Goal: Task Accomplishment & Management: Use online tool/utility

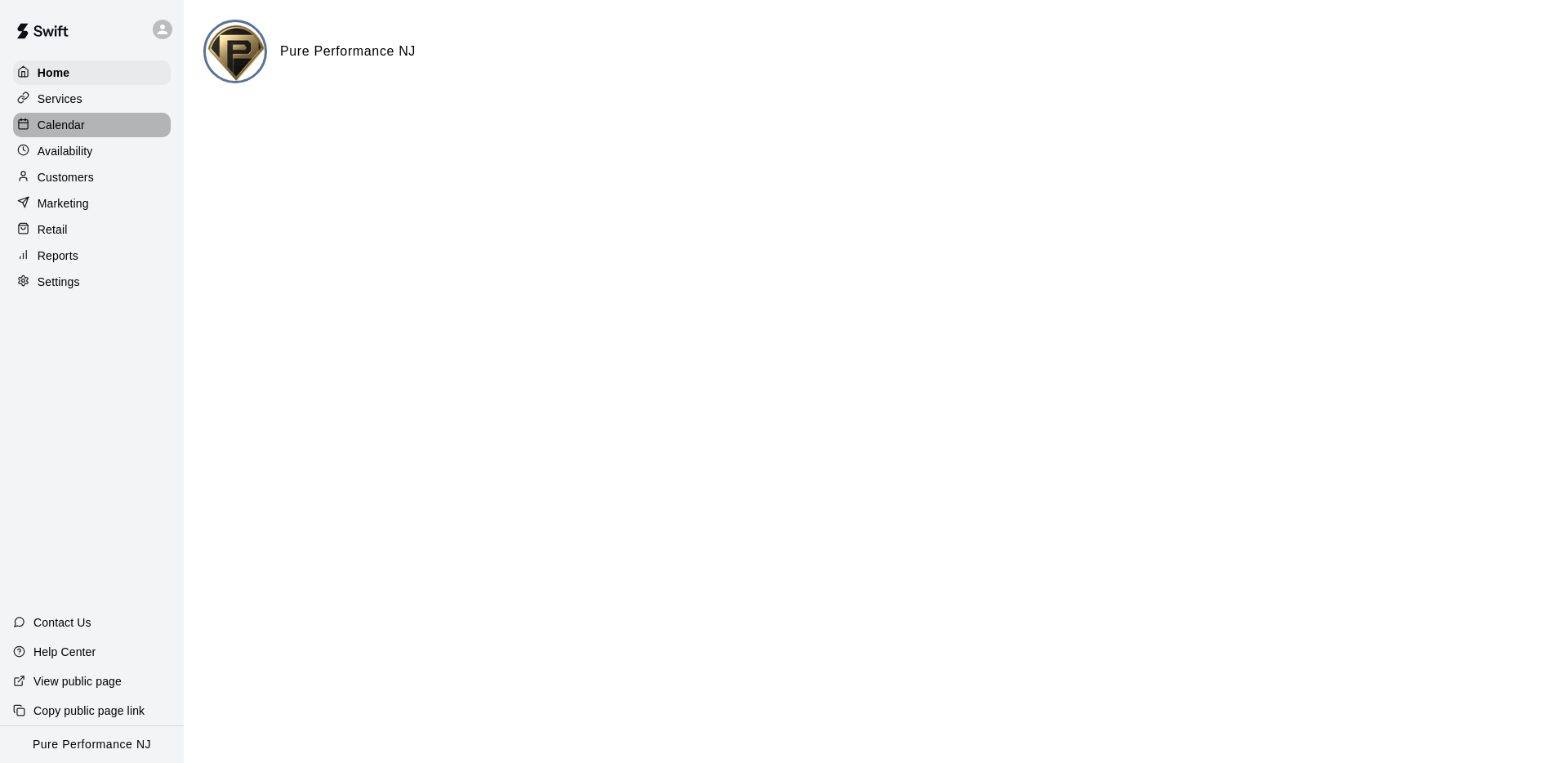
click at [57, 129] on p "Calendar" at bounding box center [61, 125] width 47 height 17
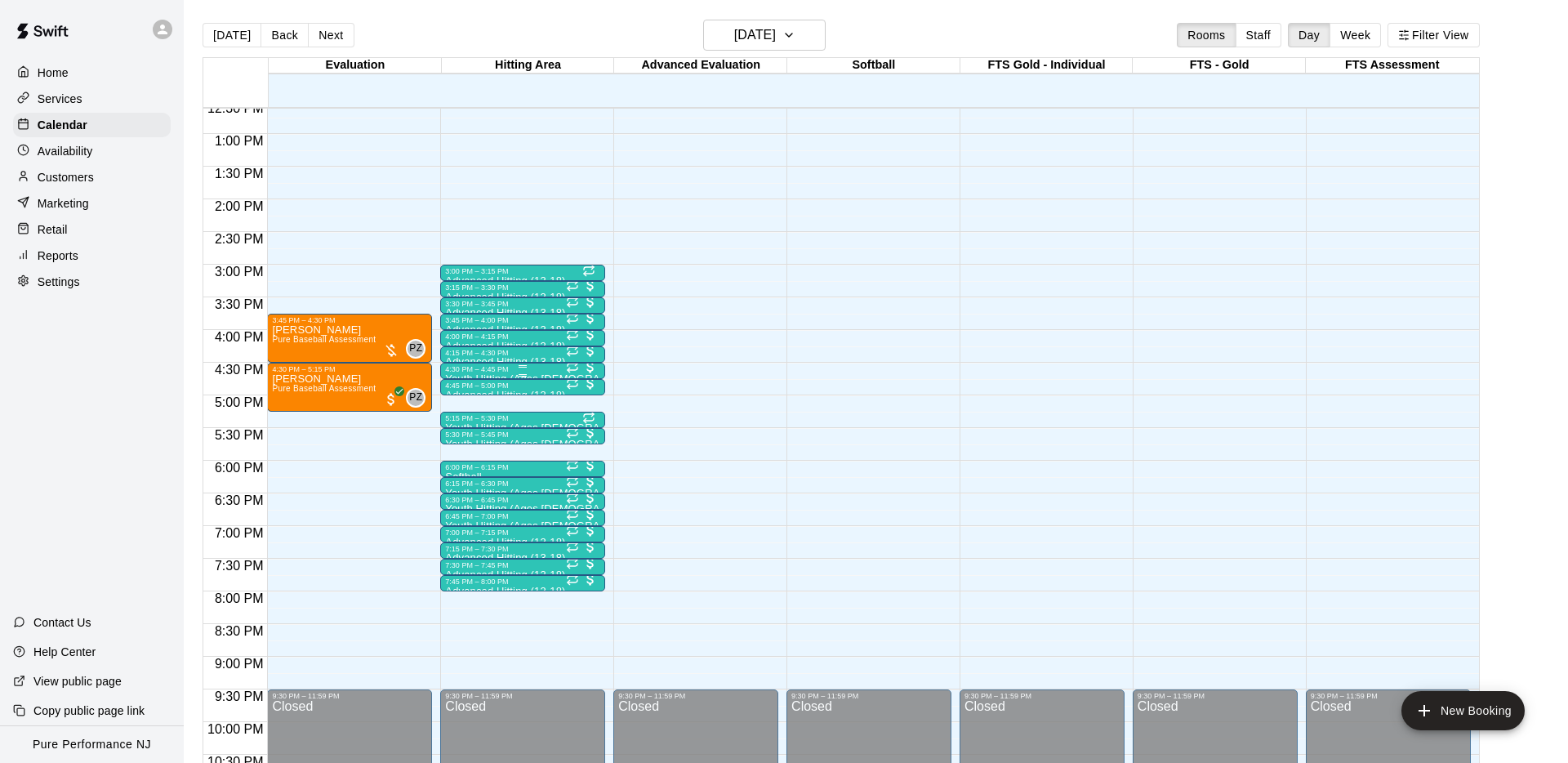
scroll to position [828, 0]
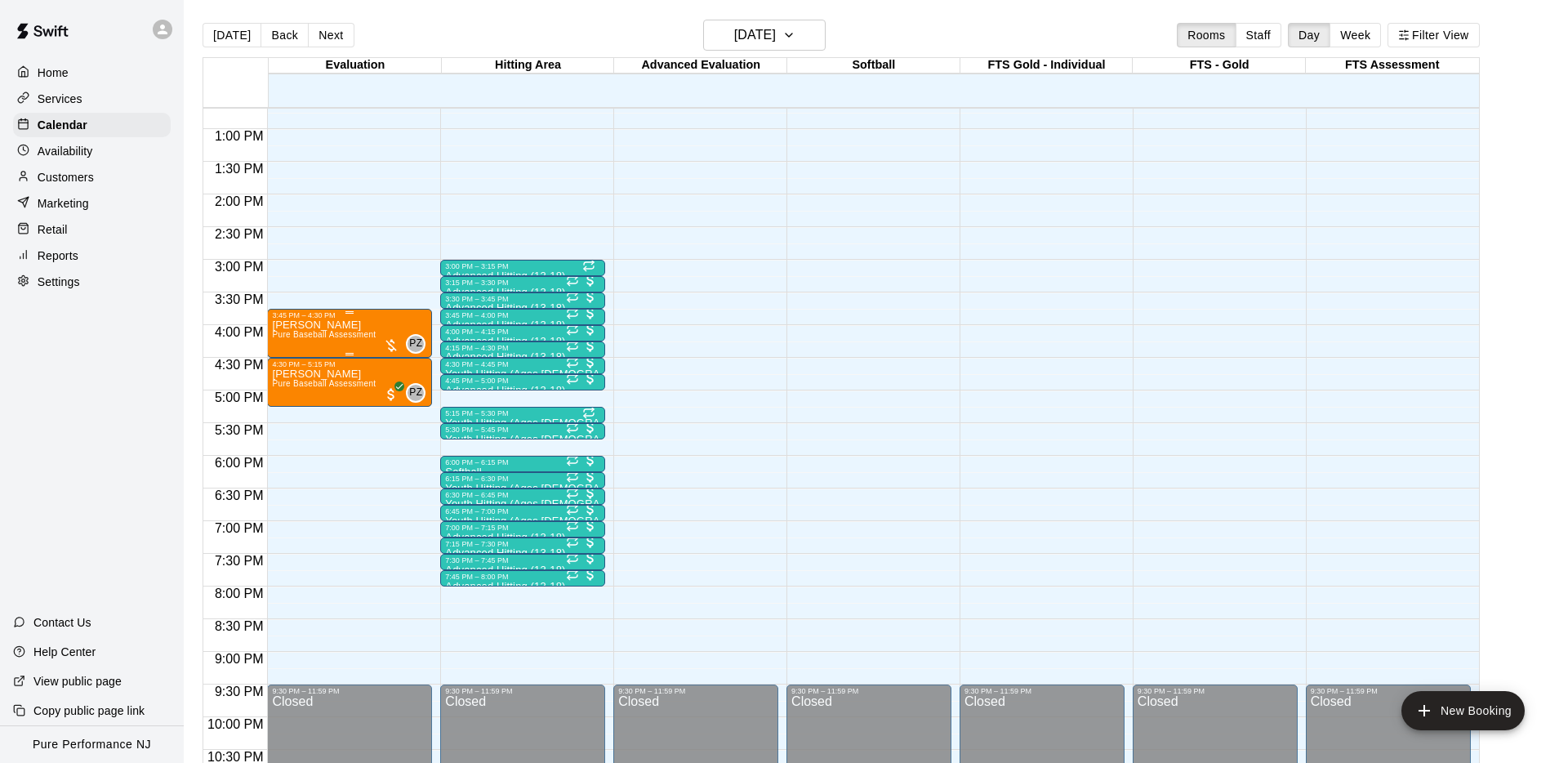
click at [332, 332] on span "Pure Baseball Assessment" at bounding box center [324, 335] width 104 height 9
click at [291, 389] on img "edit" at bounding box center [289, 385] width 18 height 18
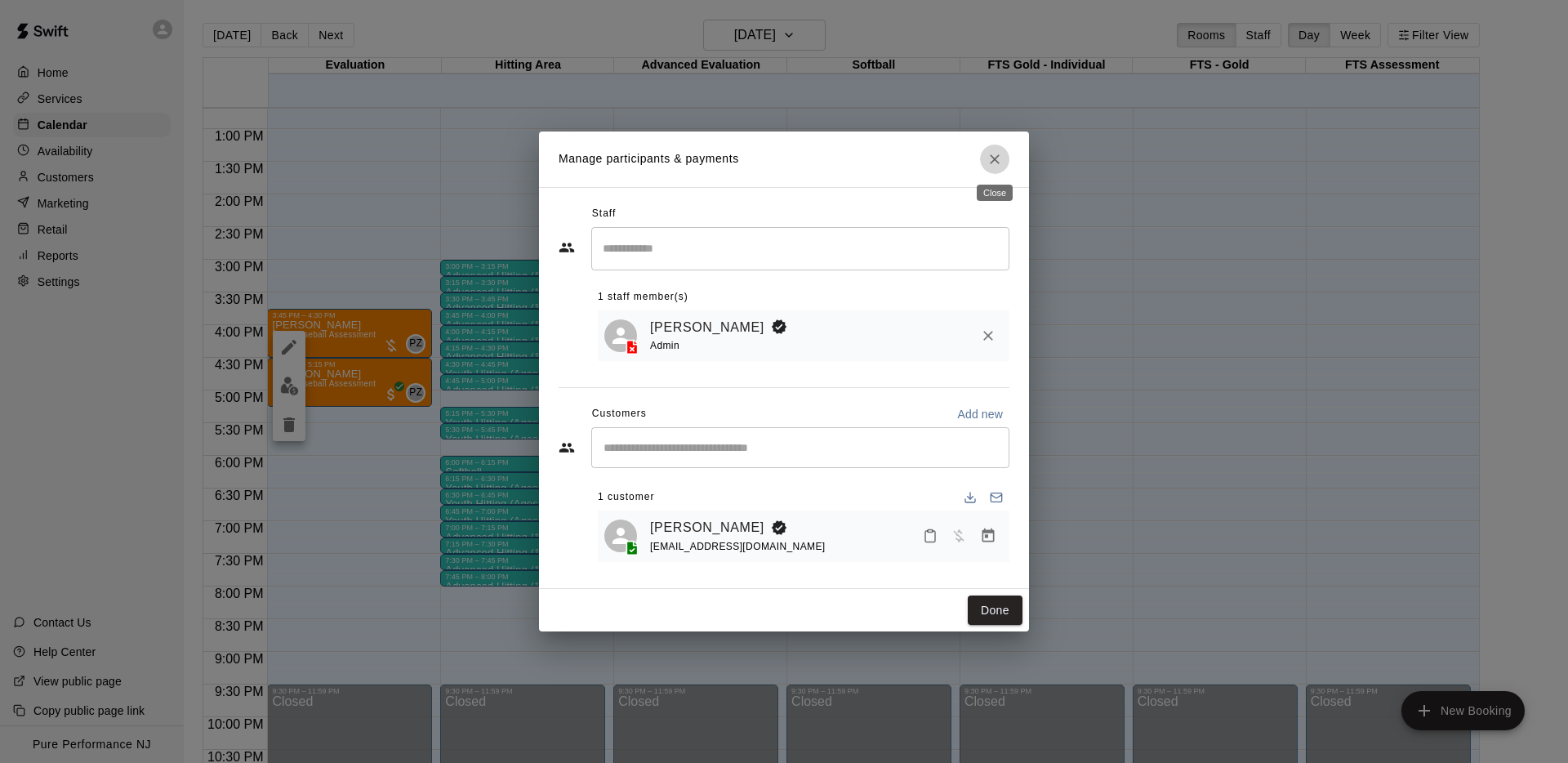
click at [990, 154] on icon "Close" at bounding box center [995, 159] width 17 height 17
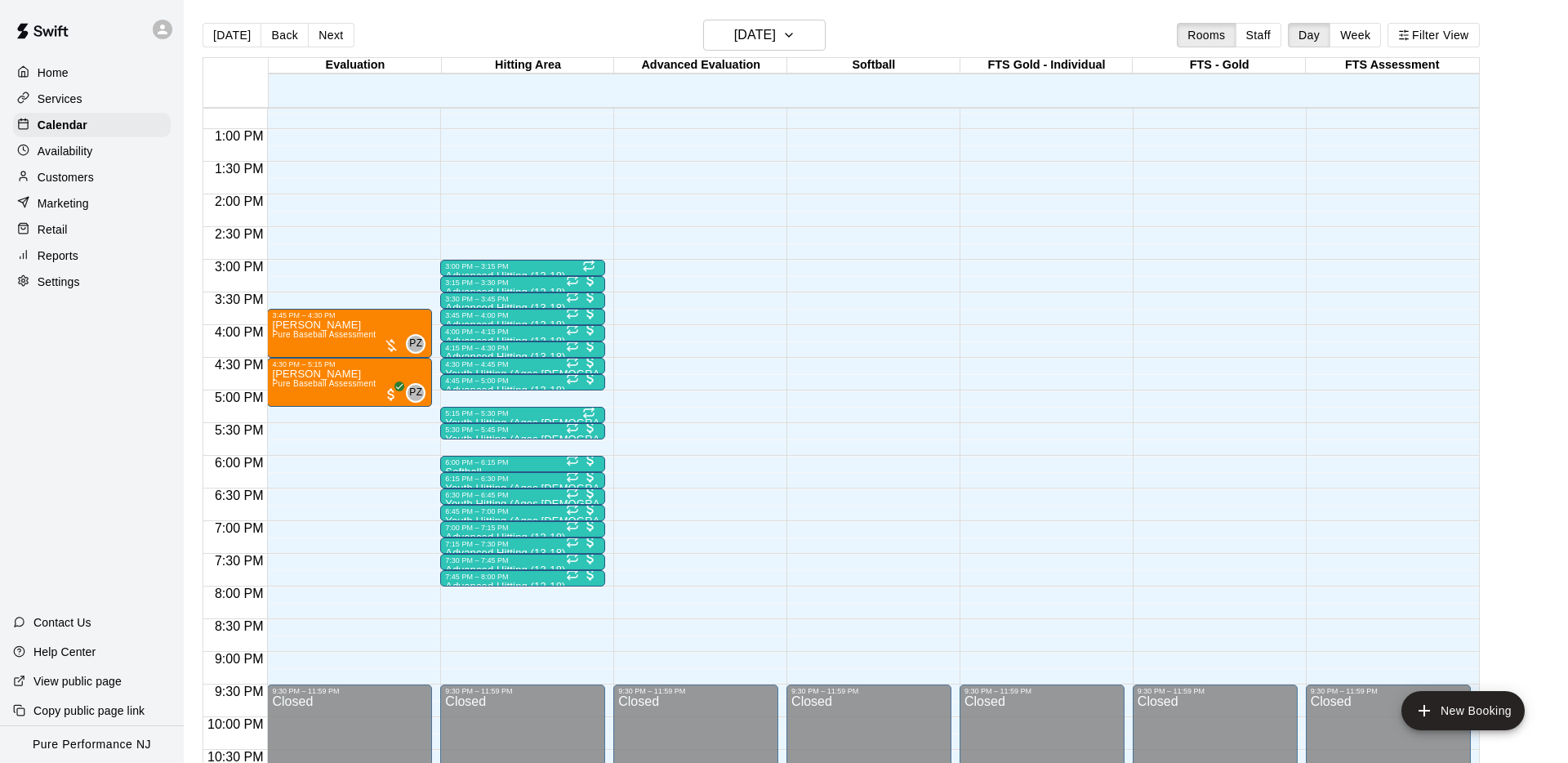
click at [85, 184] on p "Customers" at bounding box center [65, 177] width 56 height 17
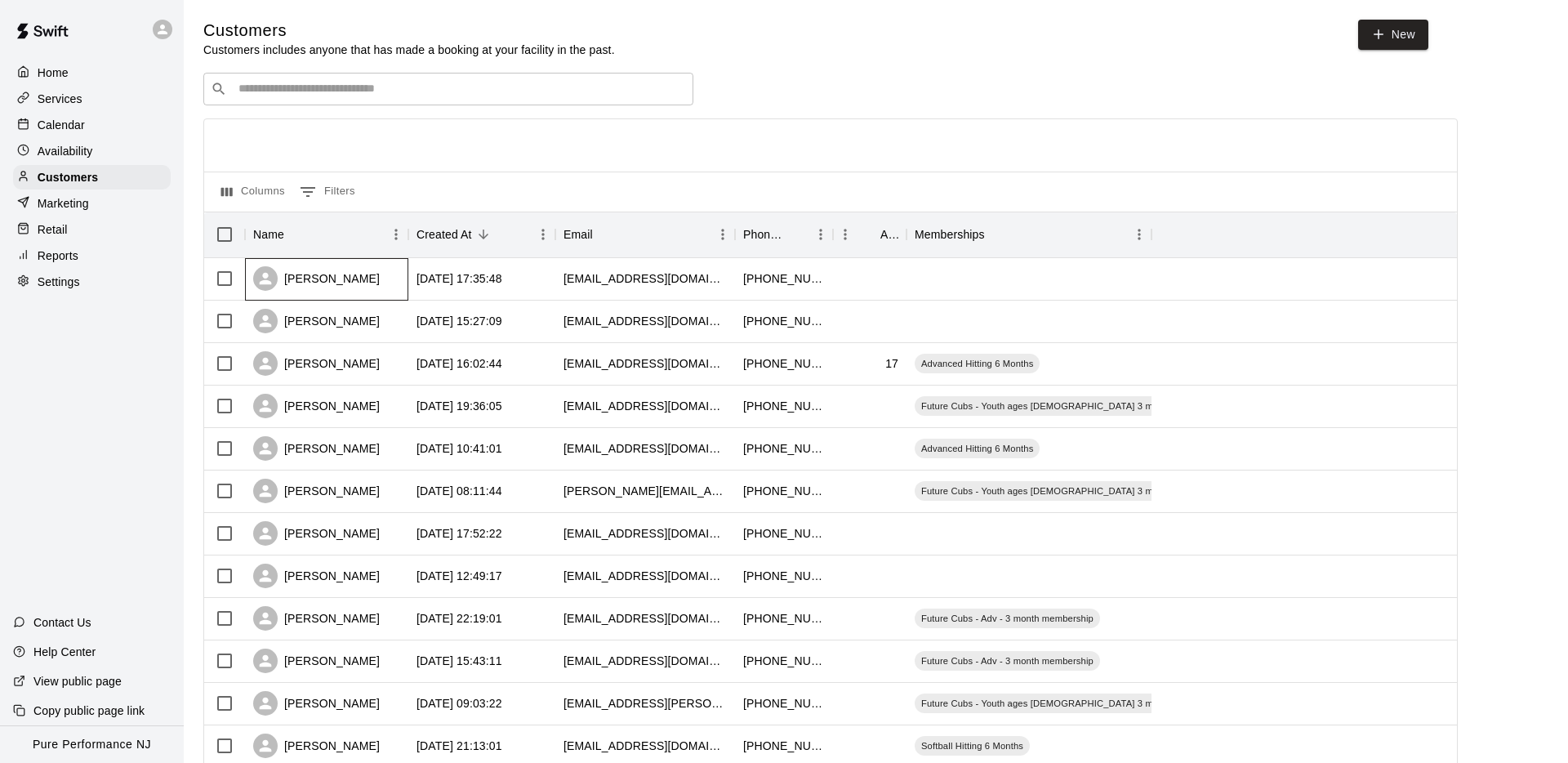
click at [298, 281] on div "Robert Gibilisco" at bounding box center [316, 278] width 126 height 25
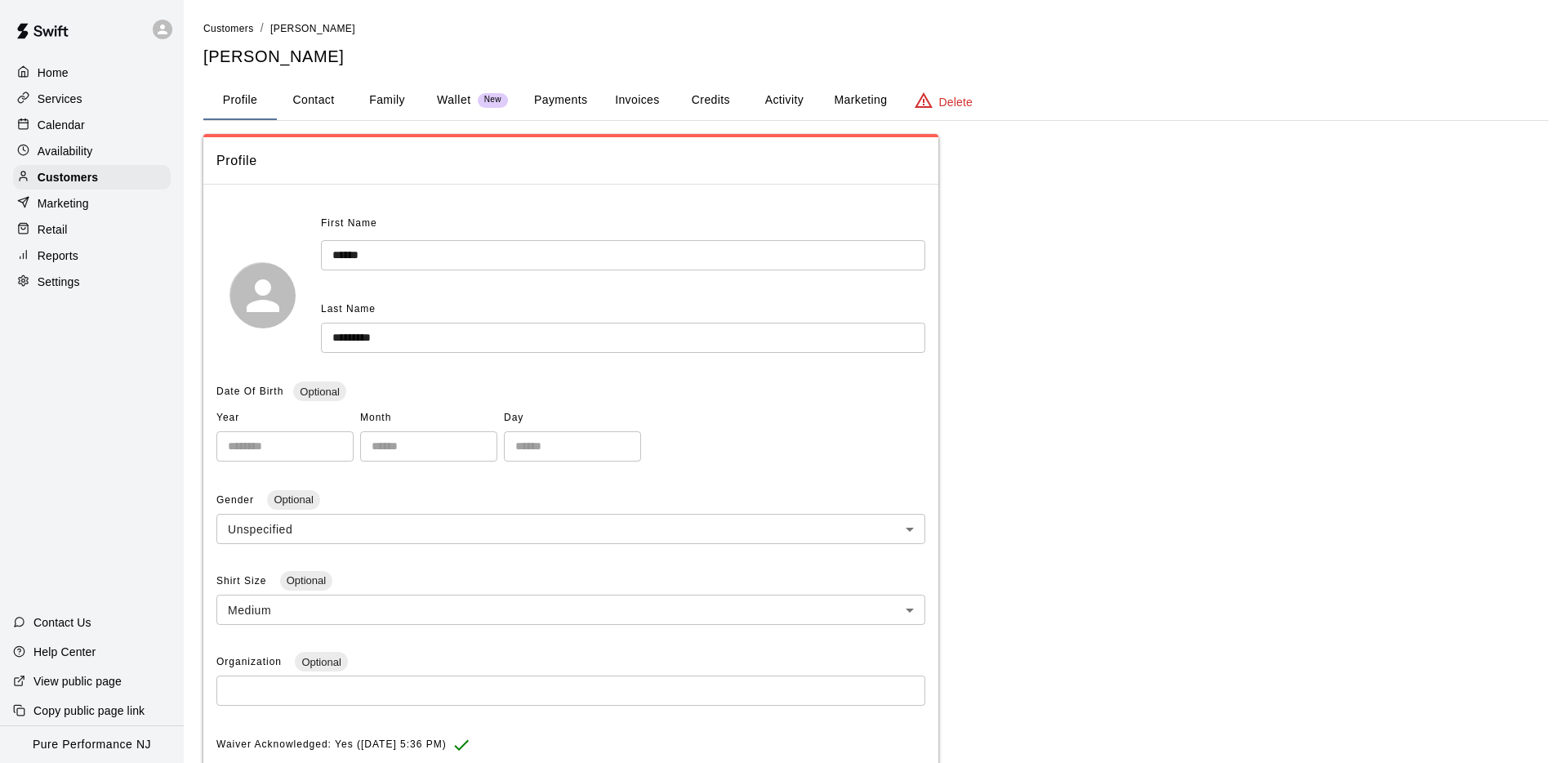
click at [328, 97] on button "Contact" at bounding box center [313, 100] width 74 height 40
select select "**"
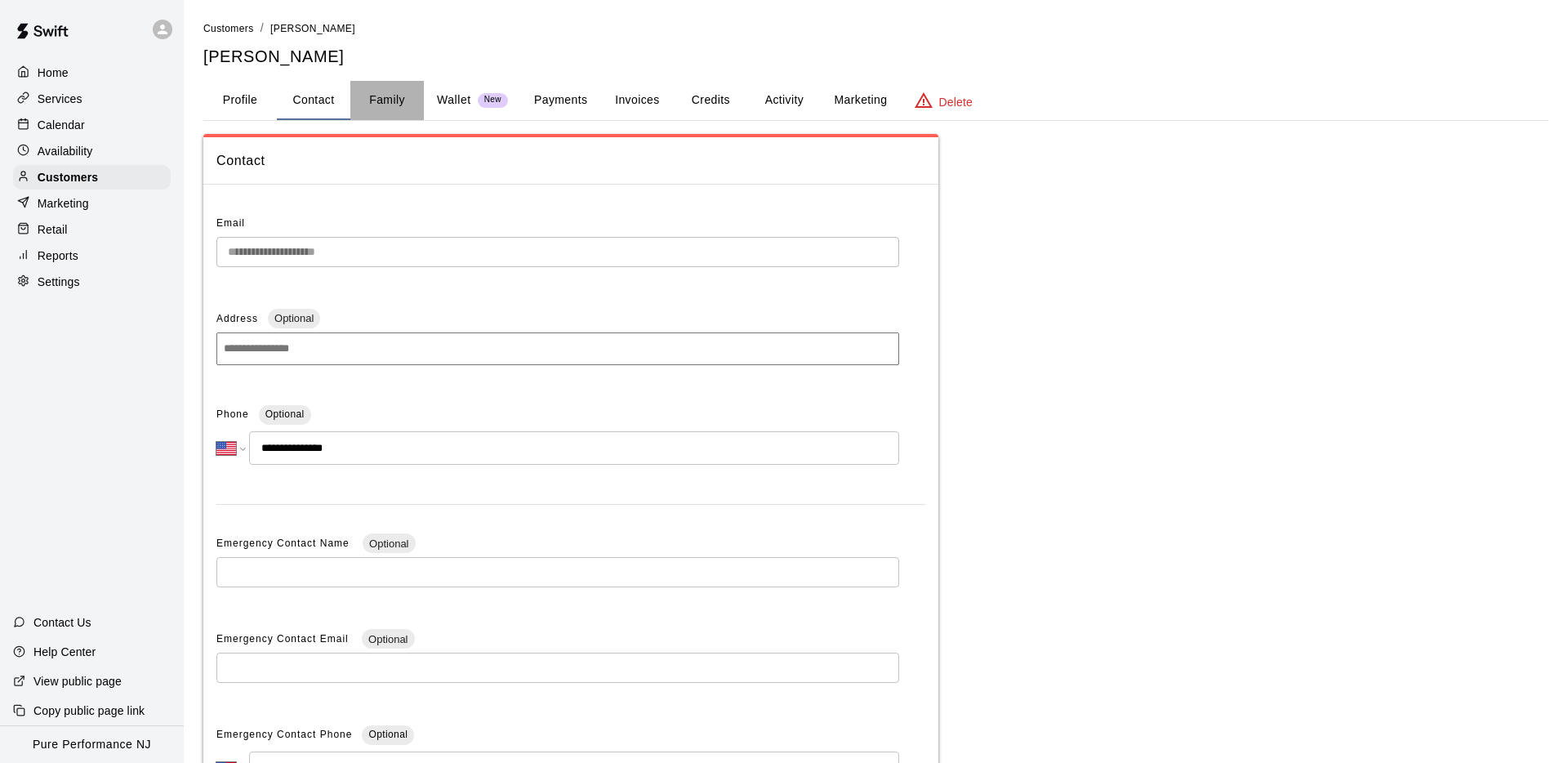
click at [389, 96] on button "Family" at bounding box center [387, 100] width 74 height 40
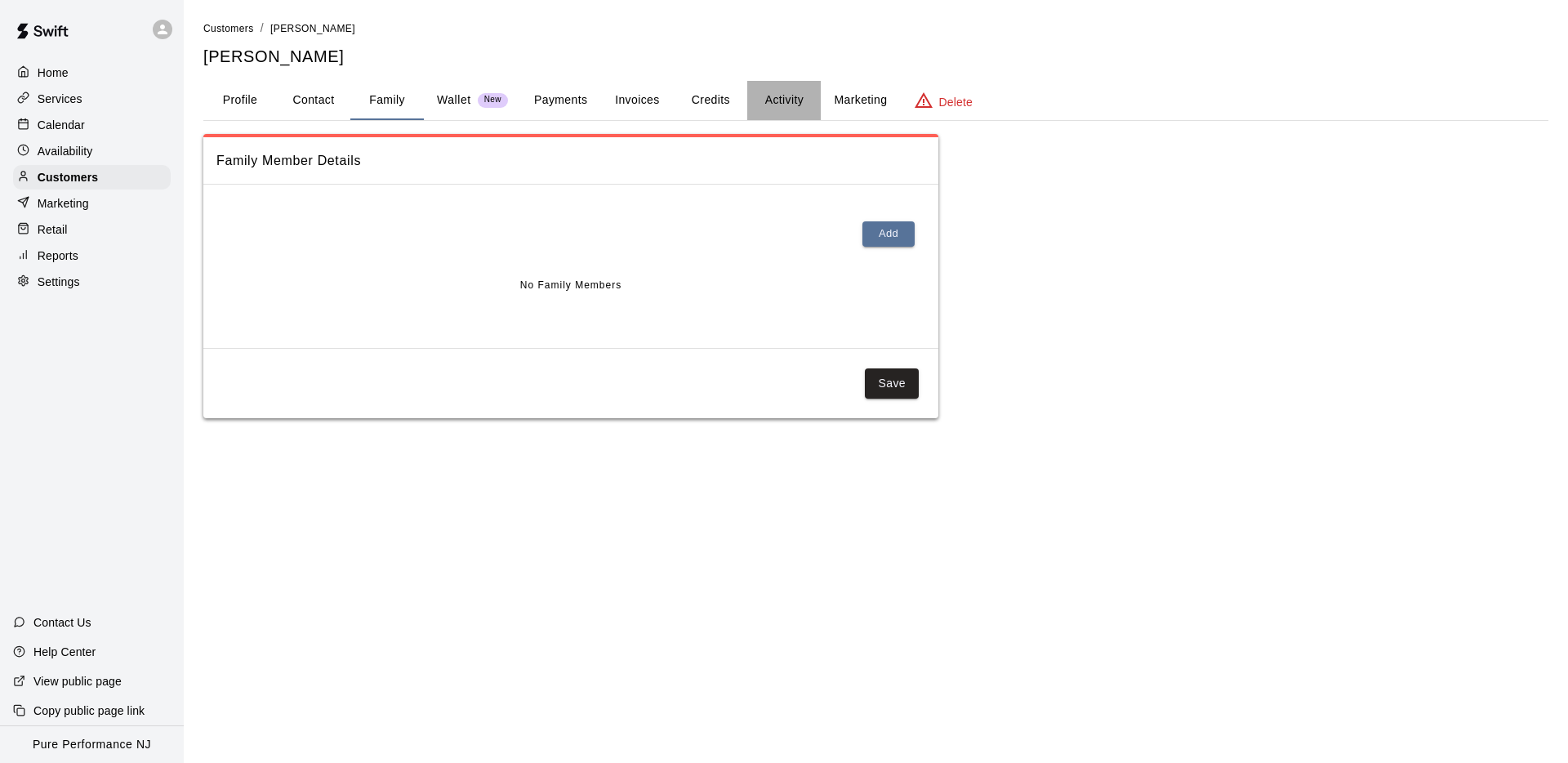
click at [798, 96] on button "Activity" at bounding box center [784, 100] width 74 height 40
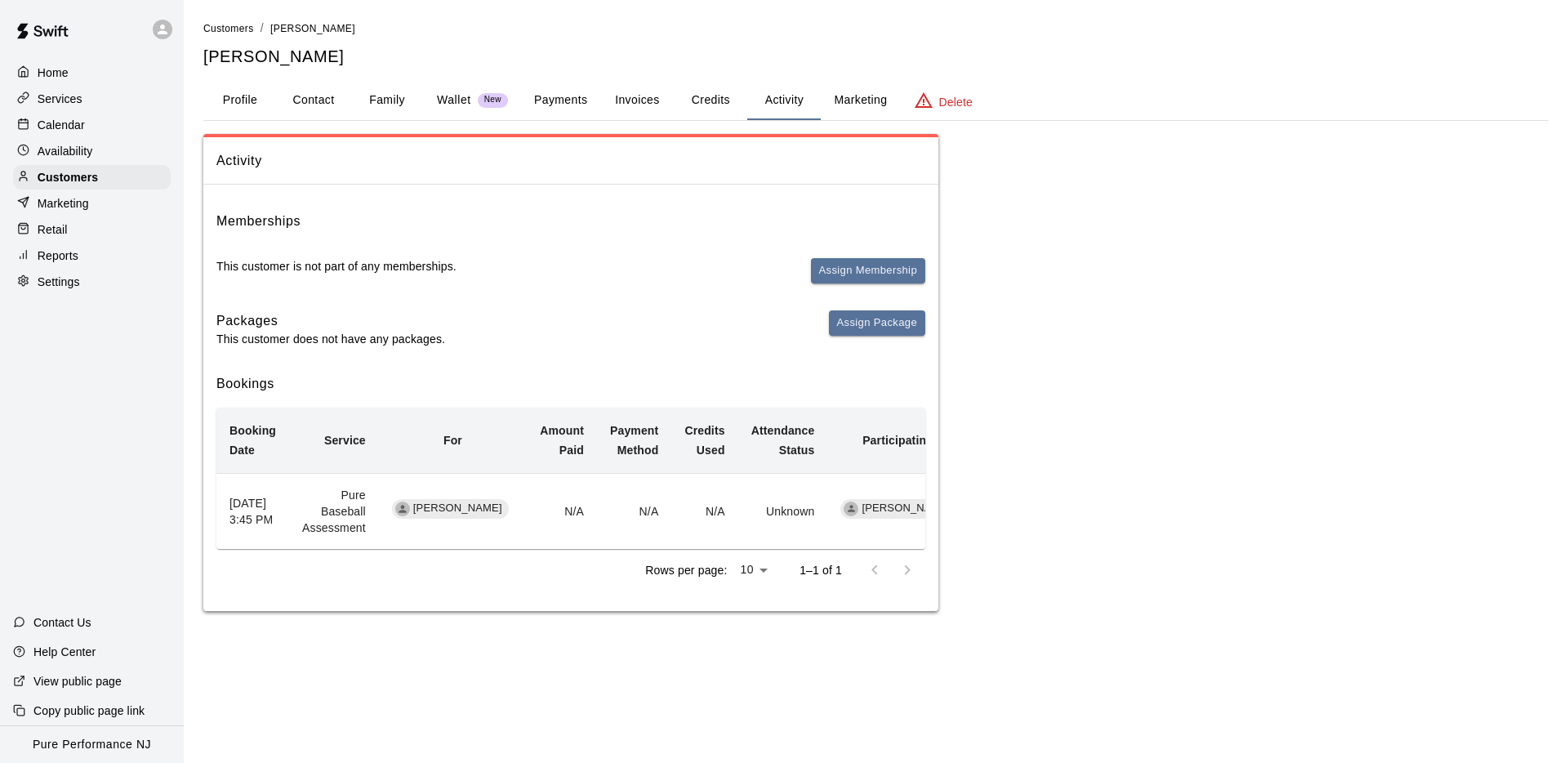
click at [247, 109] on button "Profile" at bounding box center [241, 100] width 74 height 40
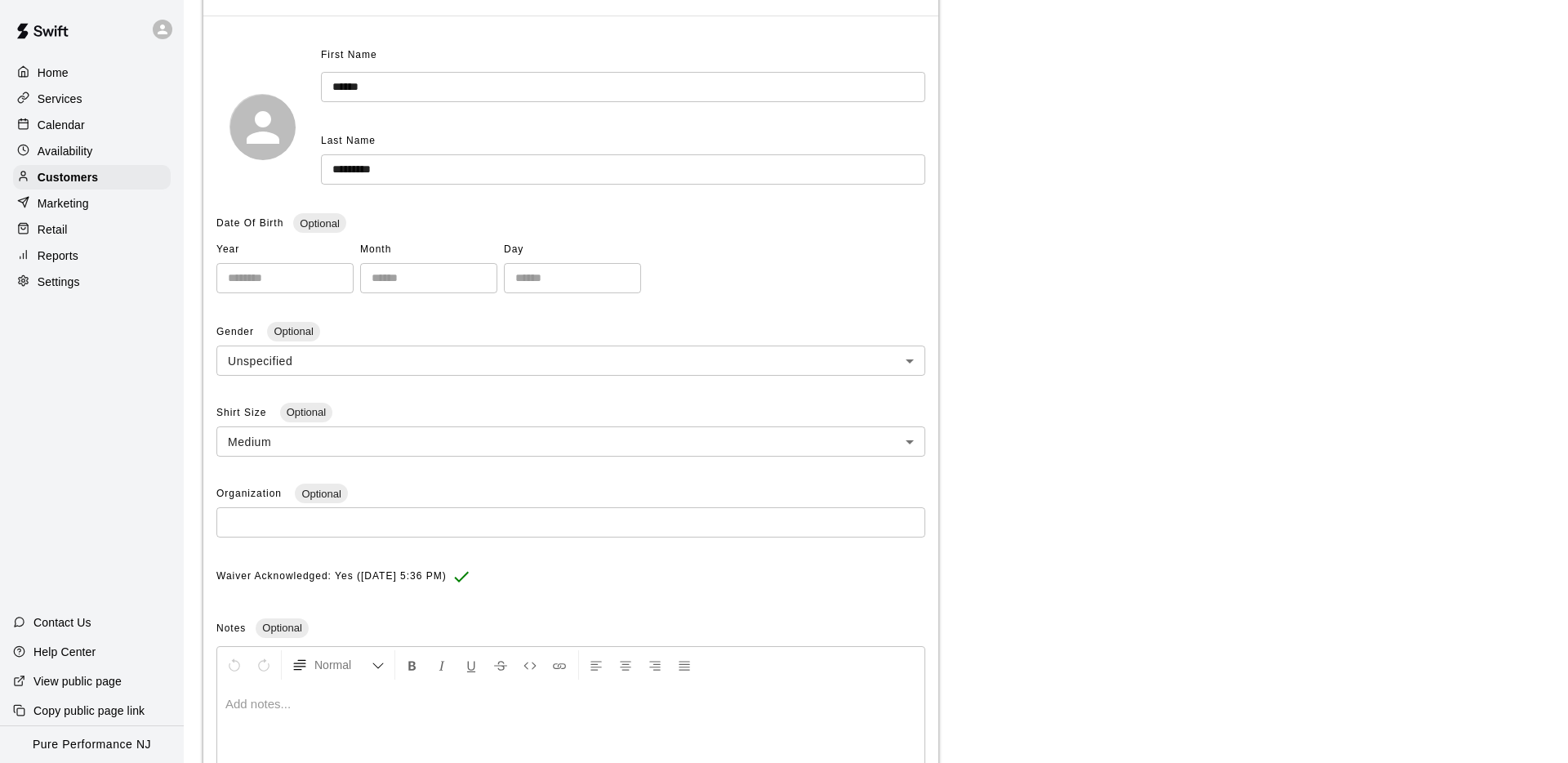
scroll to position [325, 0]
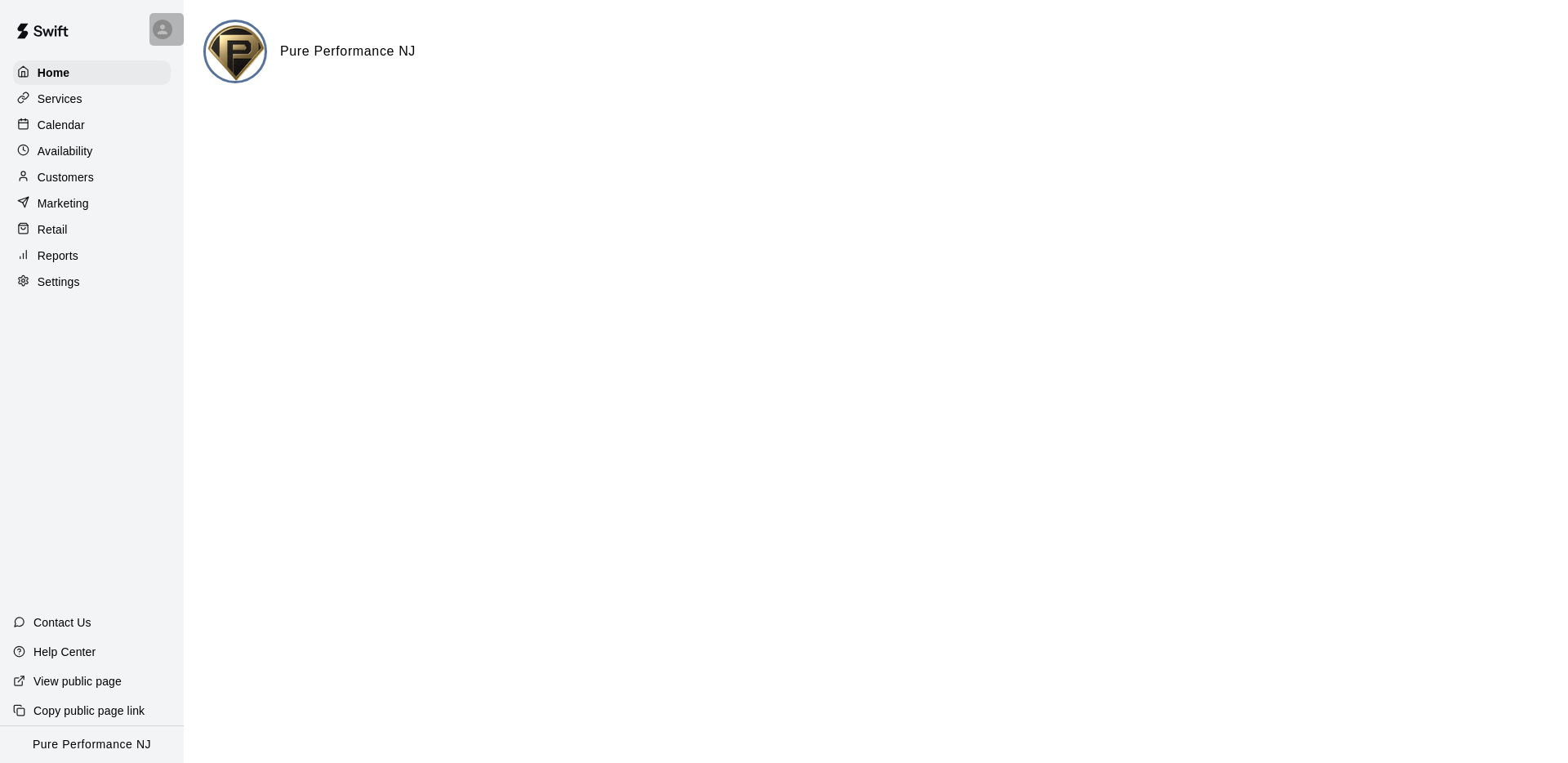
click at [172, 20] on div at bounding box center [166, 29] width 34 height 32
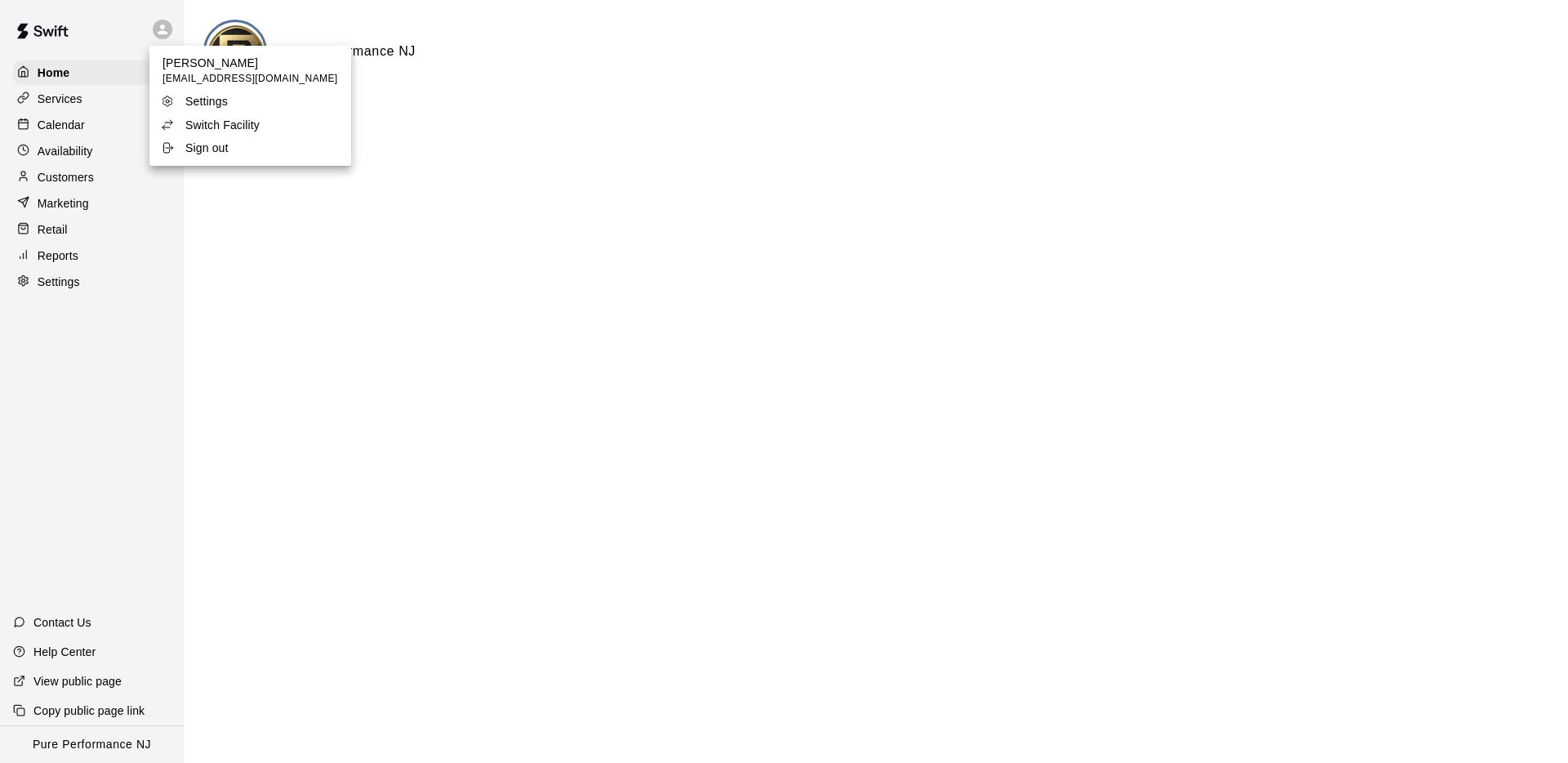
click at [242, 126] on p "Switch Facility" at bounding box center [222, 125] width 75 height 17
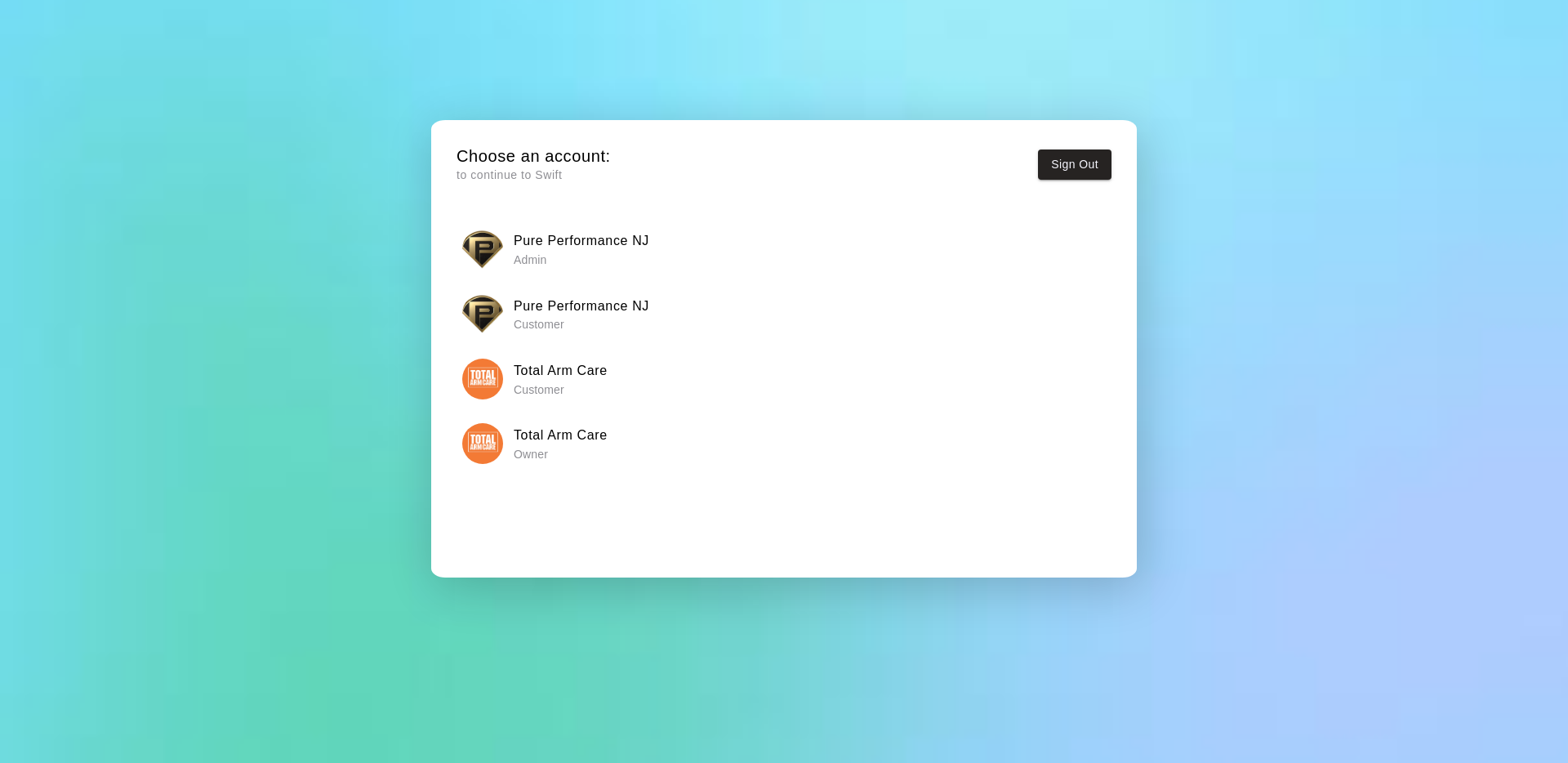
click at [477, 452] on img "button" at bounding box center [482, 443] width 41 height 41
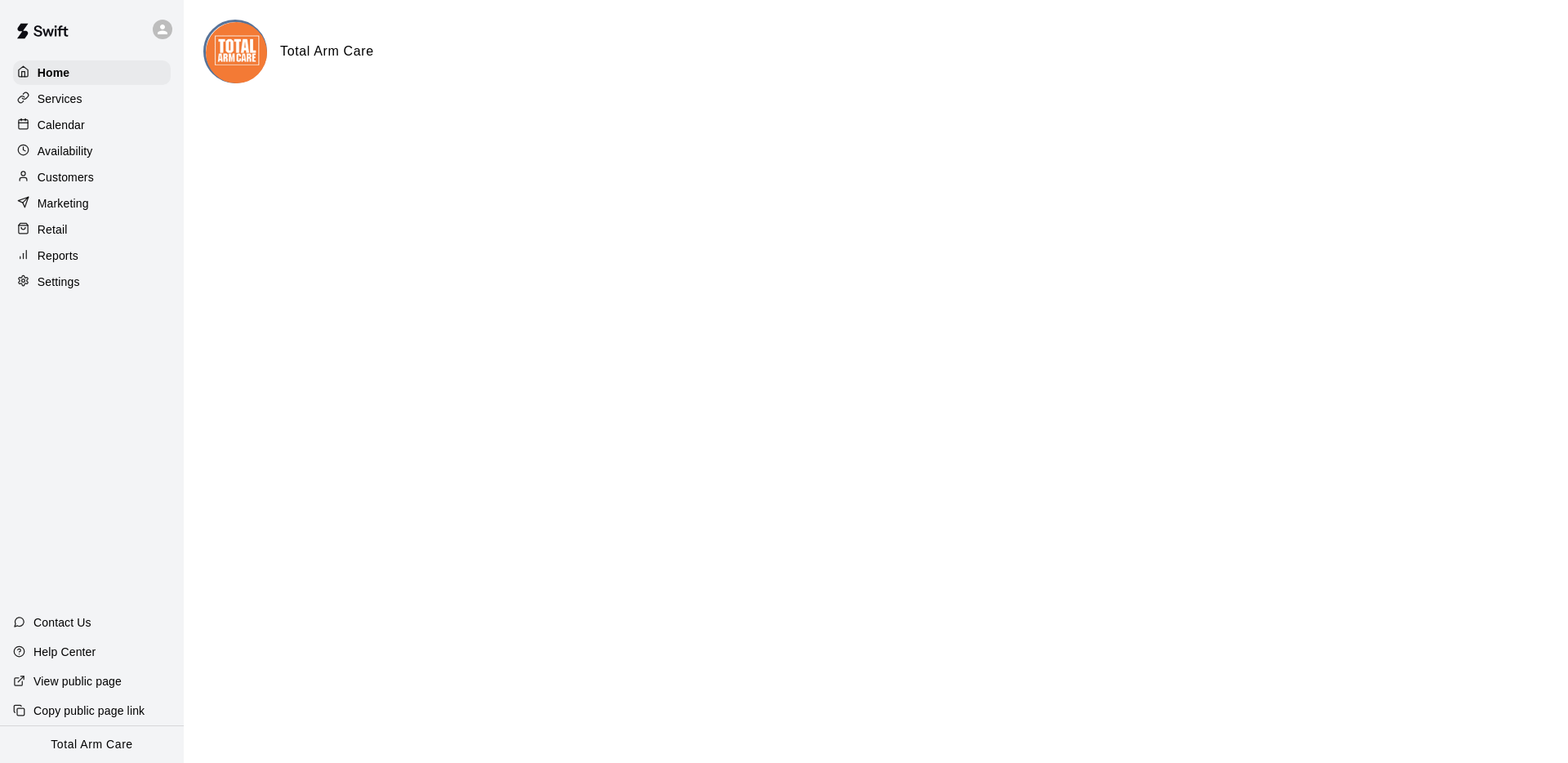
click at [35, 104] on div at bounding box center [28, 99] width 20 height 16
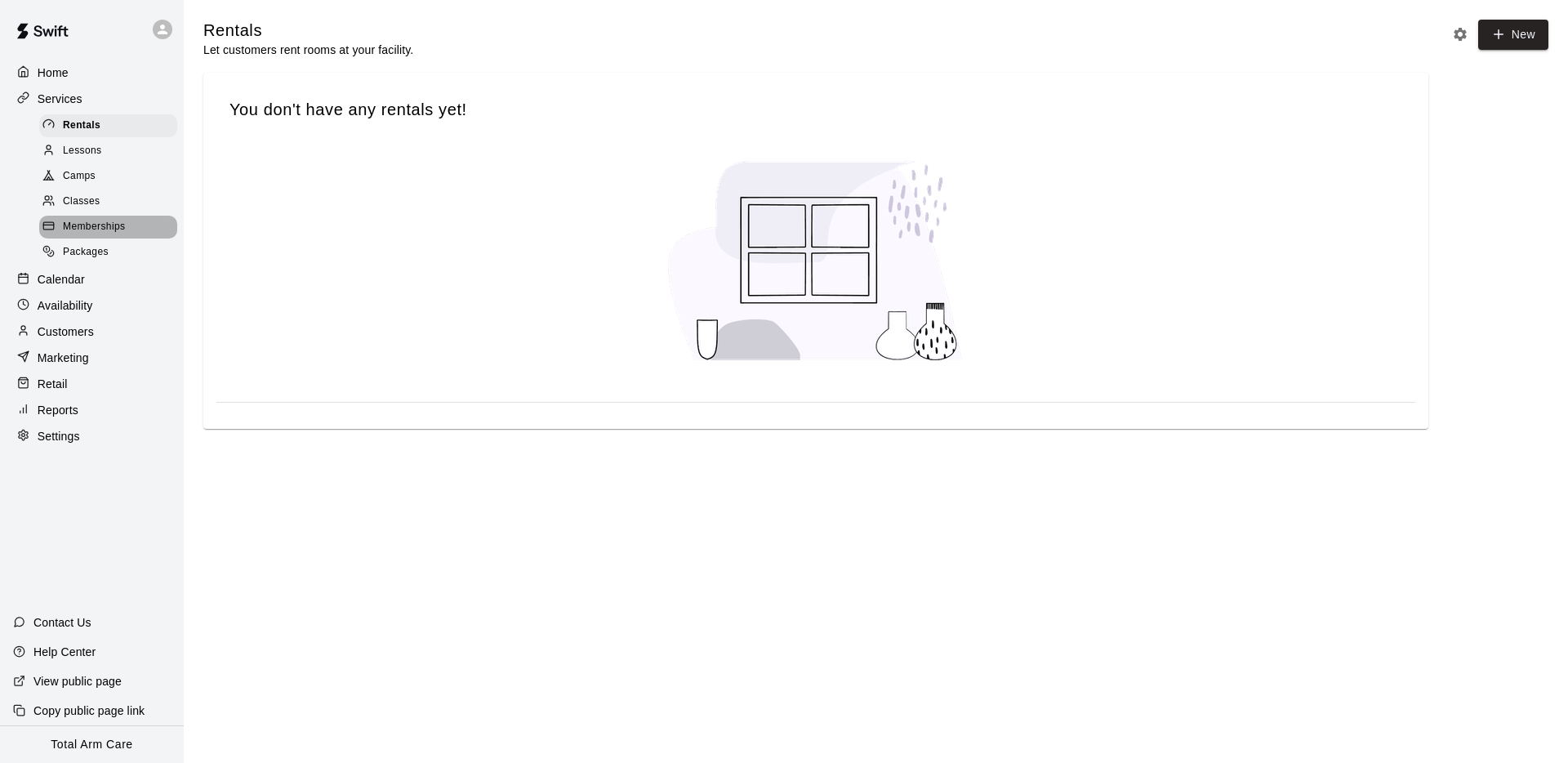
click at [108, 227] on span "Memberships" at bounding box center [93, 227] width 62 height 17
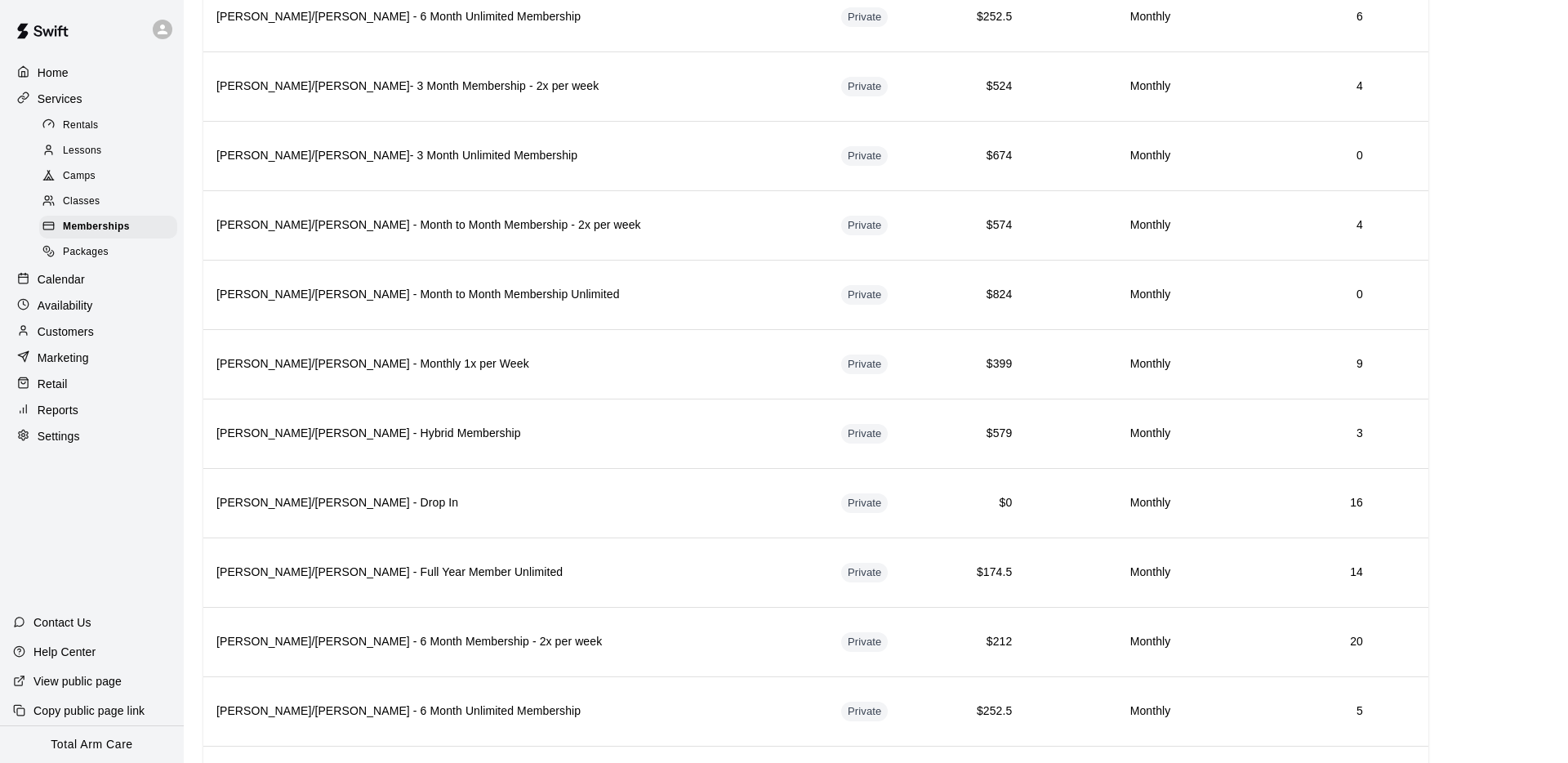
scroll to position [2152, 0]
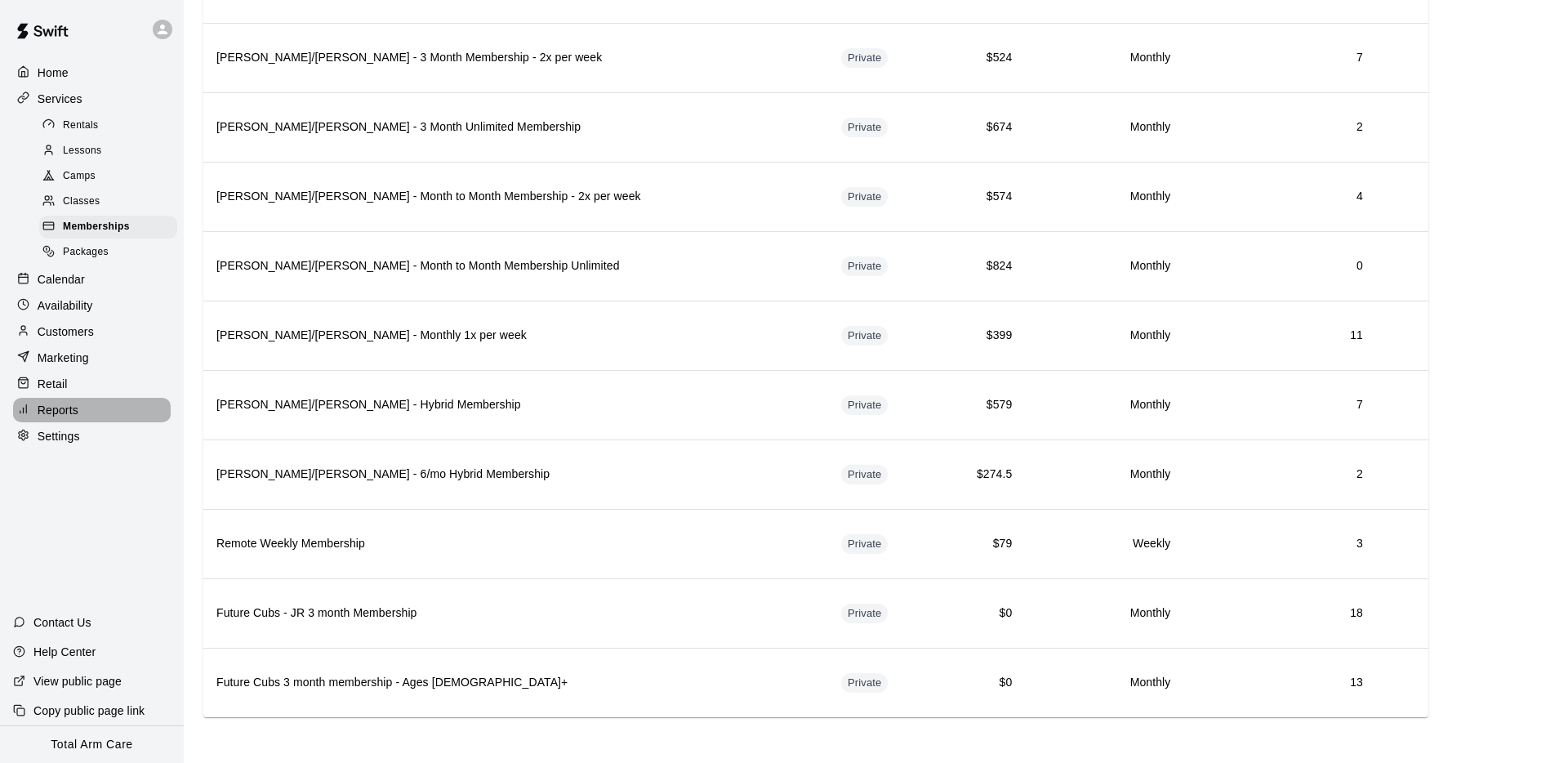
click at [54, 402] on p "Reports" at bounding box center [58, 410] width 41 height 17
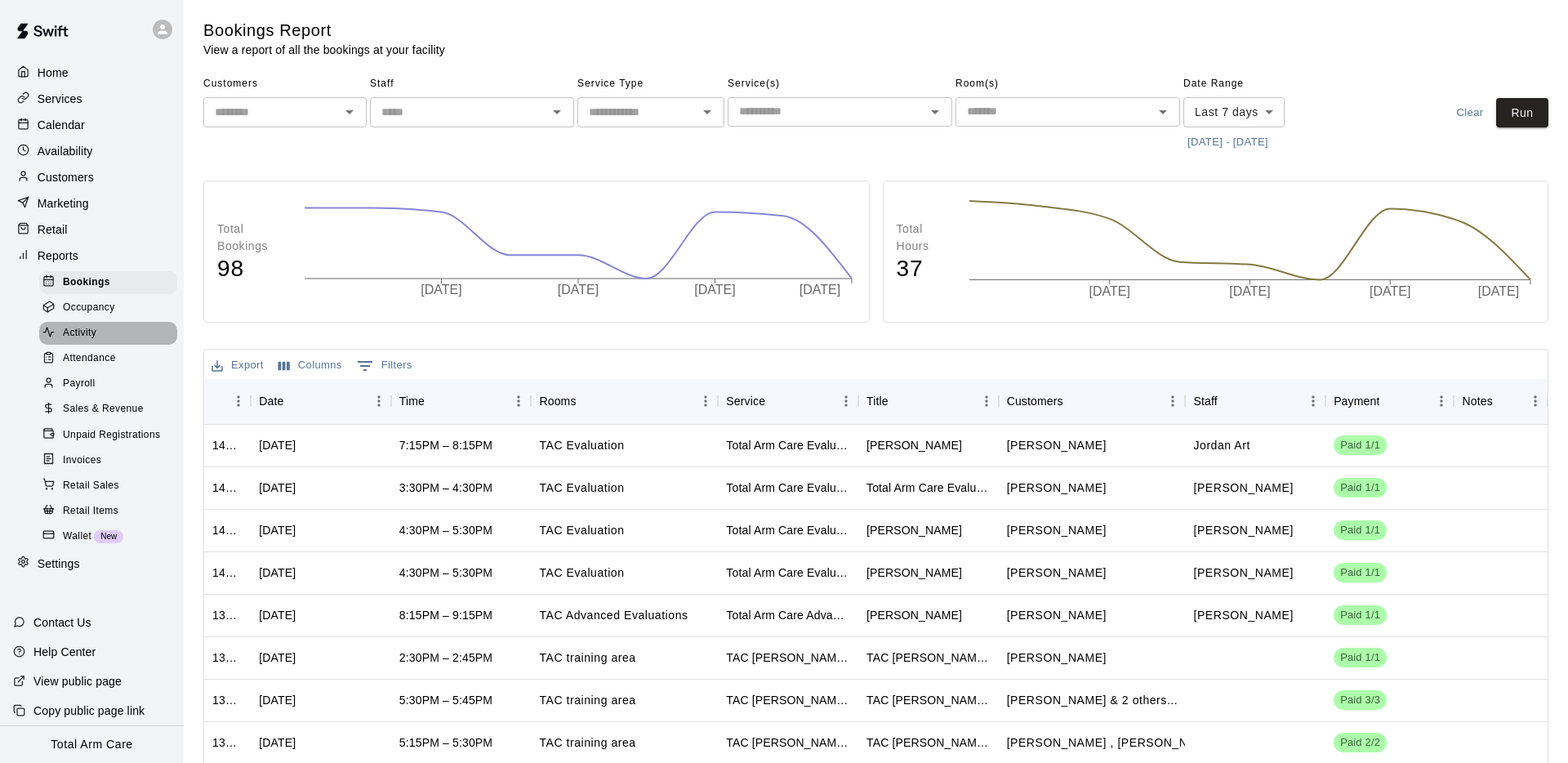
click at [77, 322] on div "Activity" at bounding box center [109, 333] width 138 height 23
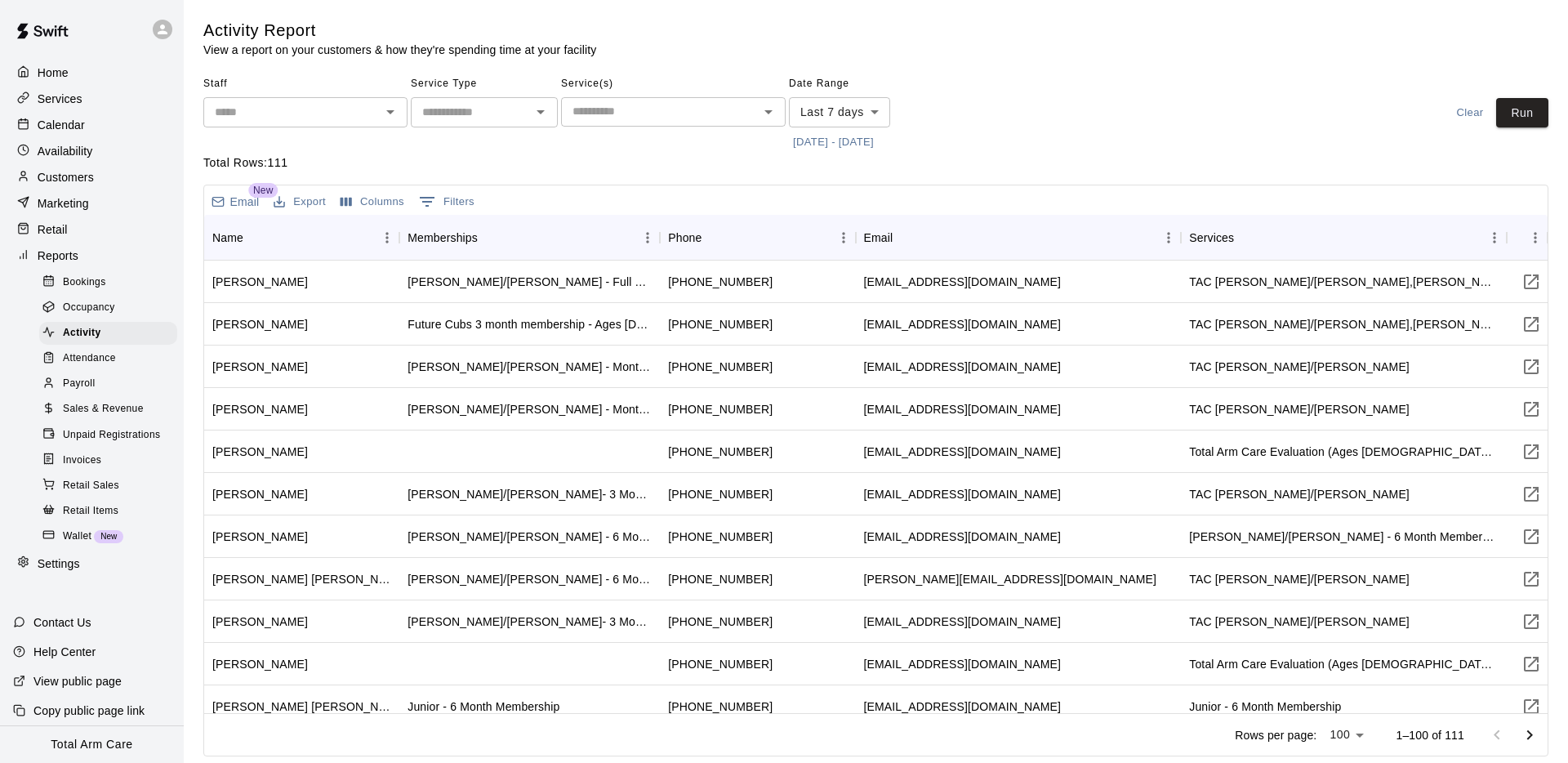
click at [643, 111] on input "text" at bounding box center [660, 112] width 188 height 20
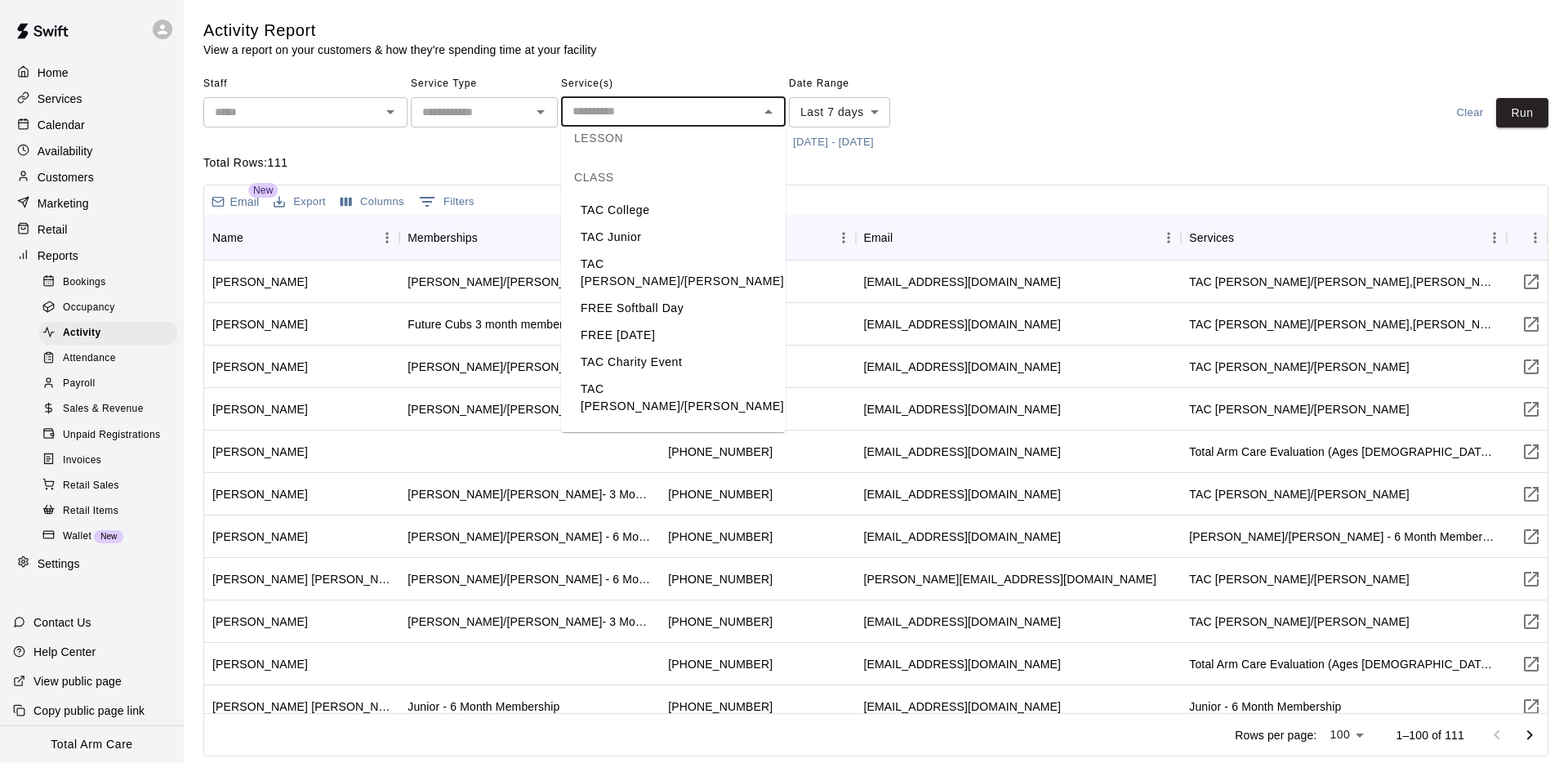
scroll to position [42, 0]
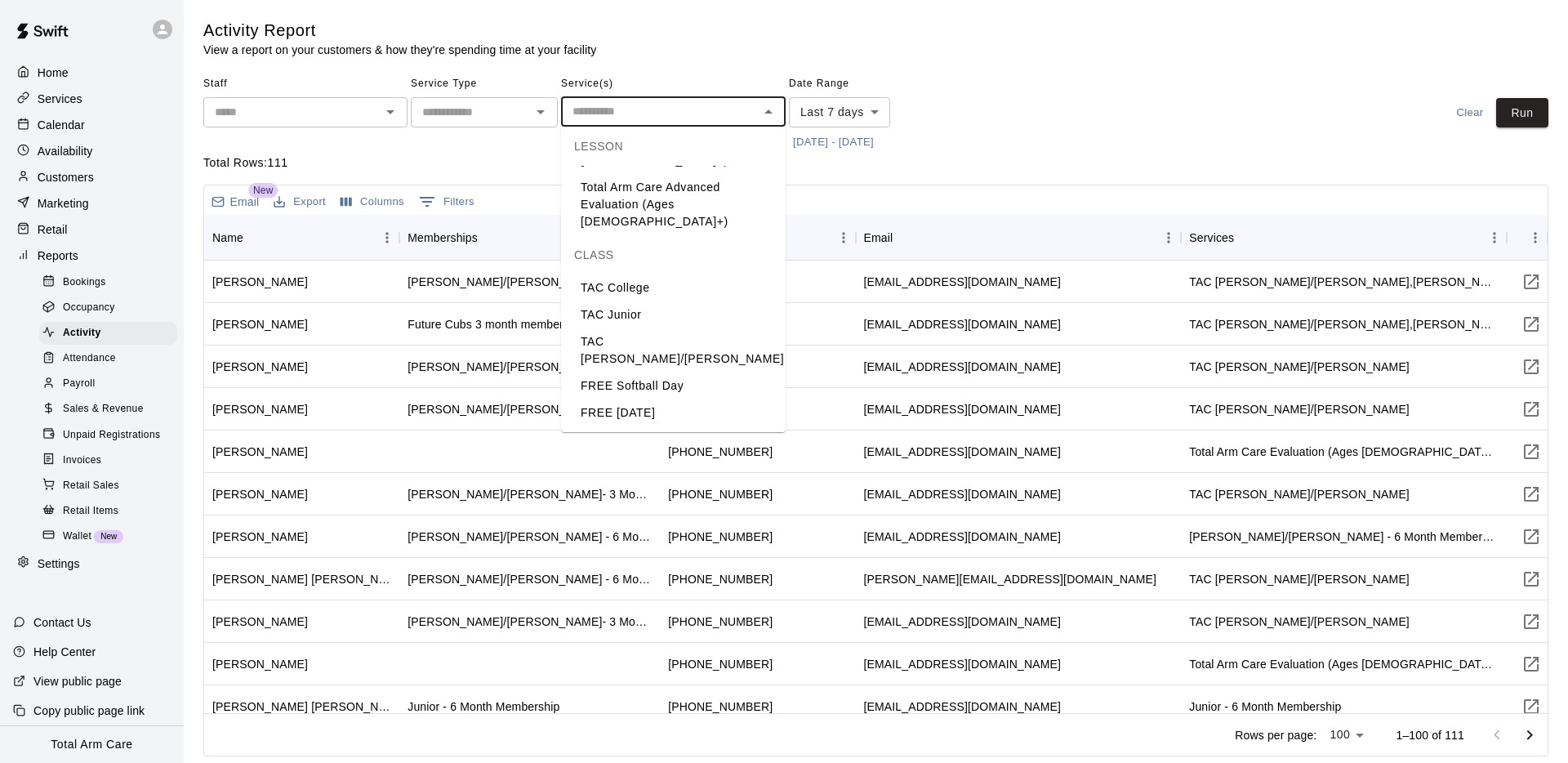
click at [655, 282] on li "TAC College" at bounding box center [674, 288] width 225 height 27
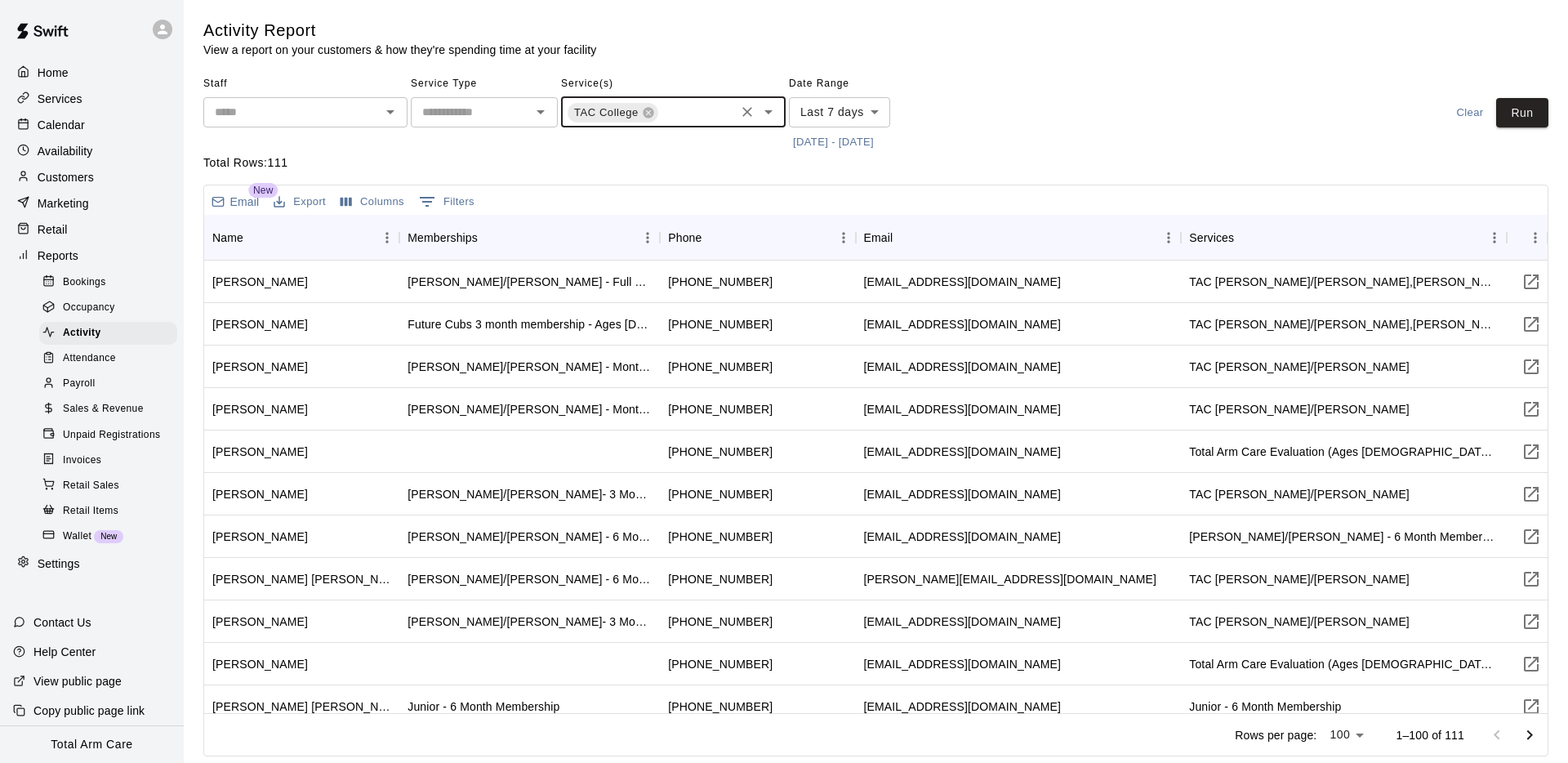
click at [678, 105] on input "text" at bounding box center [696, 114] width 73 height 20
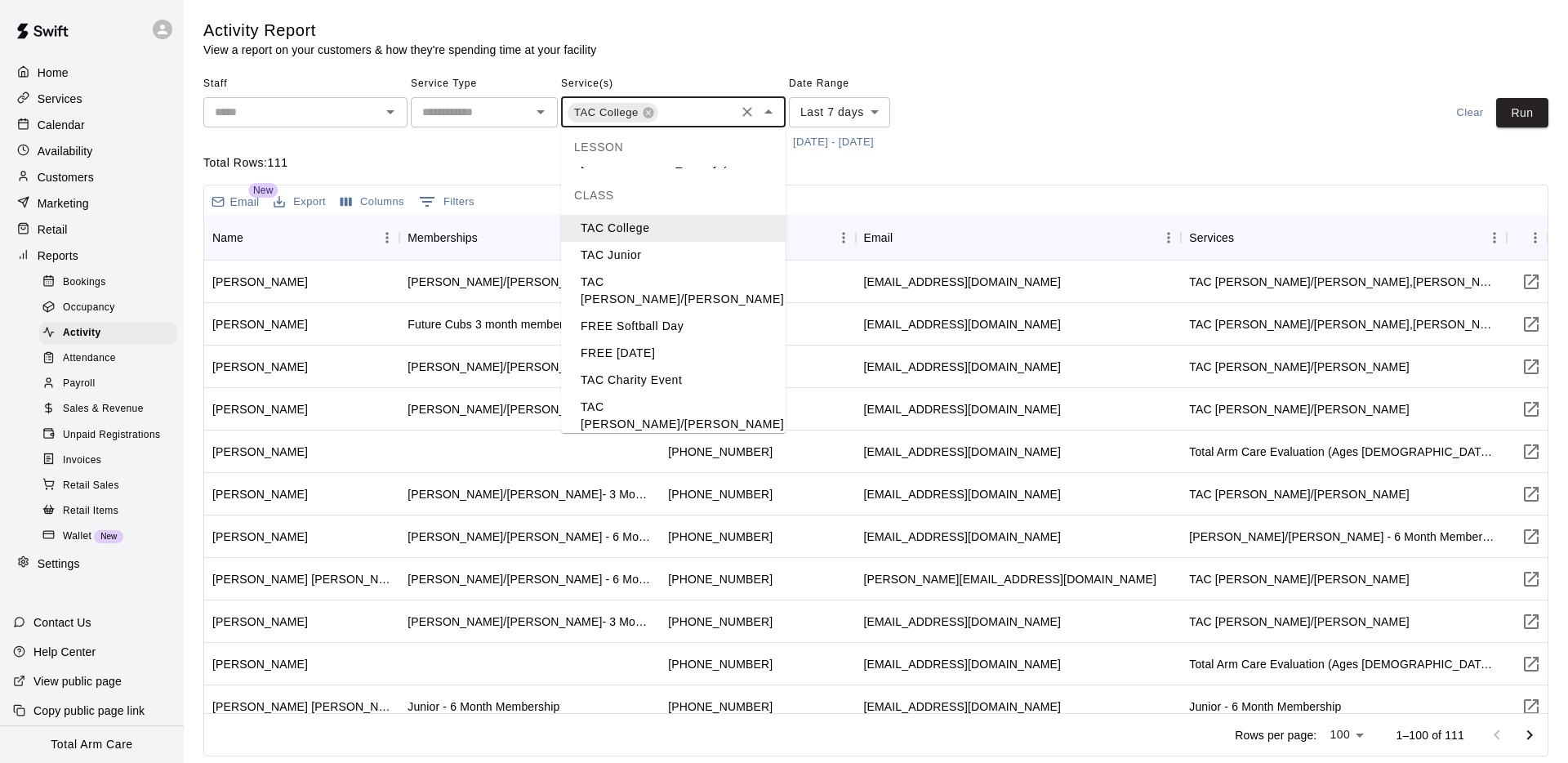
scroll to position [134, 0]
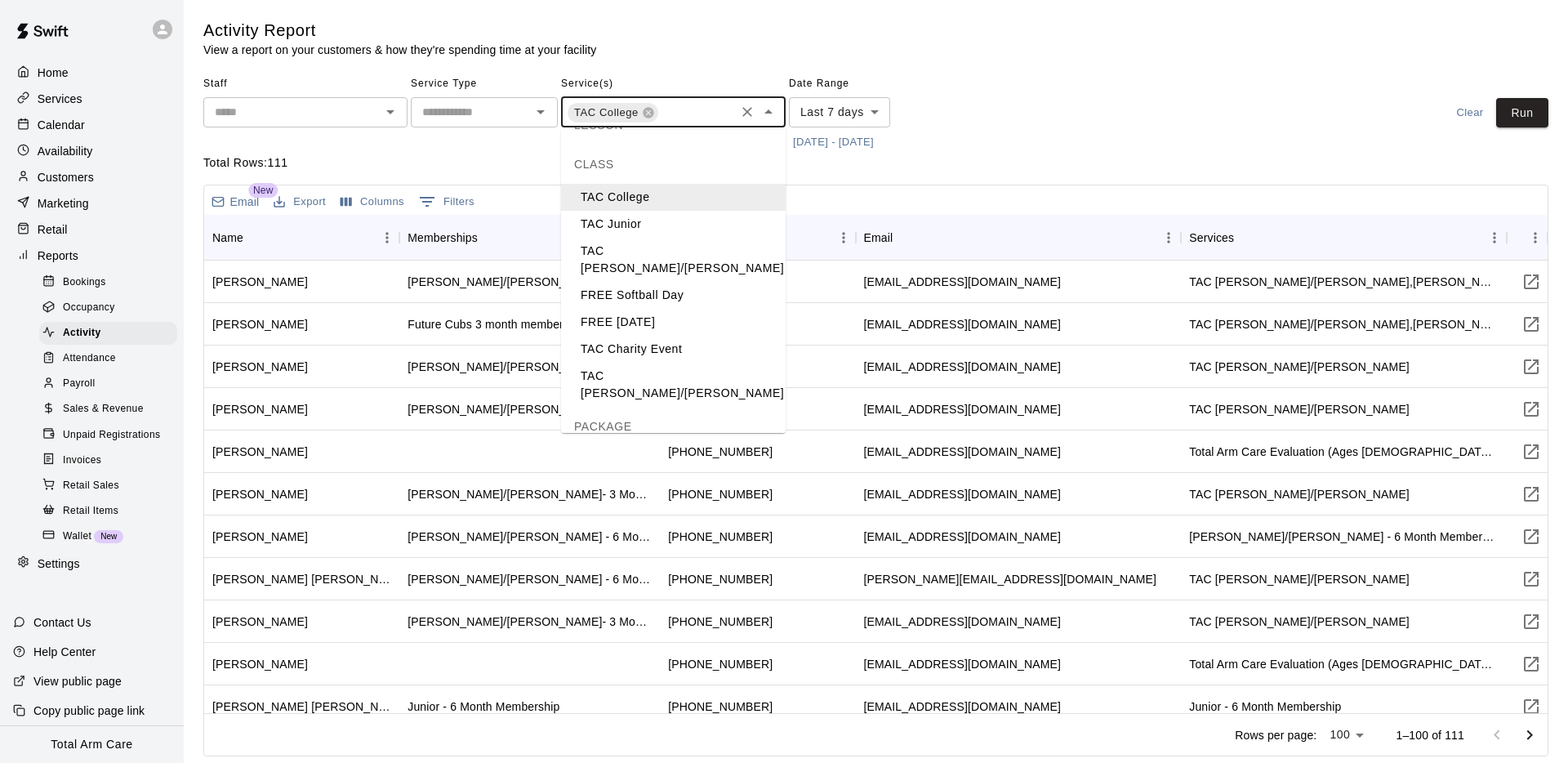
click at [624, 211] on li "TAC Junior" at bounding box center [674, 224] width 225 height 27
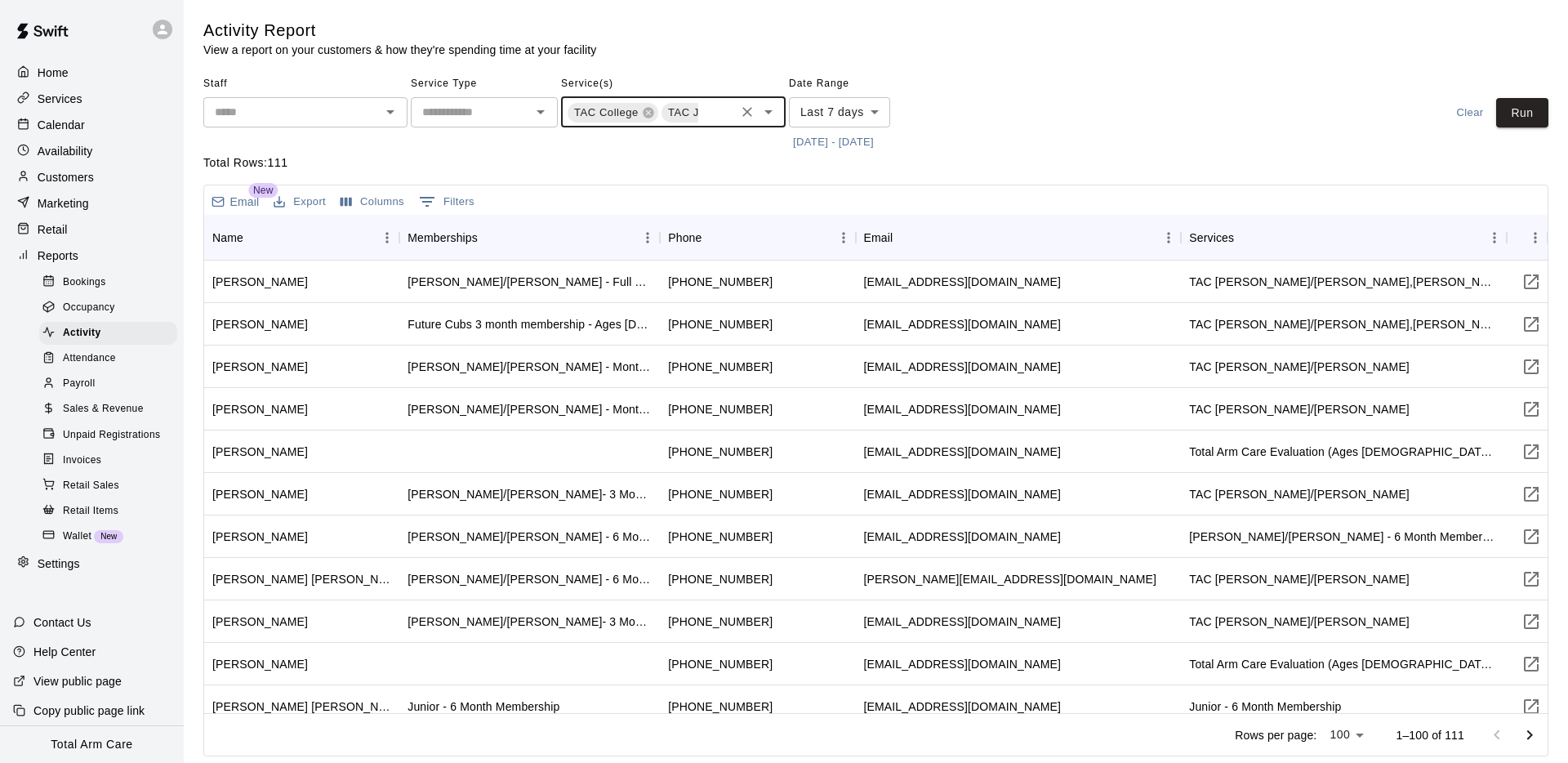
scroll to position [0, 48]
click at [709, 117] on input "text" at bounding box center [715, 114] width 34 height 20
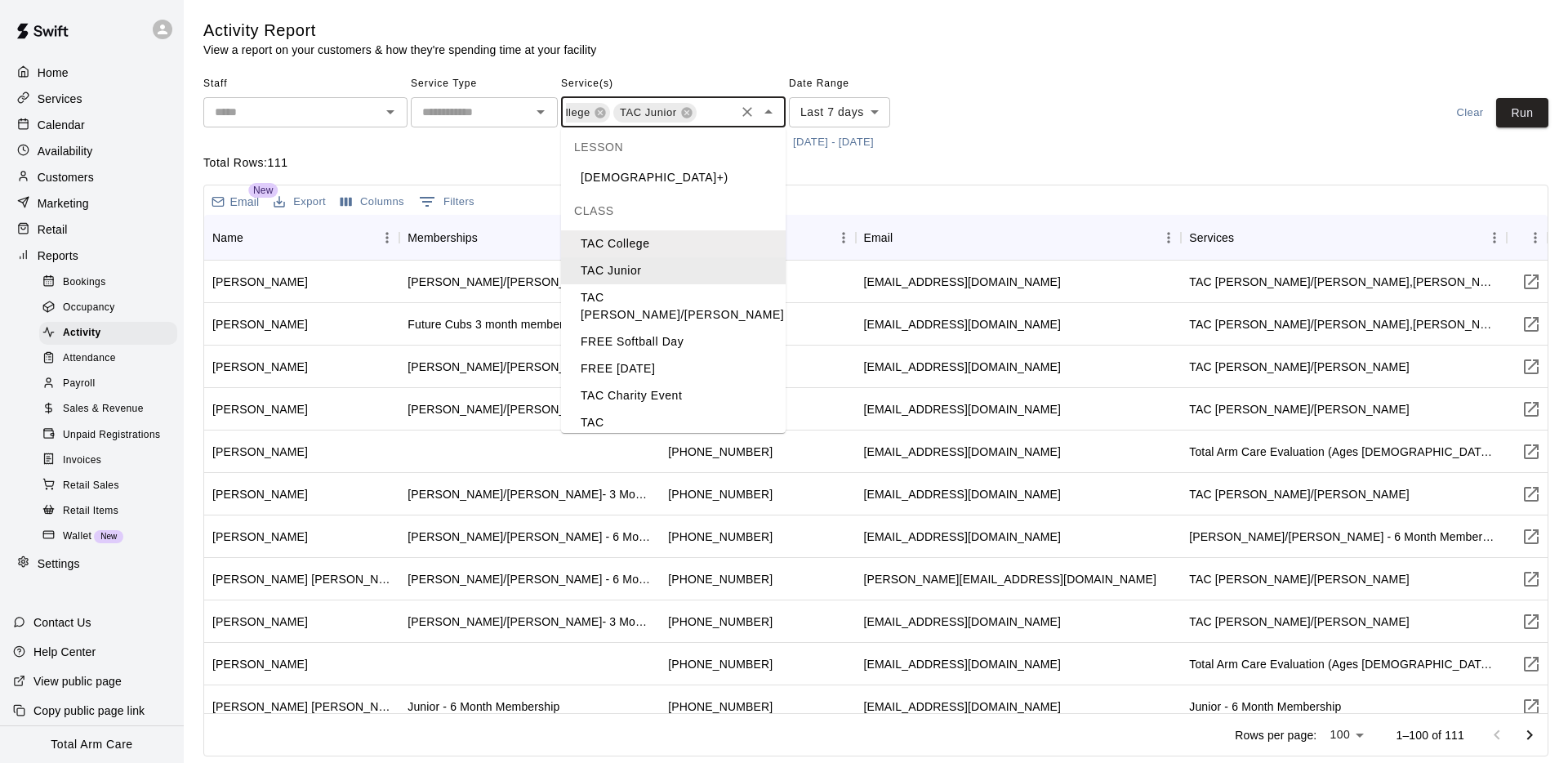
scroll to position [89, 0]
drag, startPoint x: 631, startPoint y: 285, endPoint x: 653, endPoint y: 222, distance: 66.7
click at [632, 284] on li "TAC [PERSON_NAME]/[PERSON_NAME]" at bounding box center [674, 305] width 225 height 44
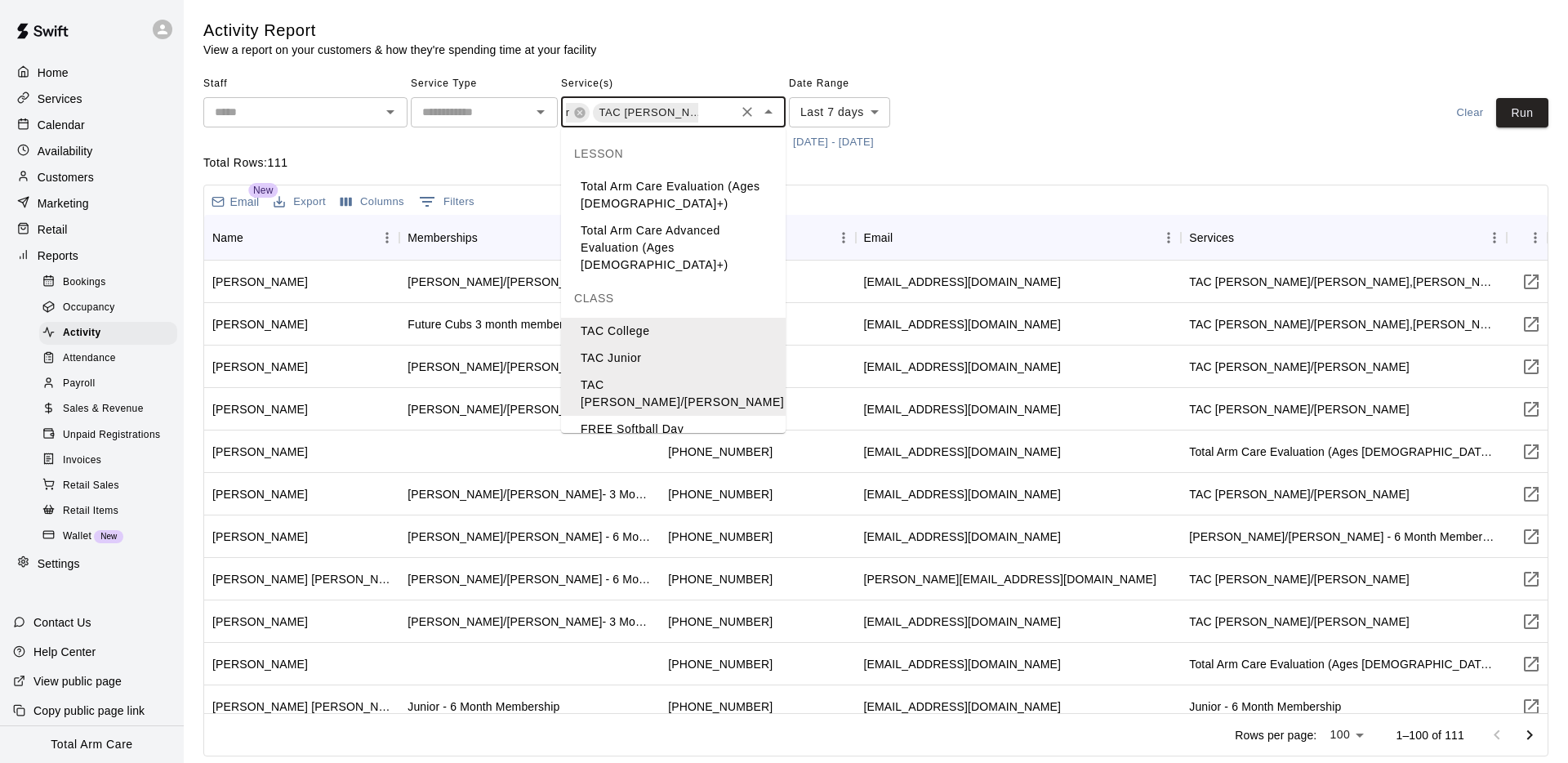
click at [707, 111] on input "text" at bounding box center [715, 114] width 34 height 20
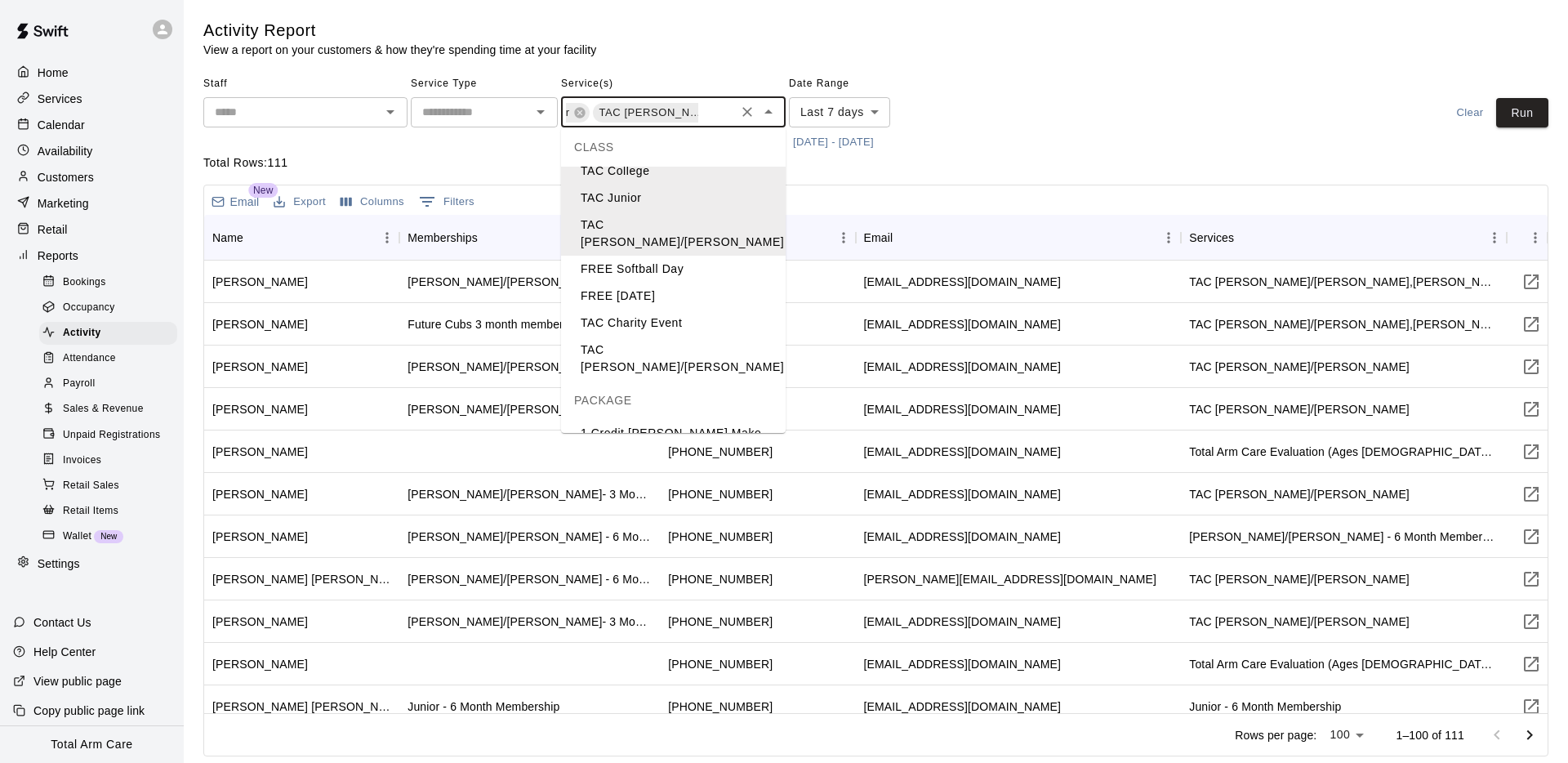
scroll to position [162, 0]
drag, startPoint x: 633, startPoint y: 316, endPoint x: 620, endPoint y: 311, distance: 13.9
click at [631, 334] on li "TAC [PERSON_NAME]/[PERSON_NAME]" at bounding box center [674, 356] width 225 height 44
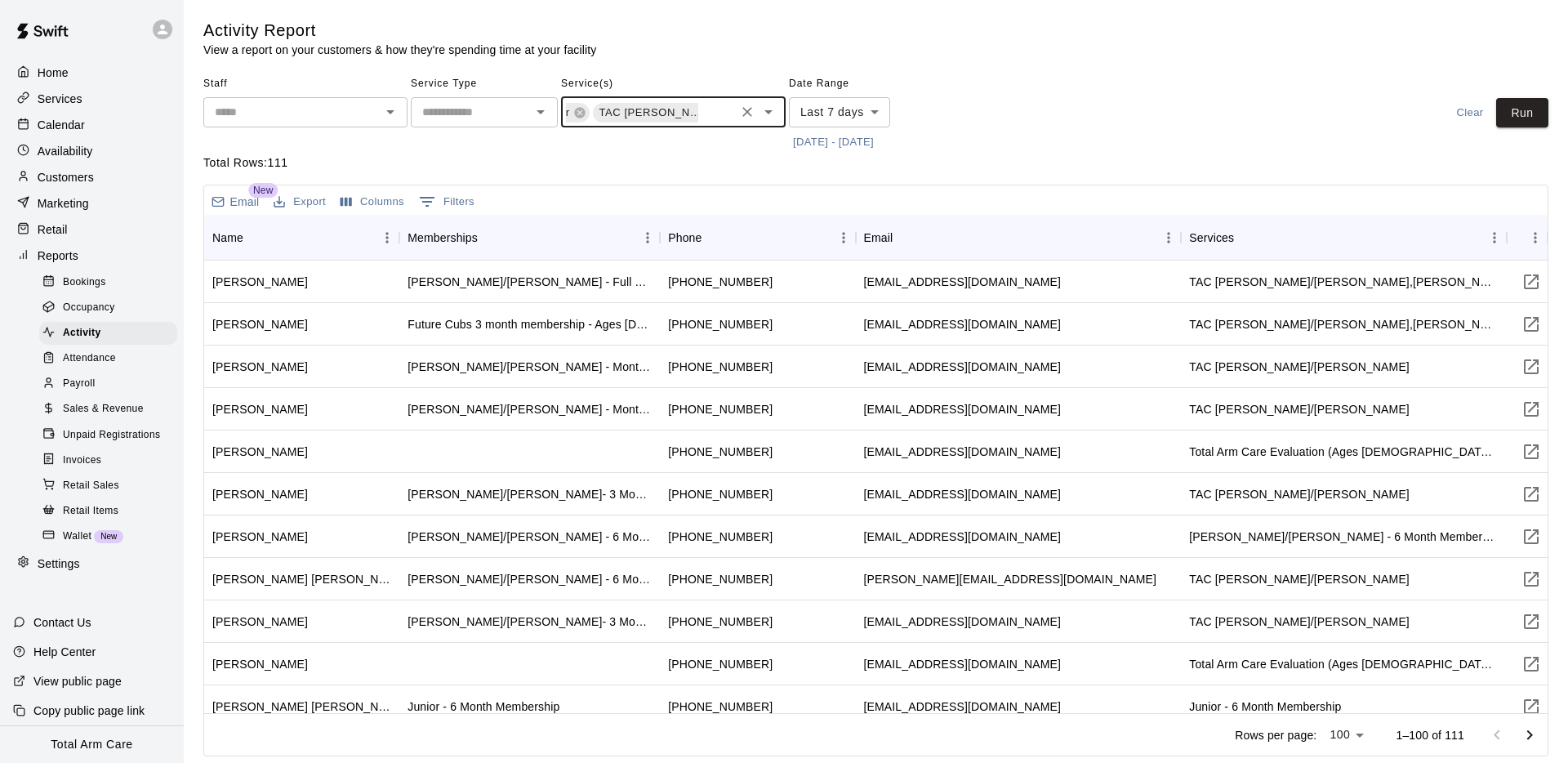
scroll to position [0, 258]
click at [849, 134] on button "[DATE] - [DATE]" at bounding box center [833, 142] width 89 height 25
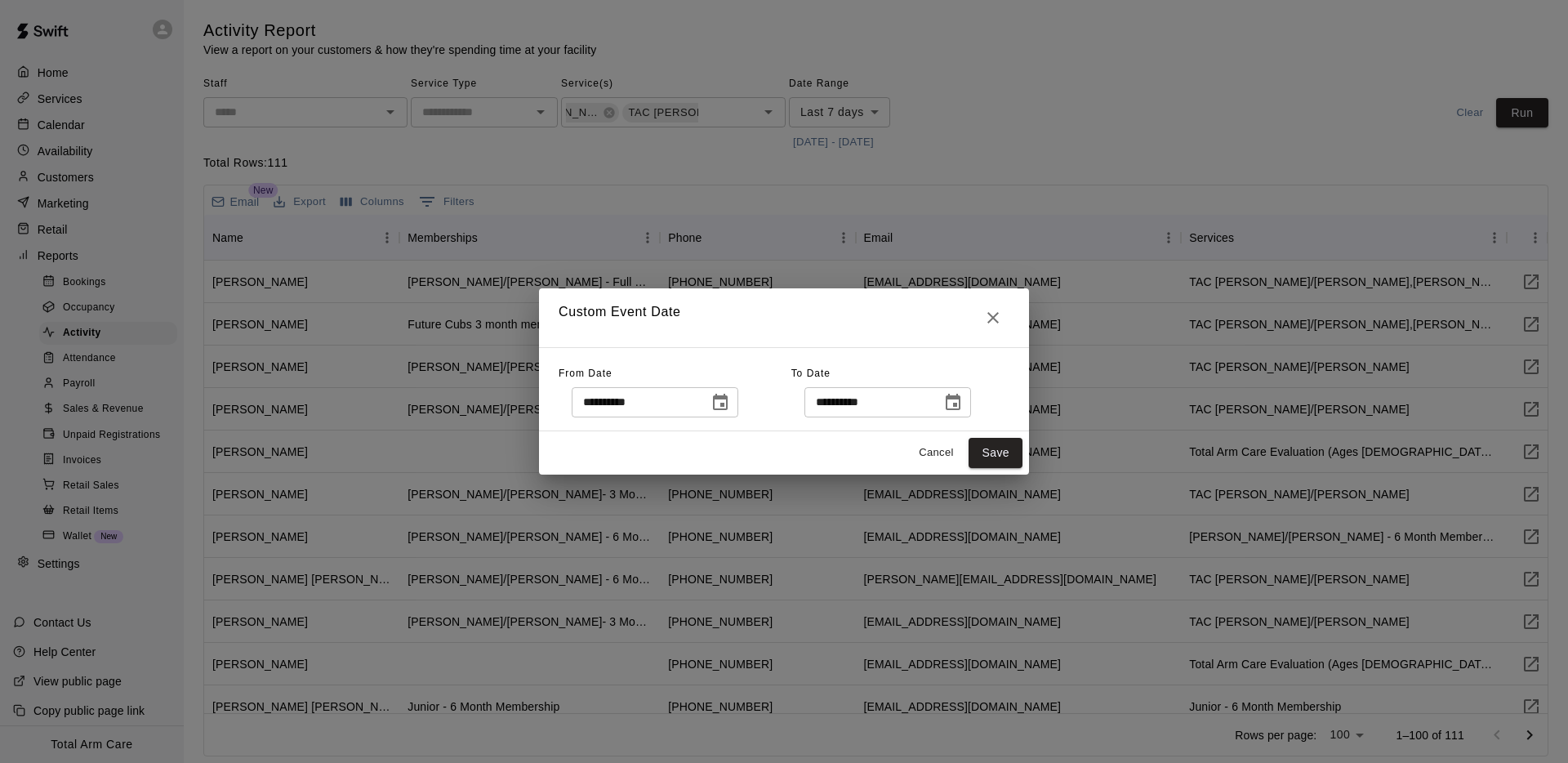
click at [729, 399] on icon "Choose date, selected date is Sep 9, 2025" at bounding box center [720, 402] width 19 height 19
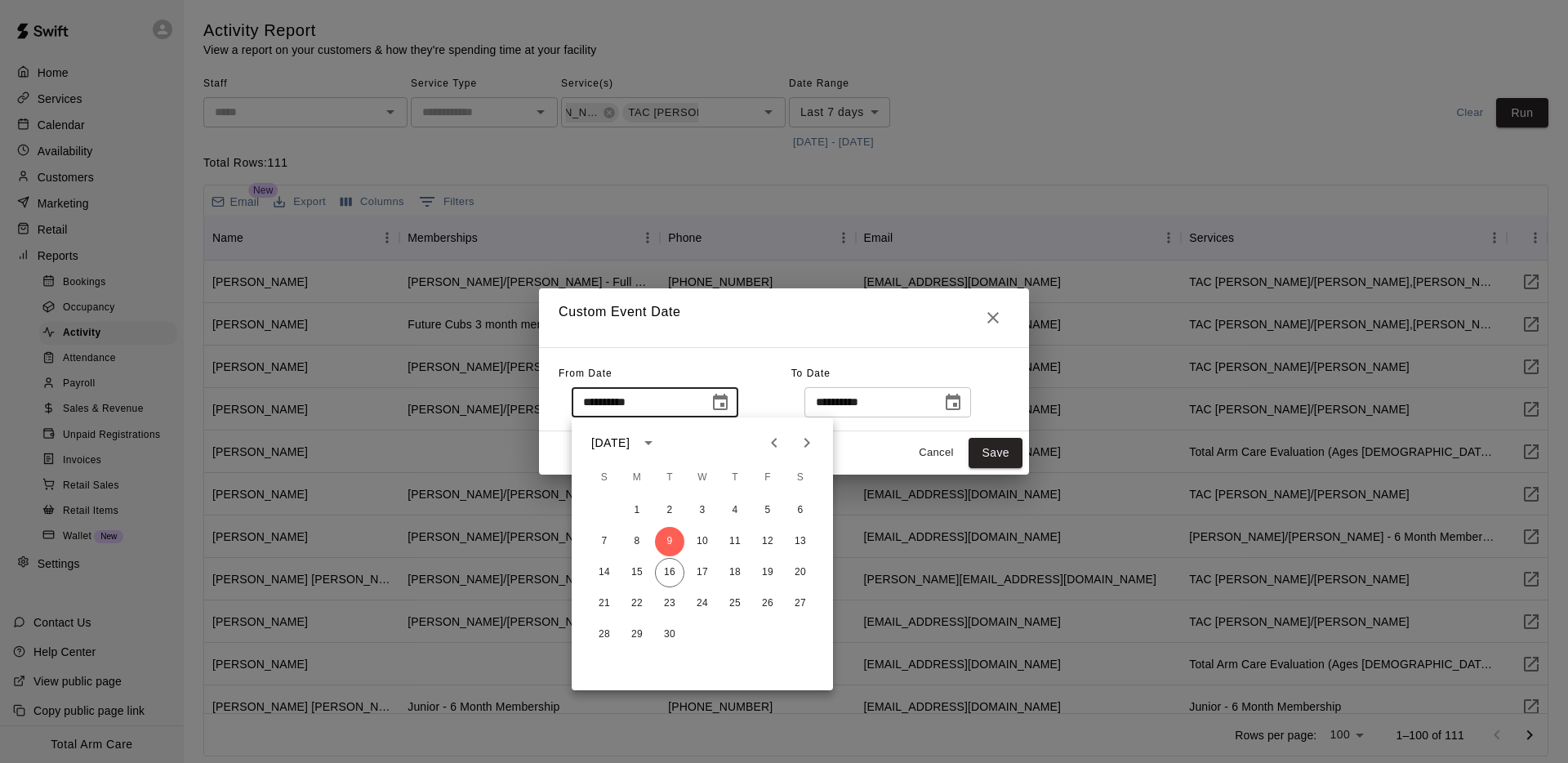
click at [773, 447] on icon "Previous month" at bounding box center [773, 442] width 19 height 19
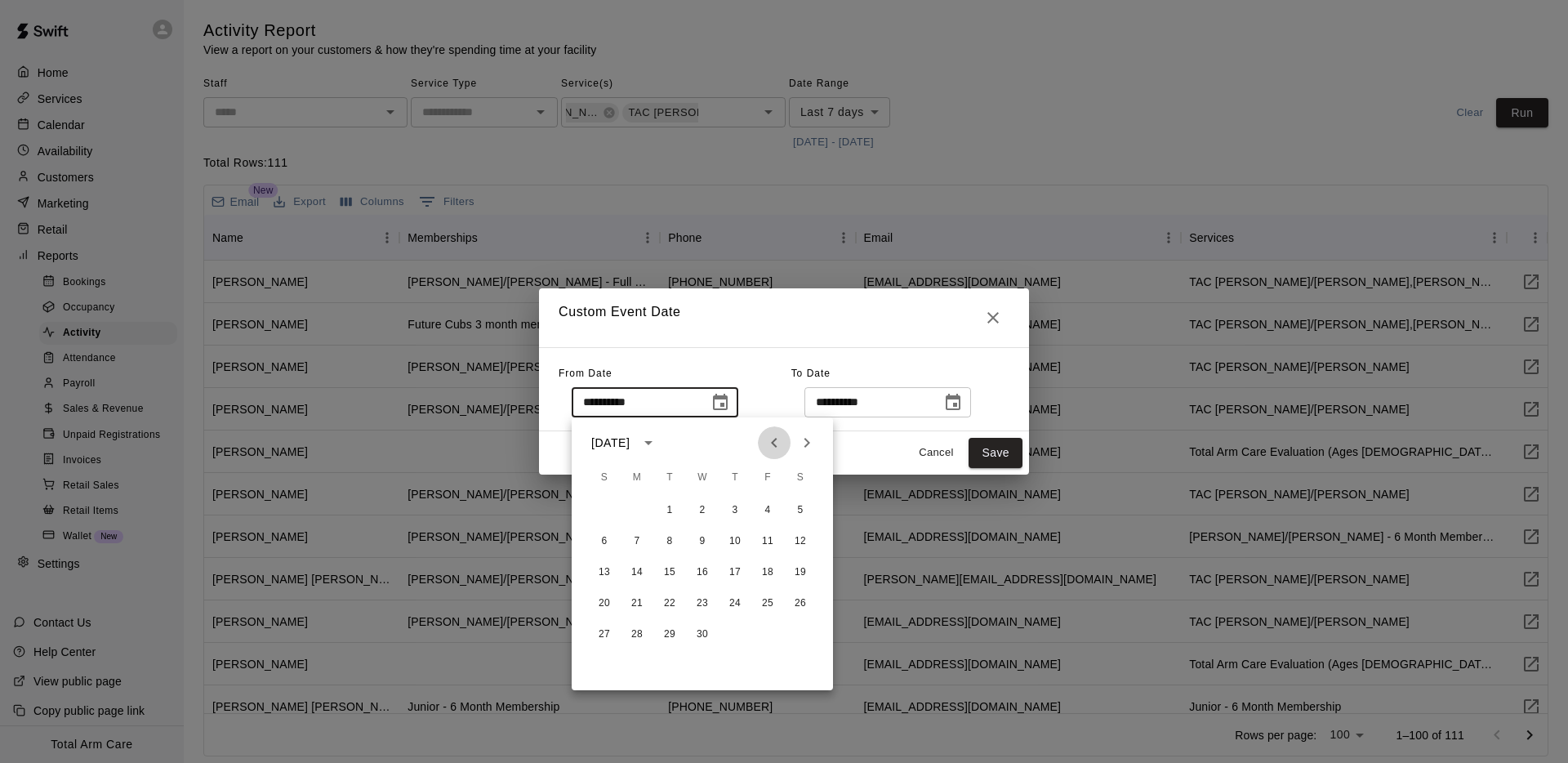
click at [773, 447] on icon "Previous month" at bounding box center [773, 442] width 19 height 19
click at [772, 447] on icon "Previous month" at bounding box center [773, 442] width 19 height 19
click at [772, 448] on icon "Previous month" at bounding box center [773, 442] width 19 height 19
click at [643, 551] on button "9" at bounding box center [637, 541] width 29 height 29
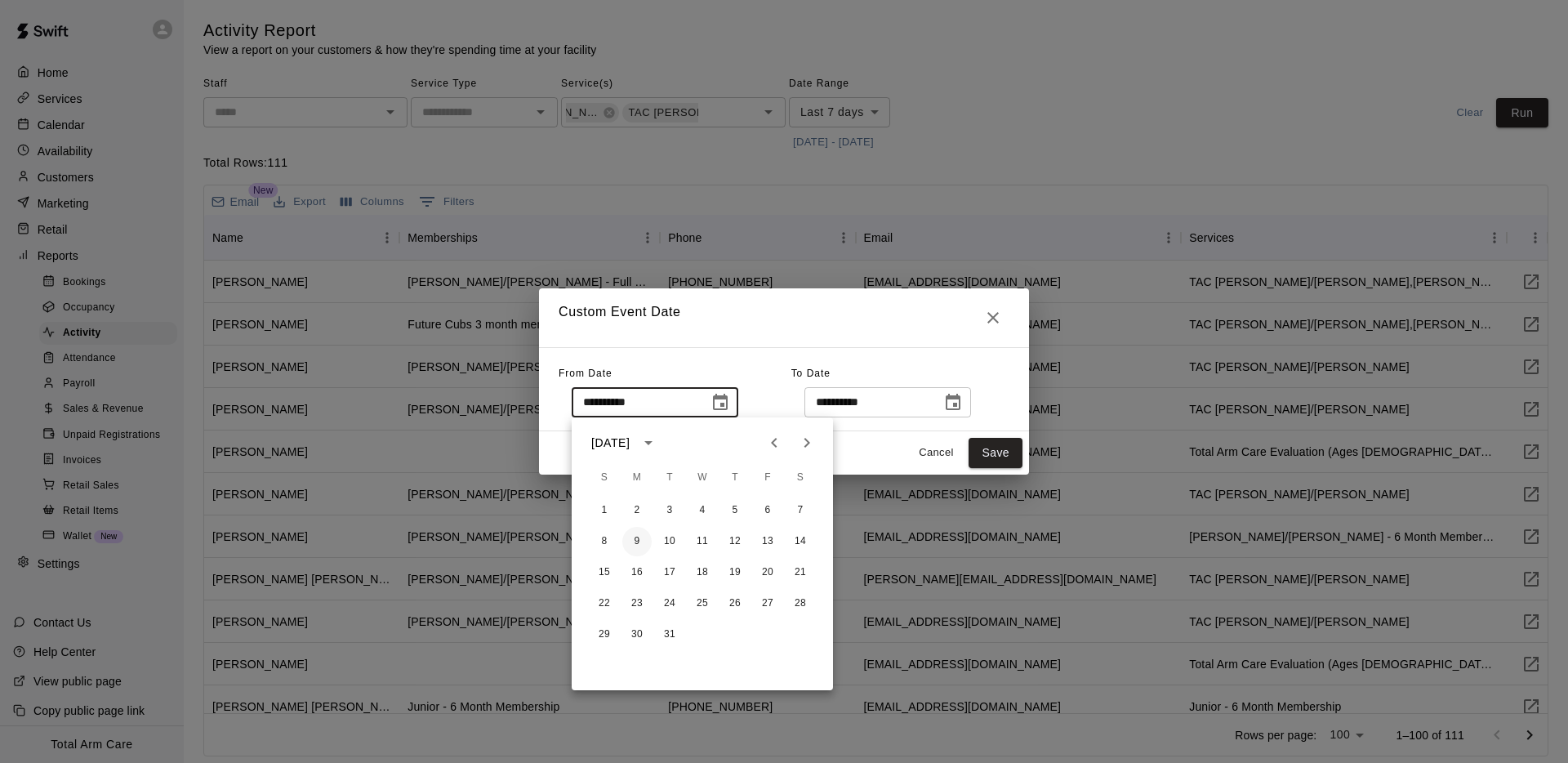
type input "**********"
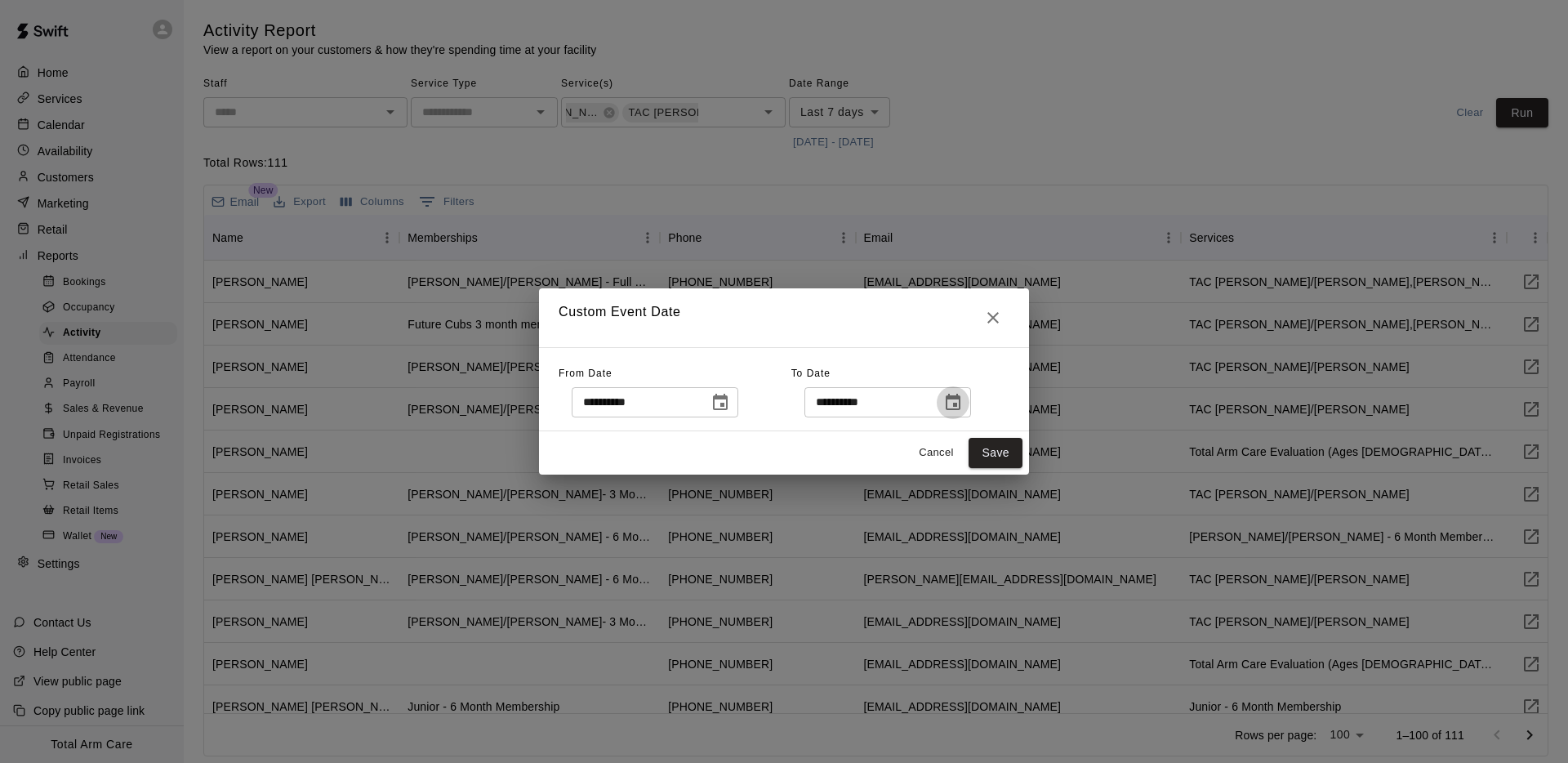
click at [956, 398] on icon "Choose date, selected date is Sep 16, 2025" at bounding box center [953, 402] width 15 height 17
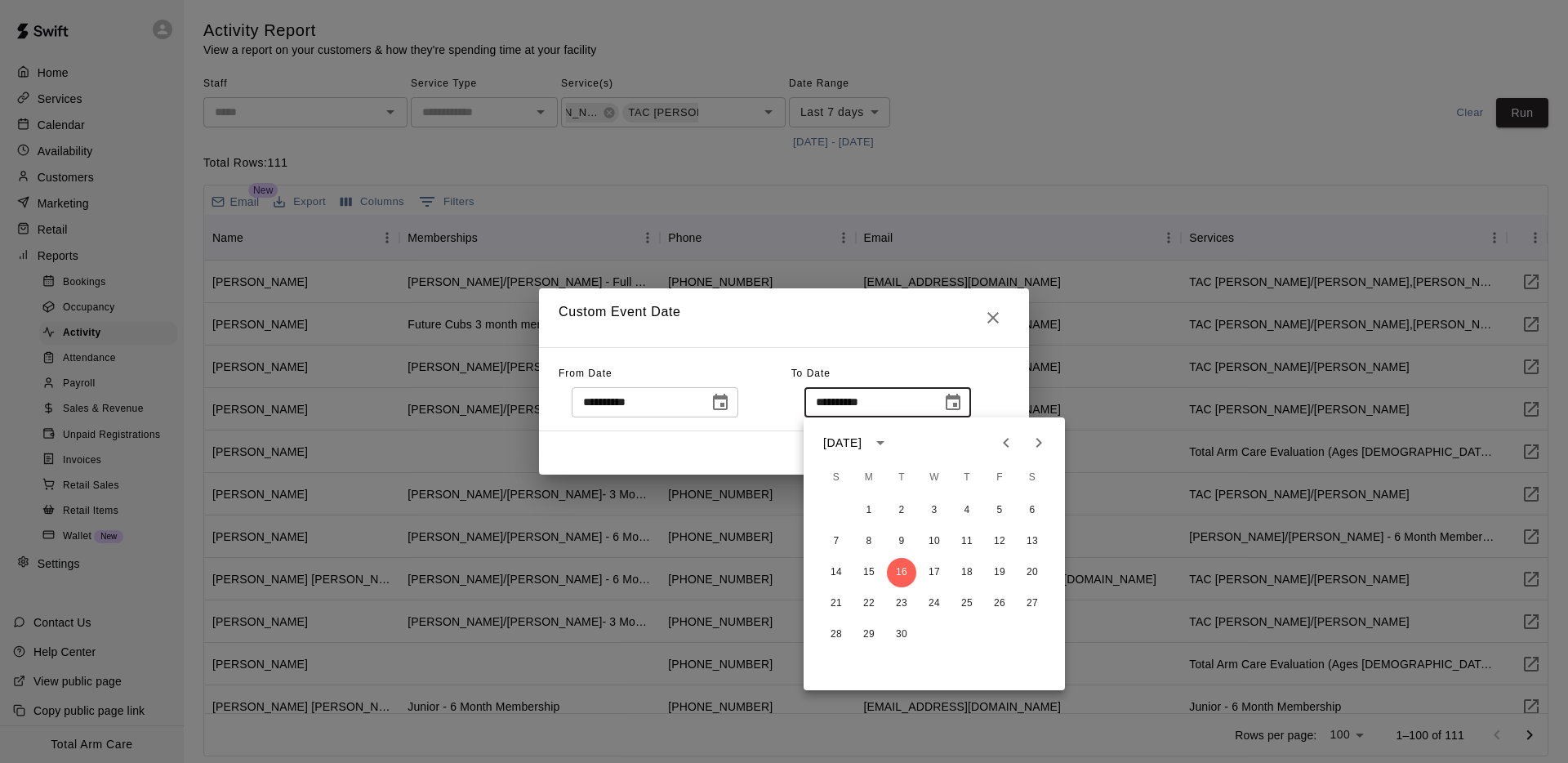
click at [1015, 448] on icon "Previous month" at bounding box center [1006, 442] width 19 height 19
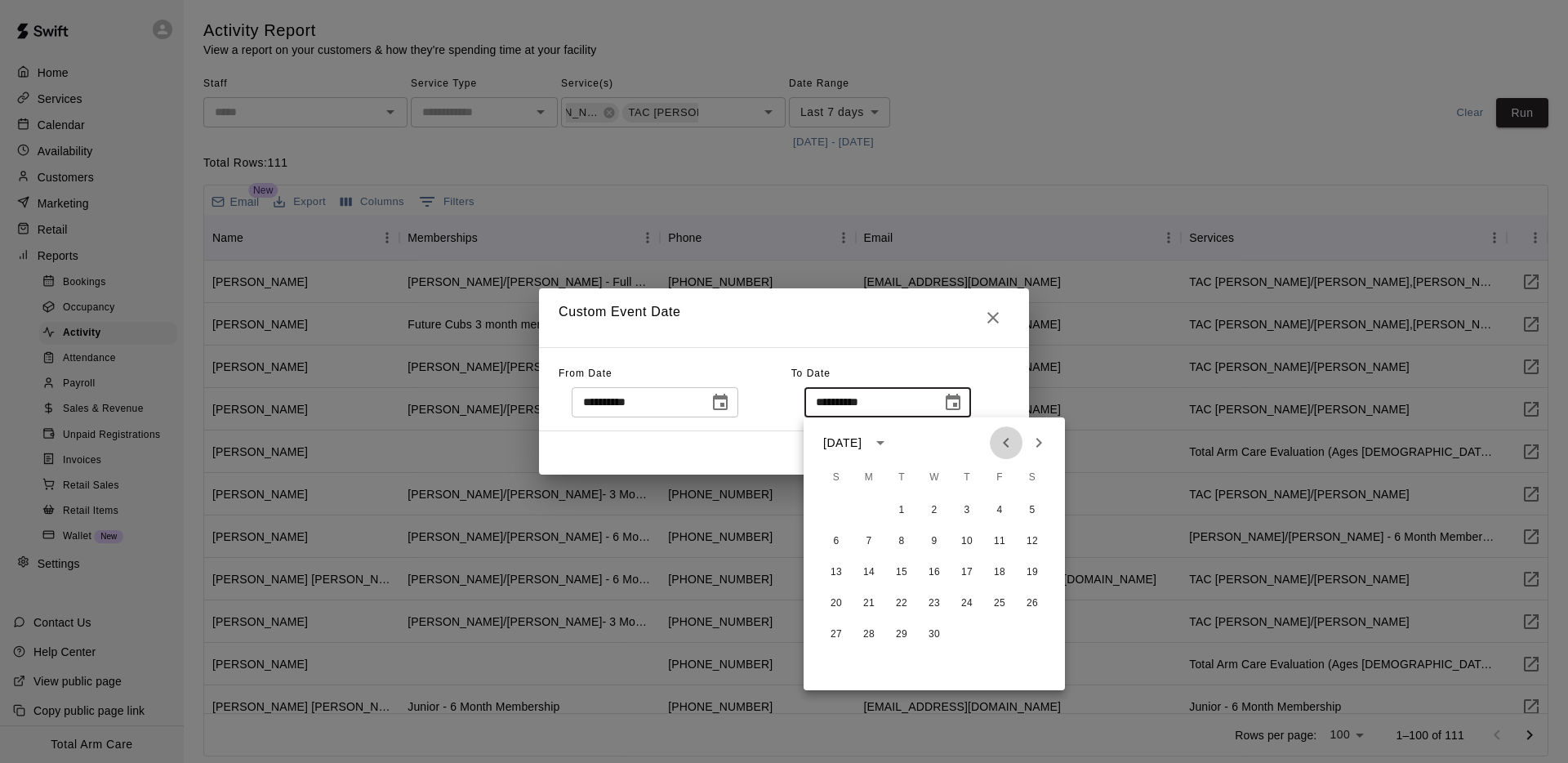
click at [1015, 448] on icon "Previous month" at bounding box center [1006, 442] width 19 height 19
click at [1047, 448] on icon "Next month" at bounding box center [1038, 442] width 19 height 19
click at [857, 655] on div "30 31" at bounding box center [935, 665] width 262 height 29
click at [869, 658] on button "31" at bounding box center [869, 665] width 29 height 29
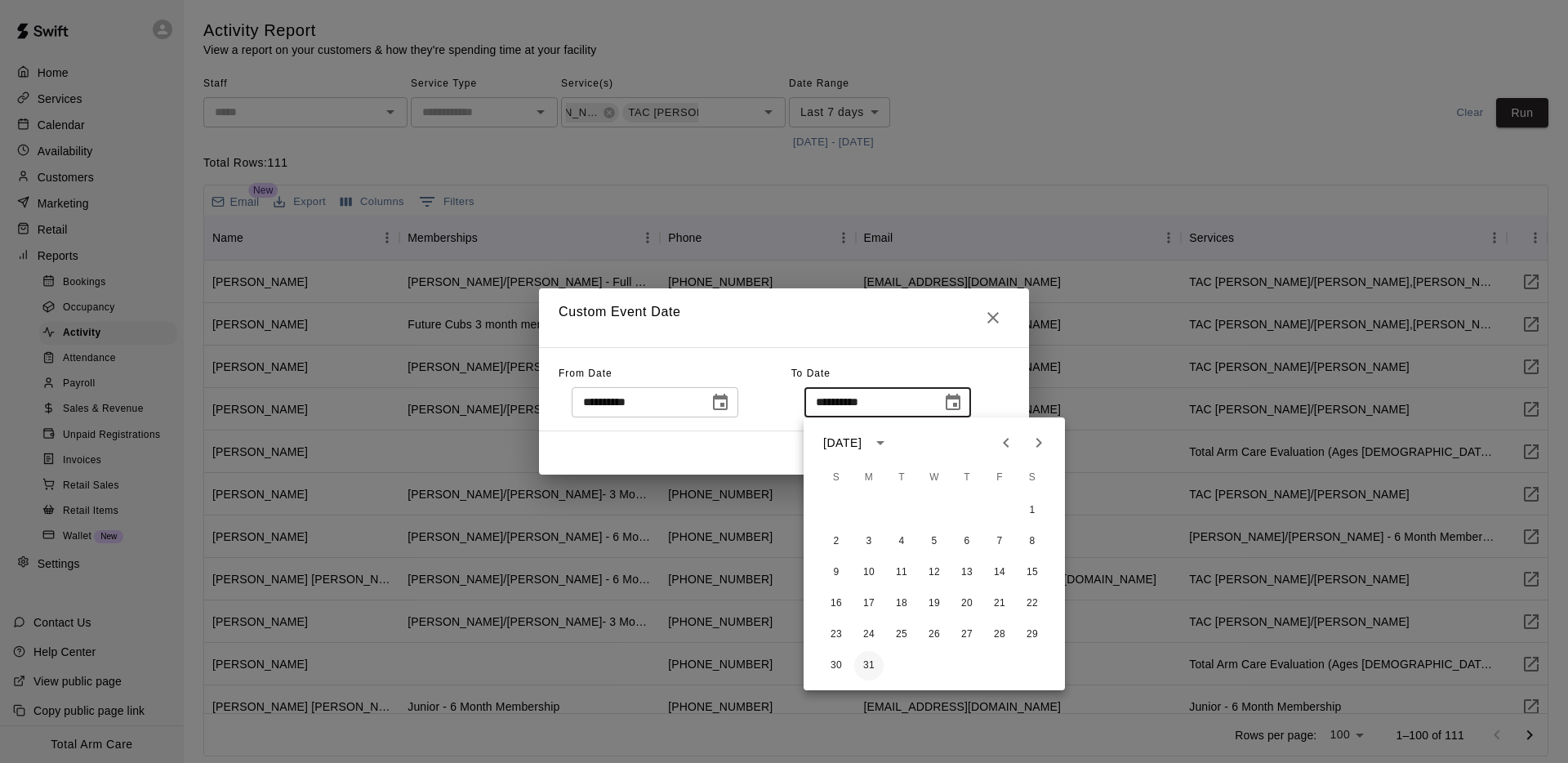
type input "**********"
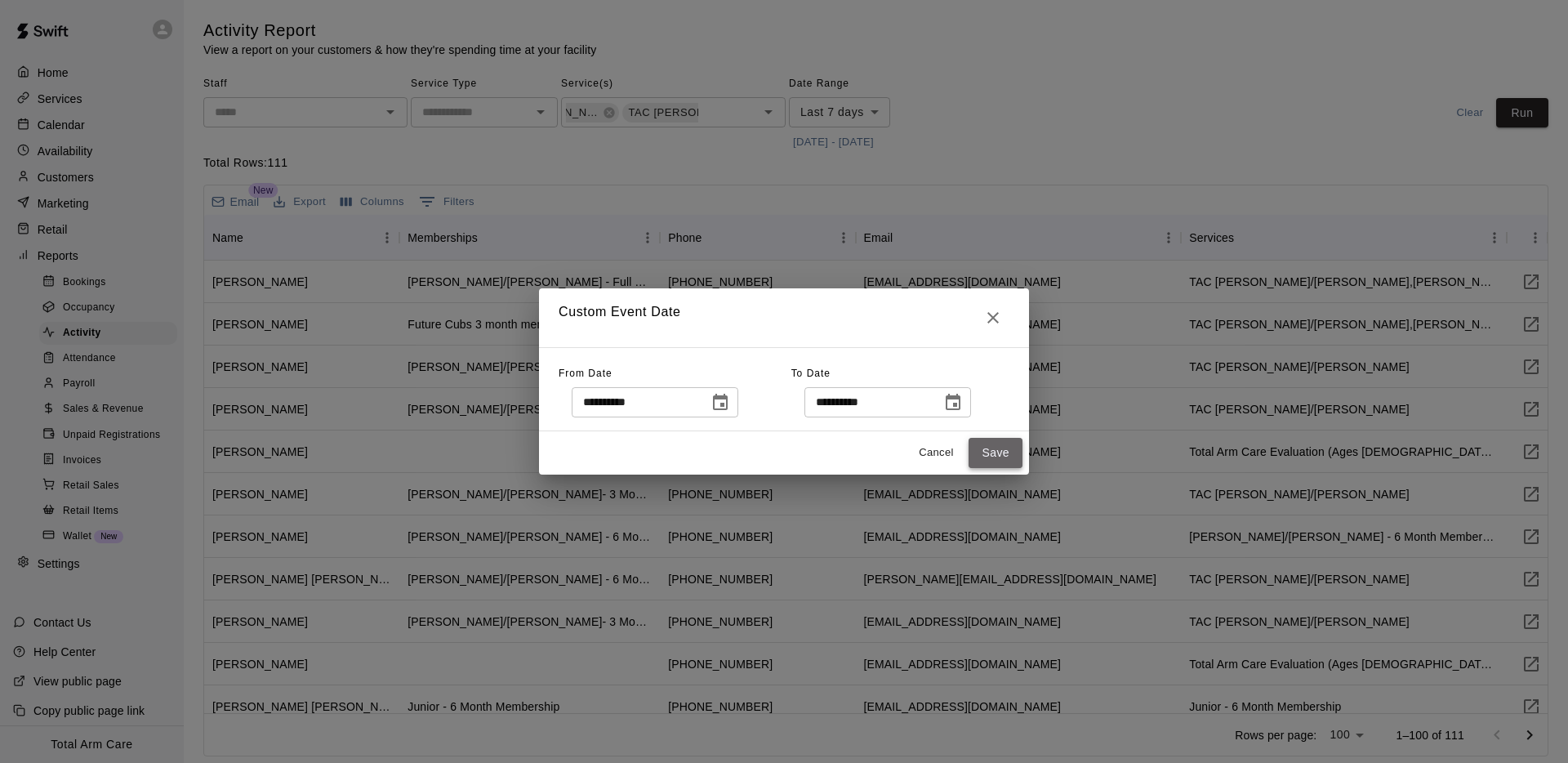
click at [996, 448] on button "Save" at bounding box center [996, 452] width 53 height 30
type input "******"
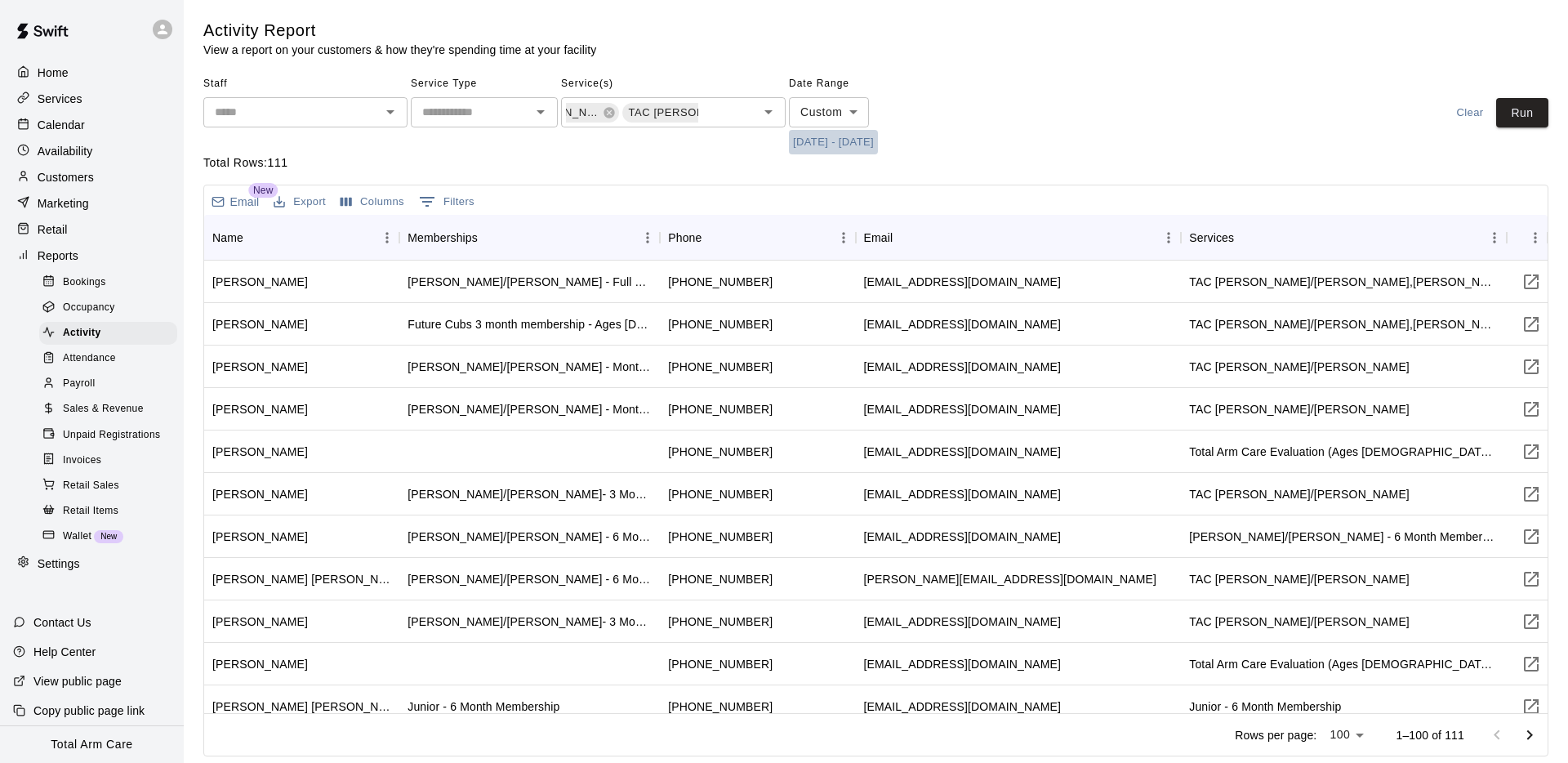
click at [872, 147] on button "[DATE] - [DATE]" at bounding box center [833, 142] width 89 height 25
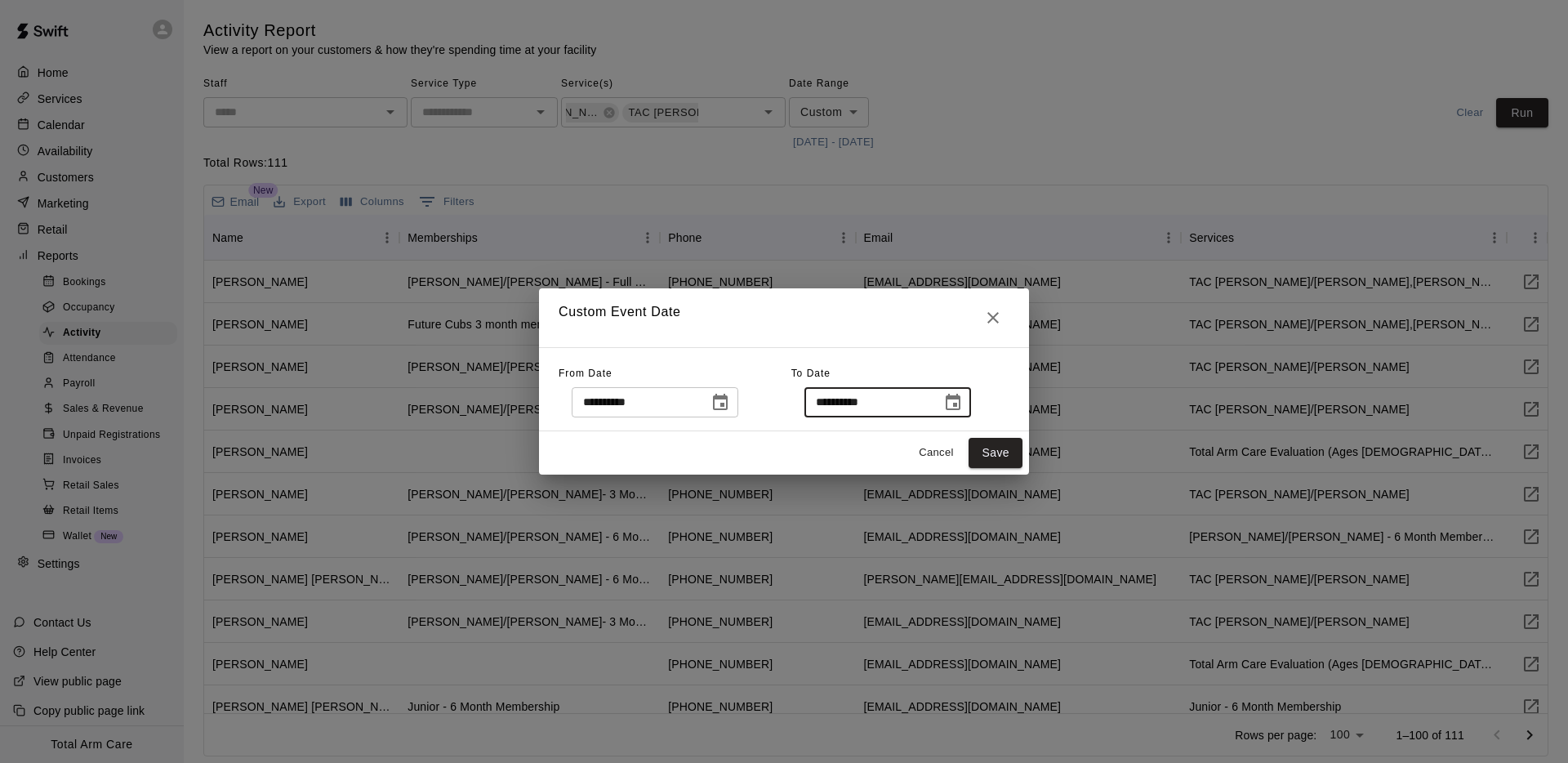
click at [873, 405] on input "**********" at bounding box center [867, 402] width 125 height 30
click at [955, 399] on icon "Choose date, selected date is Mar 31, 2025" at bounding box center [952, 402] width 19 height 19
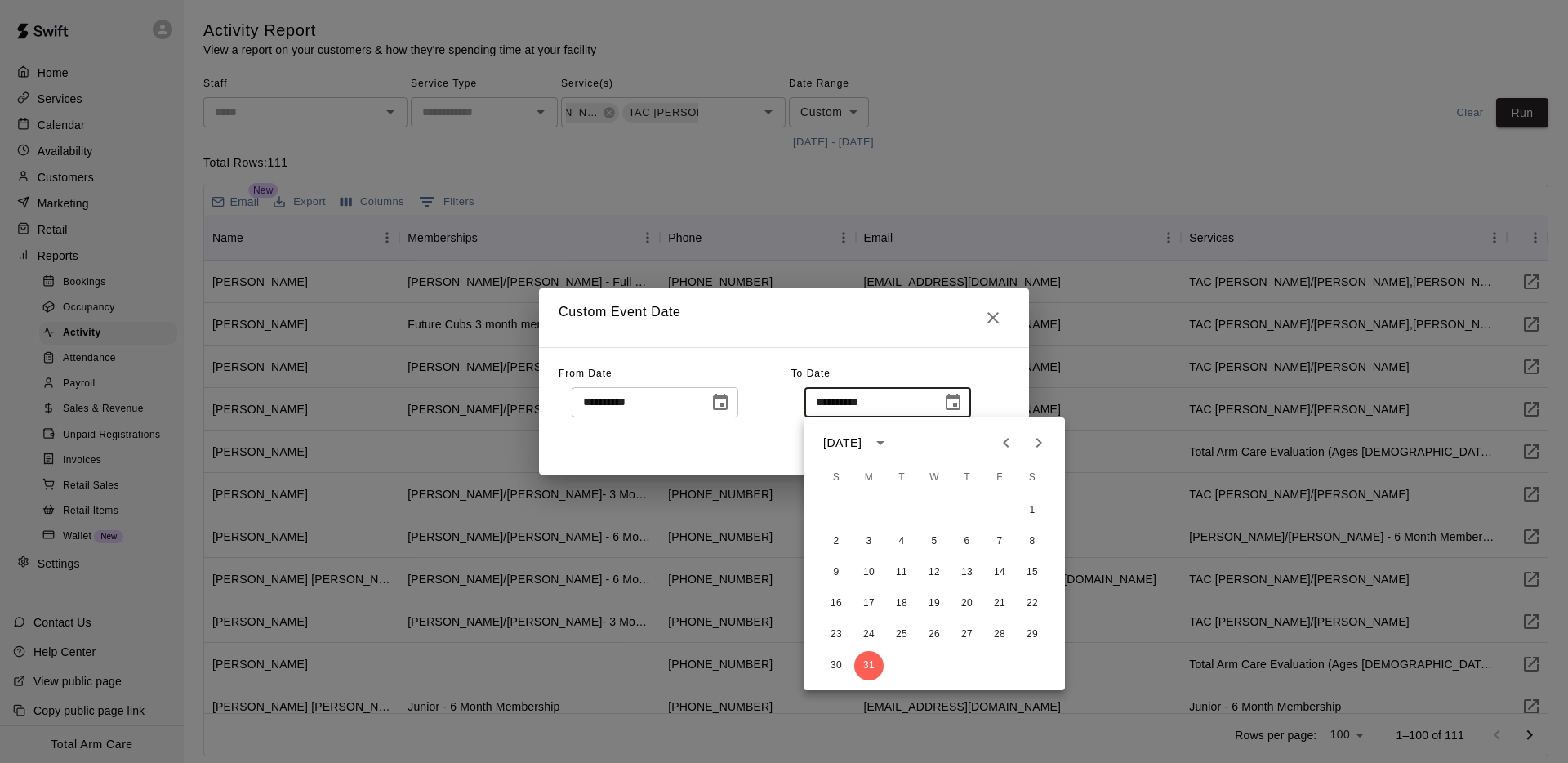
click at [867, 447] on div "[DATE]" at bounding box center [844, 442] width 43 height 18
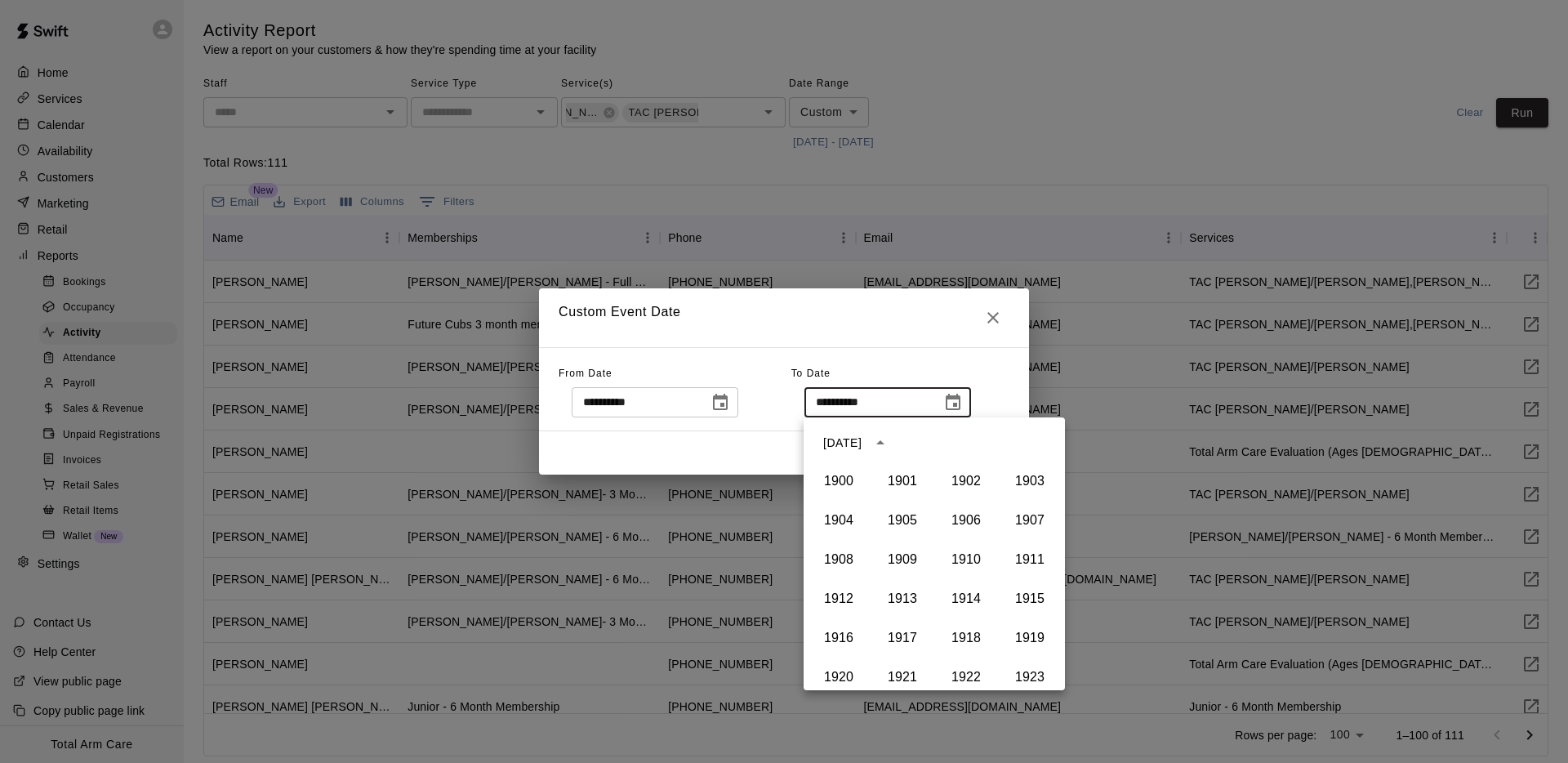
scroll to position [1121, 0]
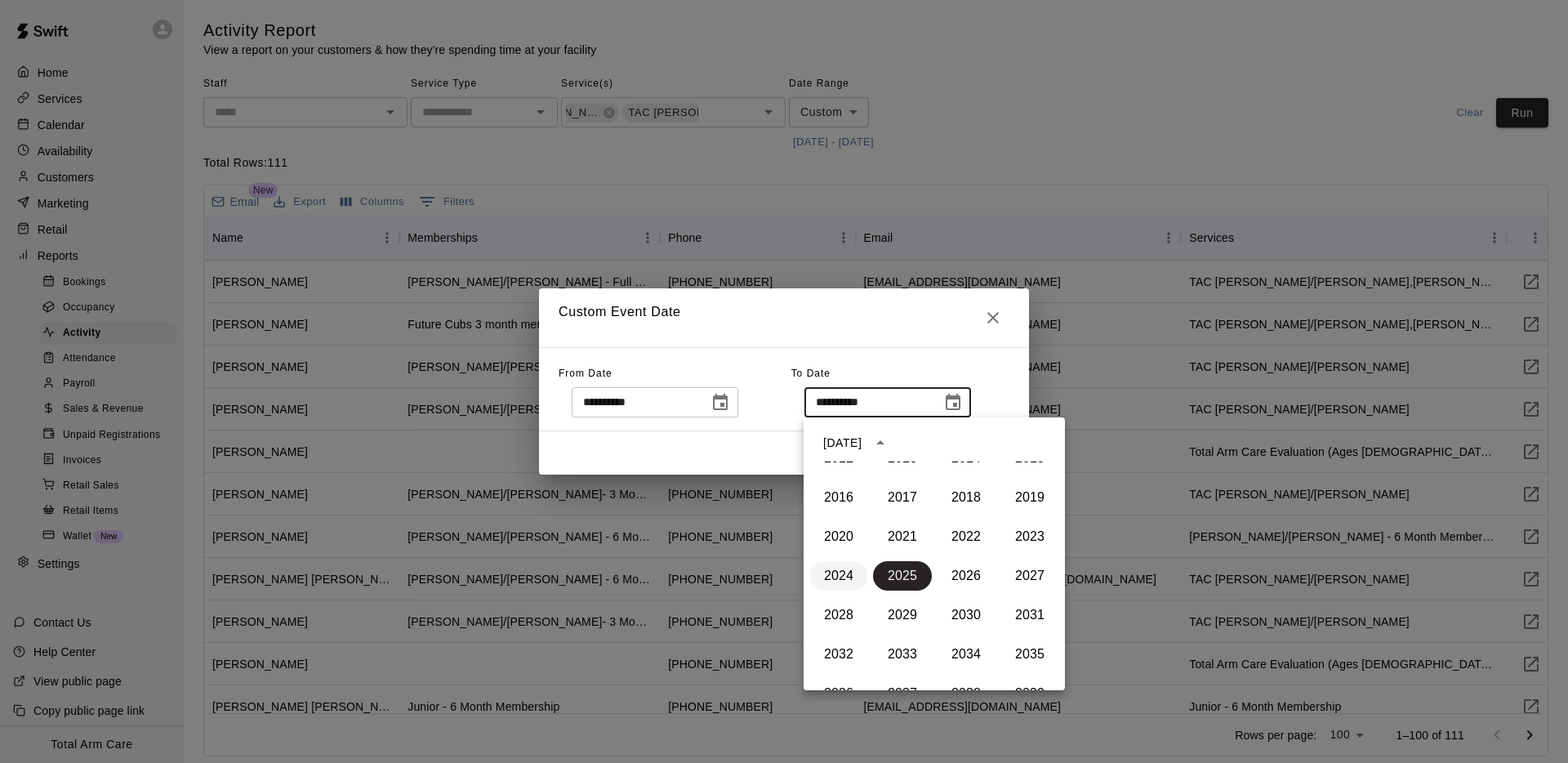
click at [832, 583] on button "2024" at bounding box center [839, 576] width 59 height 29
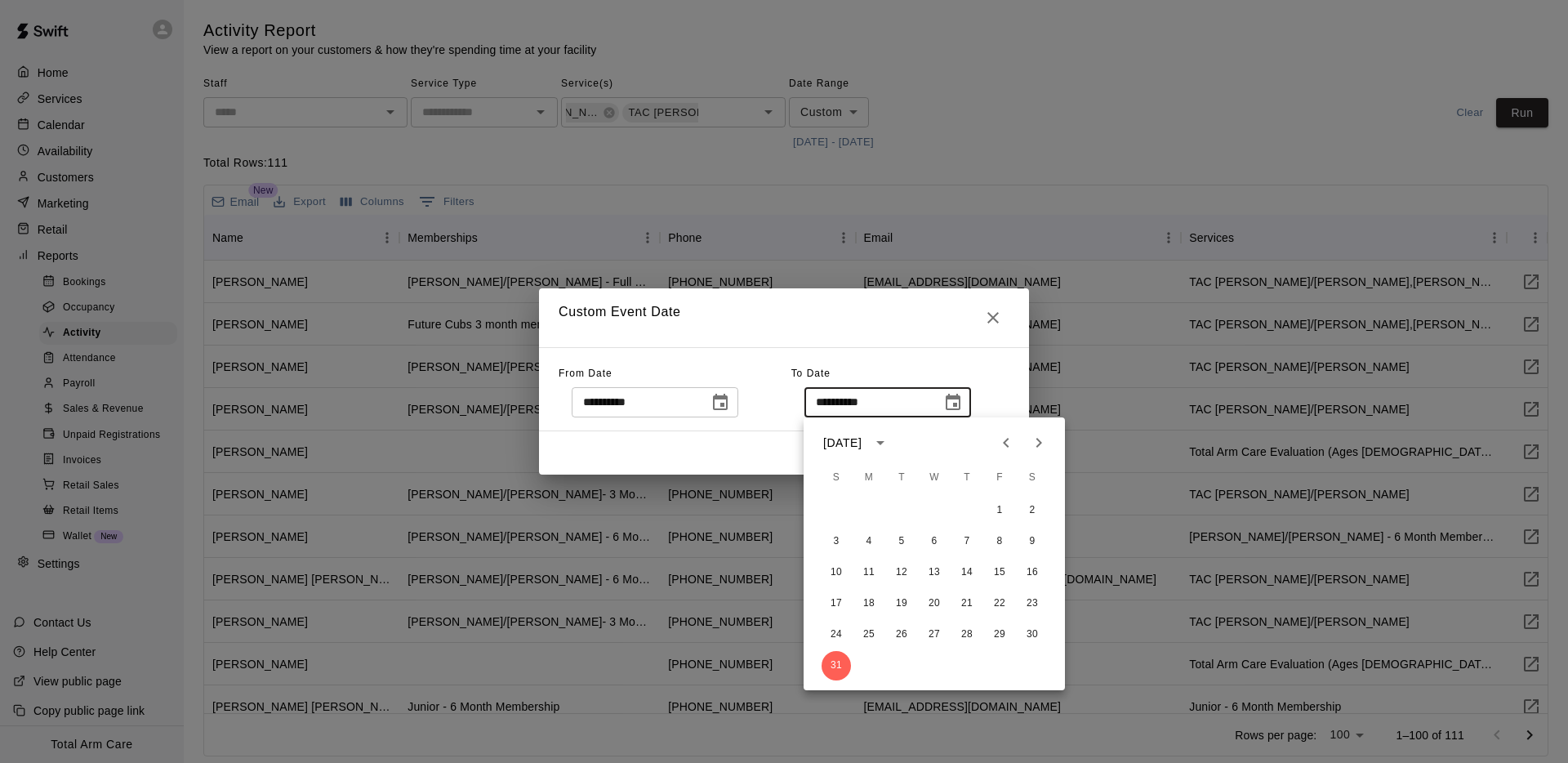
drag, startPoint x: 964, startPoint y: 348, endPoint x: 963, endPoint y: 361, distance: 13.0
click at [963, 348] on div "**********" at bounding box center [784, 389] width 490 height 84
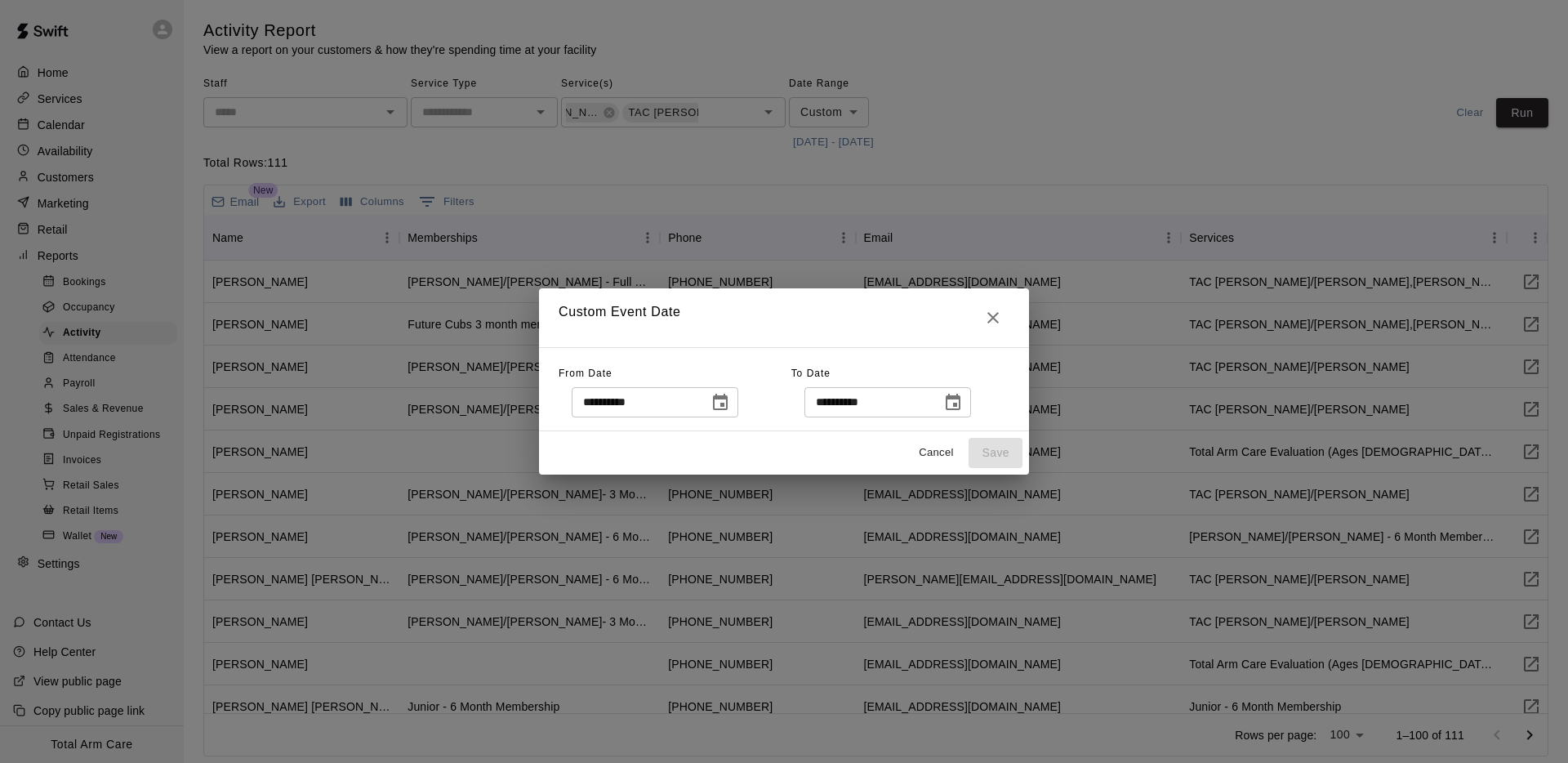
drag, startPoint x: 1000, startPoint y: 454, endPoint x: 1002, endPoint y: 470, distance: 16.1
click at [1000, 454] on div "Cancel Save" at bounding box center [784, 452] width 490 height 43
click at [855, 448] on div "Cancel Save" at bounding box center [784, 452] width 490 height 43
click at [855, 447] on div "Cancel Save" at bounding box center [784, 452] width 490 height 43
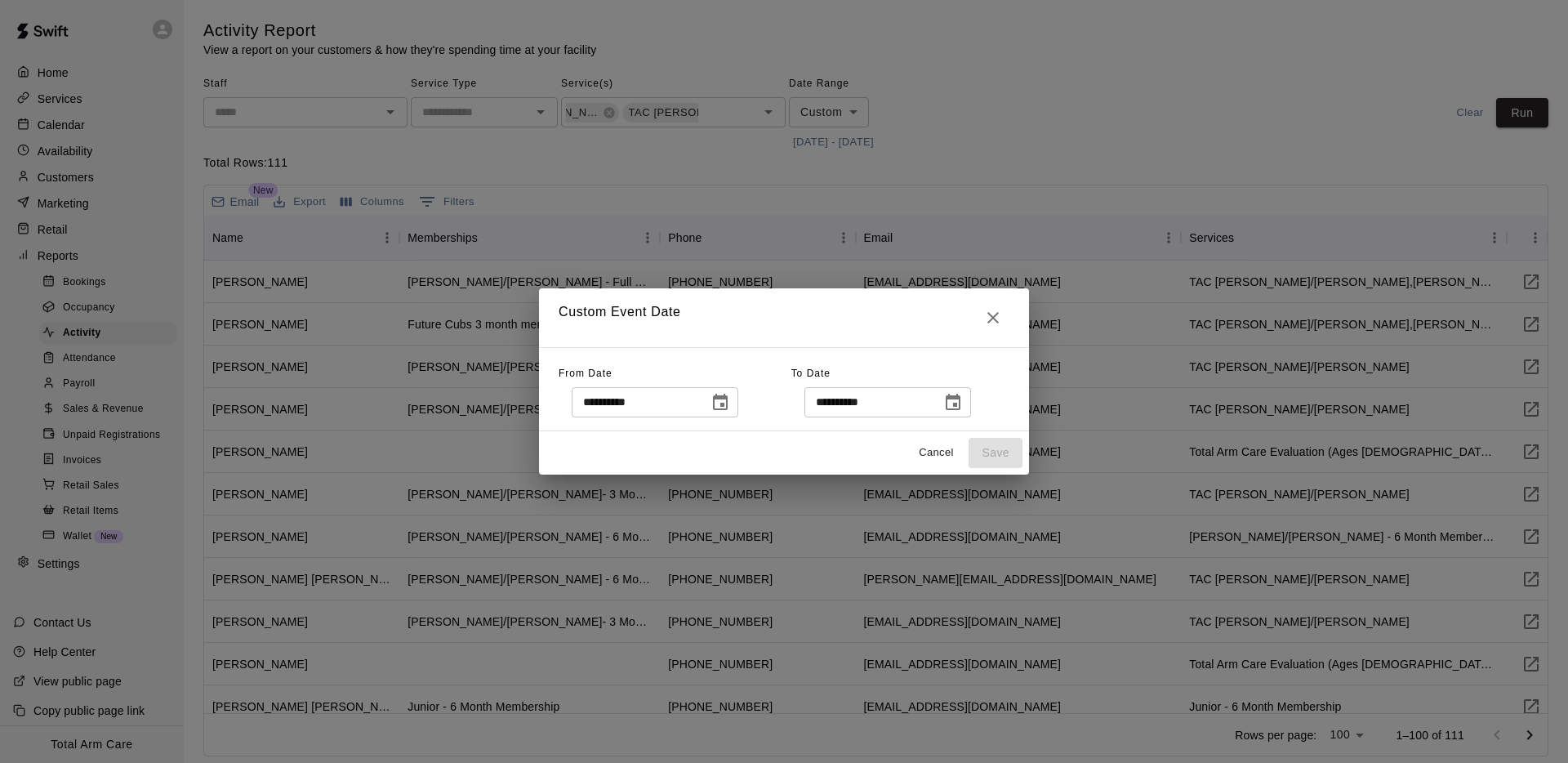
click at [713, 397] on button "Choose date, selected date is Dec 9, 2024" at bounding box center [720, 402] width 32 height 32
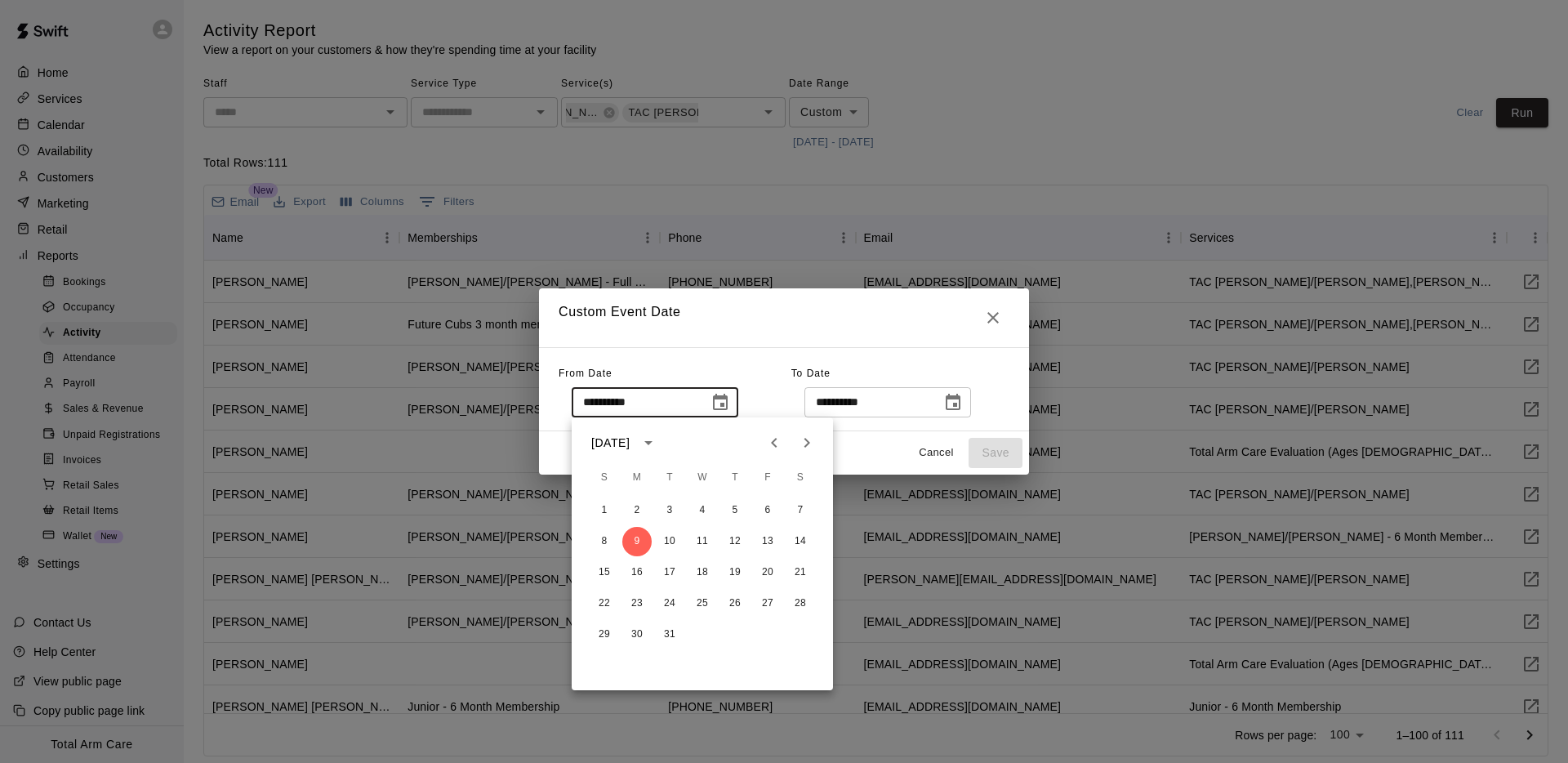
click at [963, 404] on icon "Choose date, selected date is Mar 31, 2024" at bounding box center [952, 402] width 19 height 19
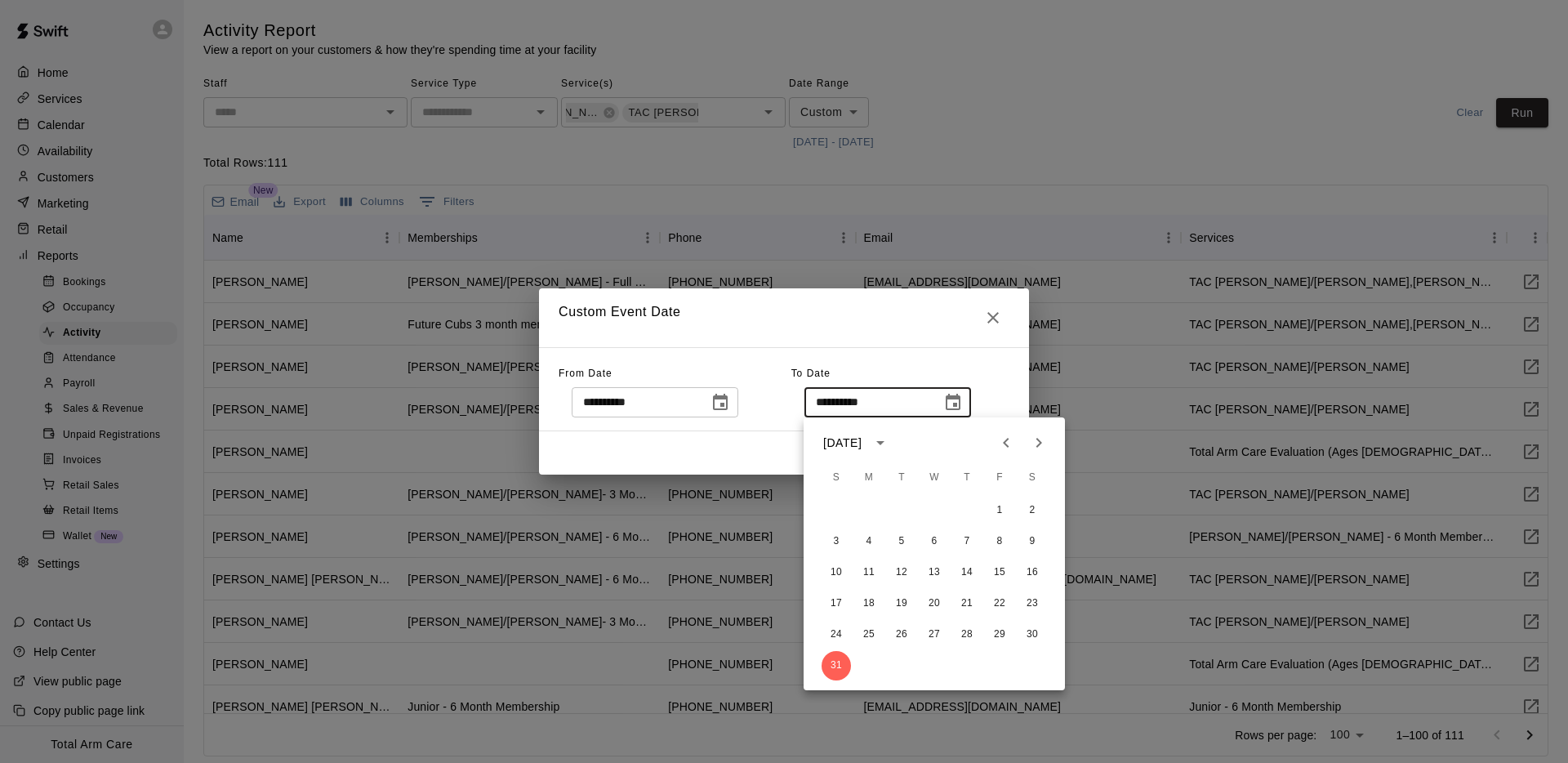
click at [862, 439] on div "[DATE]" at bounding box center [843, 442] width 39 height 18
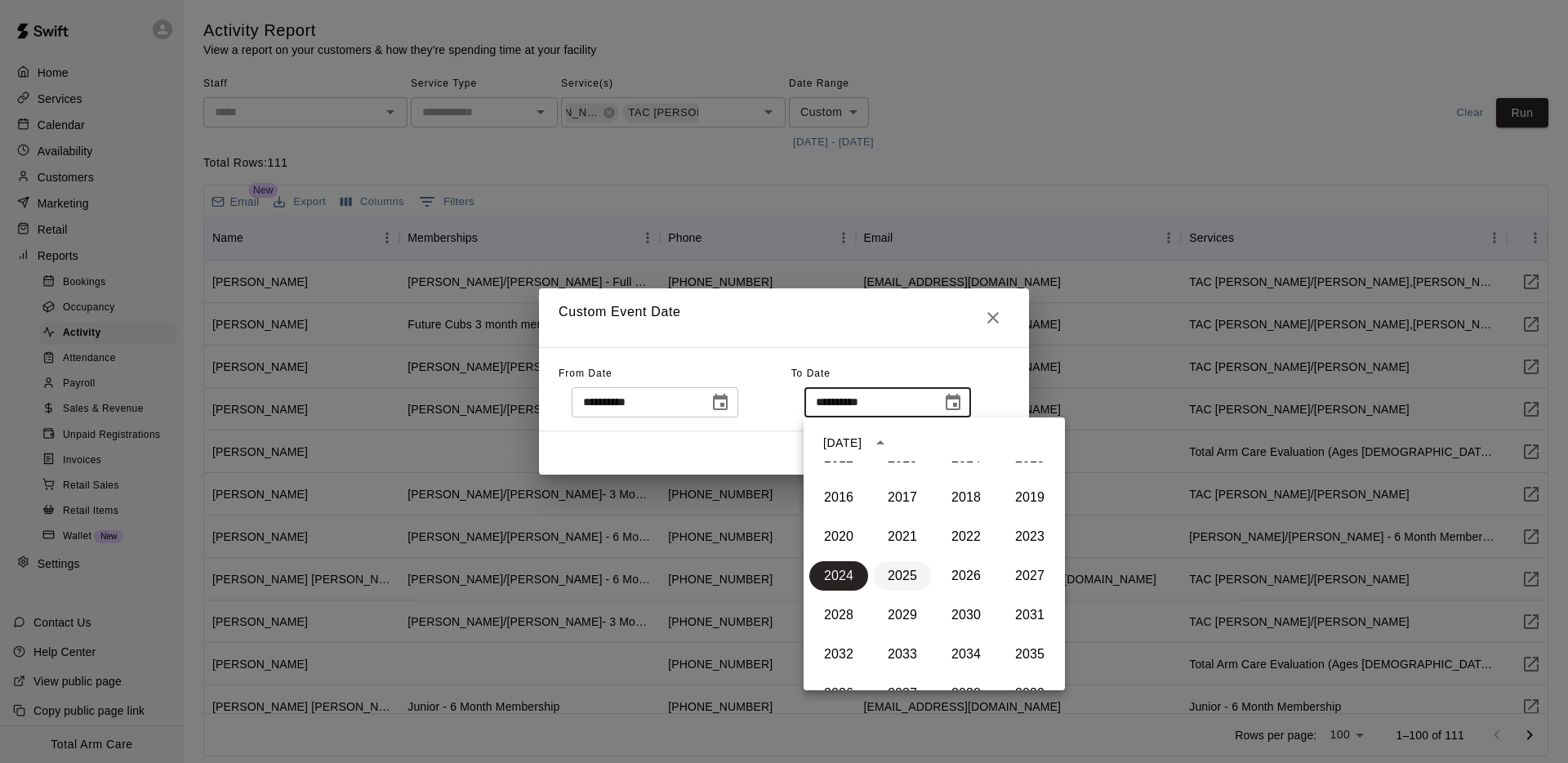
click at [888, 568] on button "2025" at bounding box center [902, 576] width 59 height 29
type input "**********"
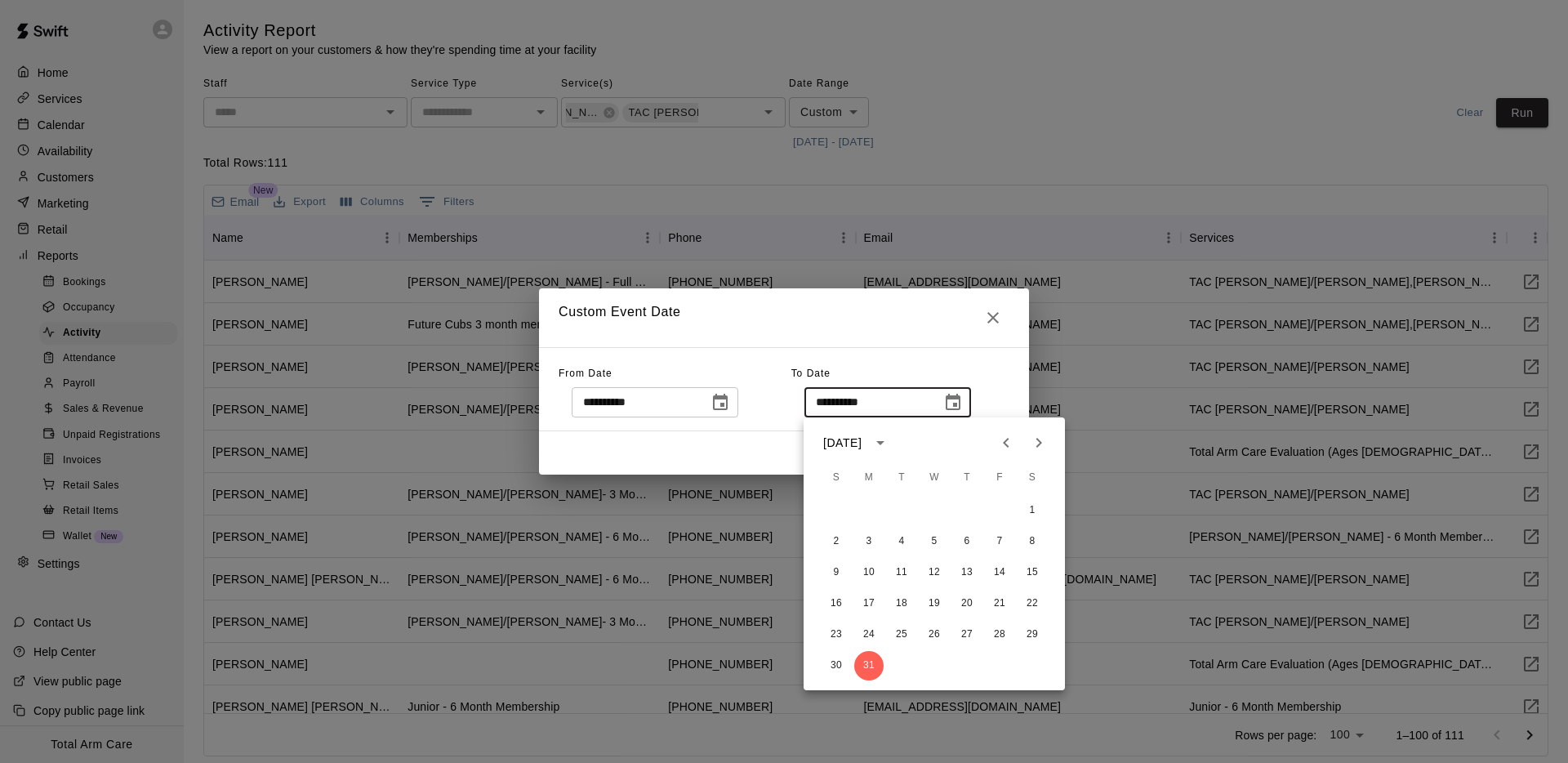
click at [730, 455] on div "Cancel Save" at bounding box center [784, 452] width 490 height 43
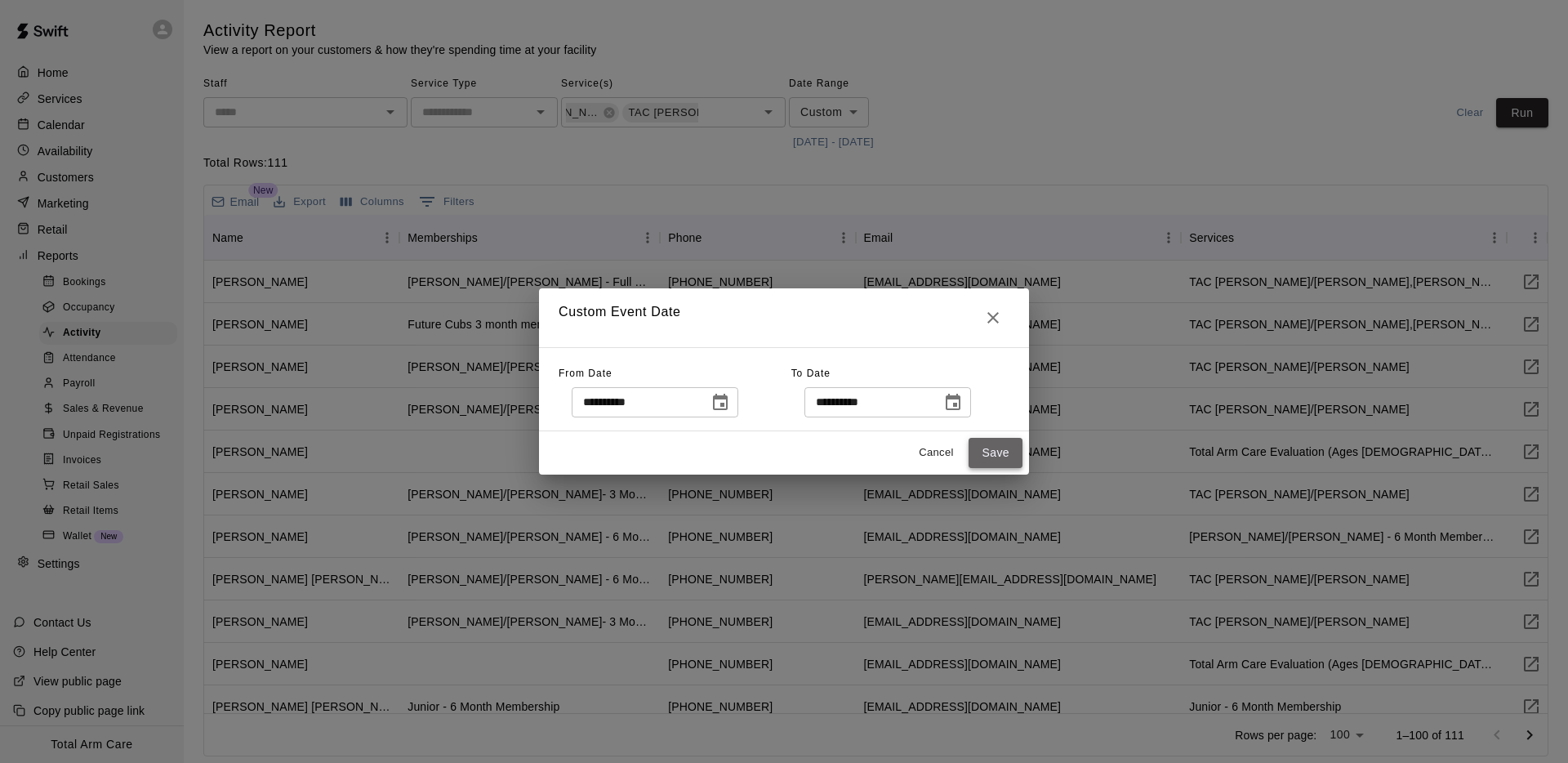
drag, startPoint x: 993, startPoint y: 454, endPoint x: 984, endPoint y: 458, distance: 9.8
click at [993, 453] on button "Save" at bounding box center [996, 452] width 53 height 30
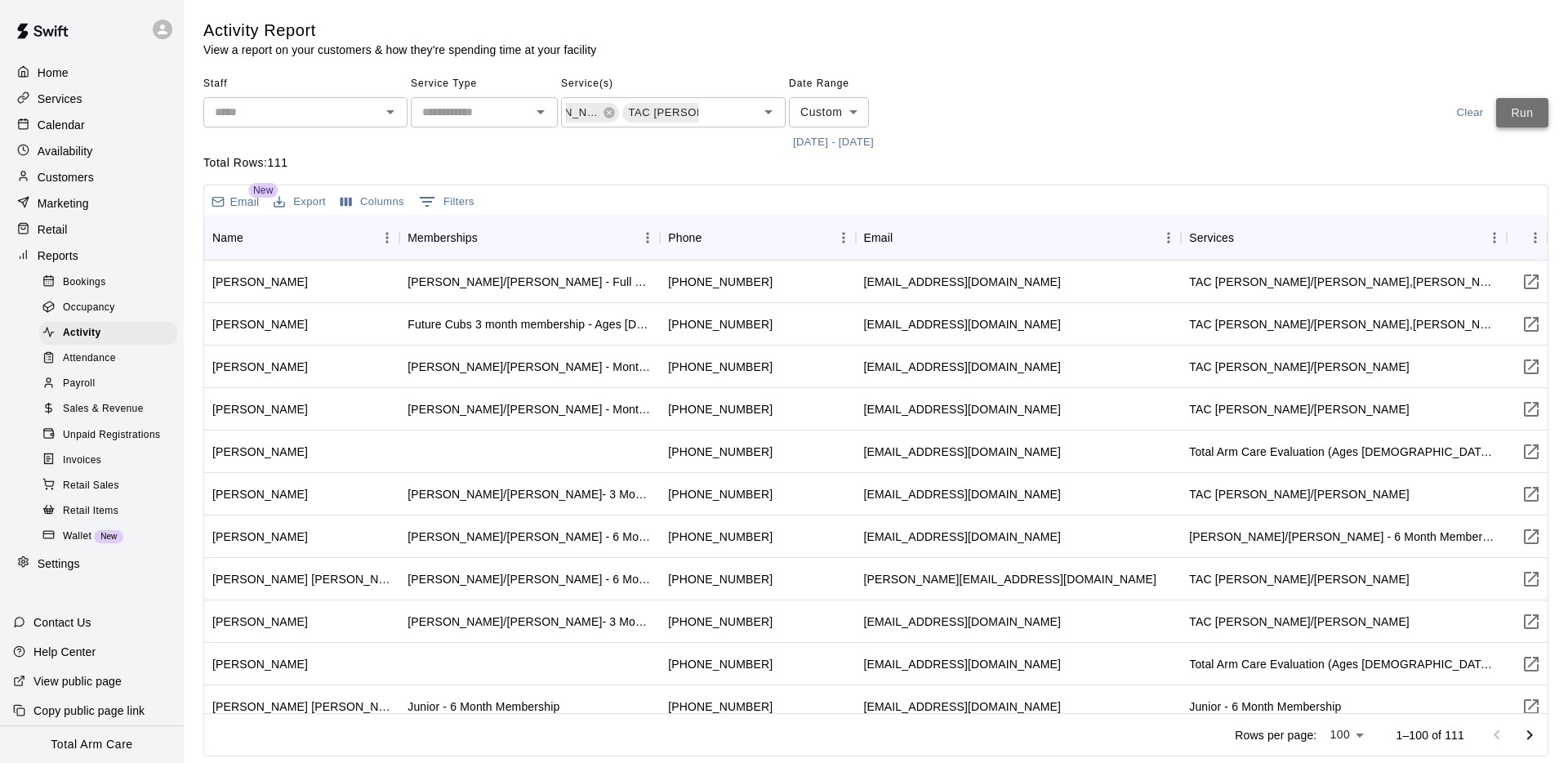
click at [1527, 119] on button "Run" at bounding box center [1522, 112] width 53 height 30
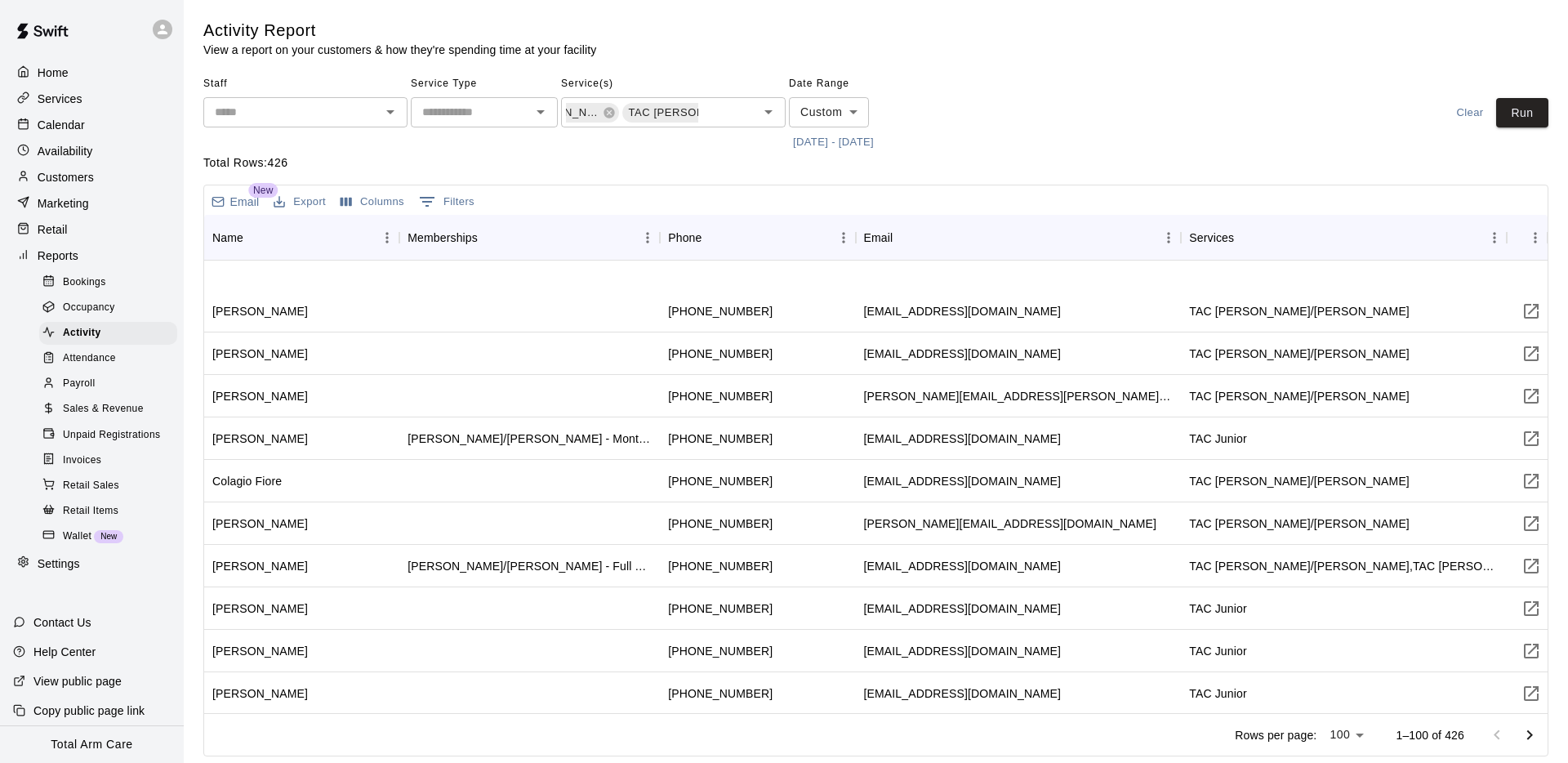
scroll to position [0, 0]
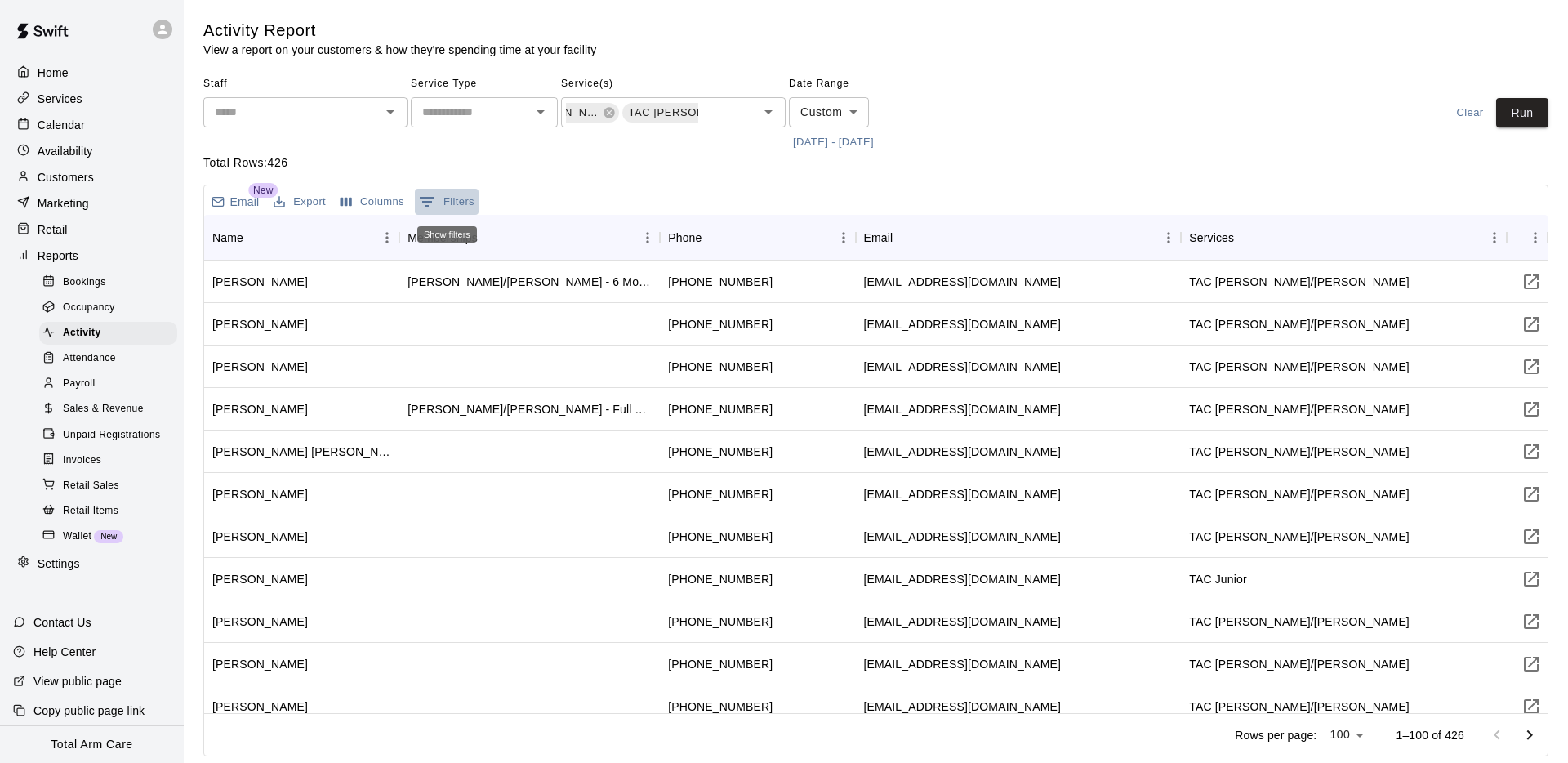
click at [435, 199] on icon "Show filters" at bounding box center [427, 201] width 19 height 19
click at [446, 200] on button "0 Filters" at bounding box center [446, 202] width 64 height 26
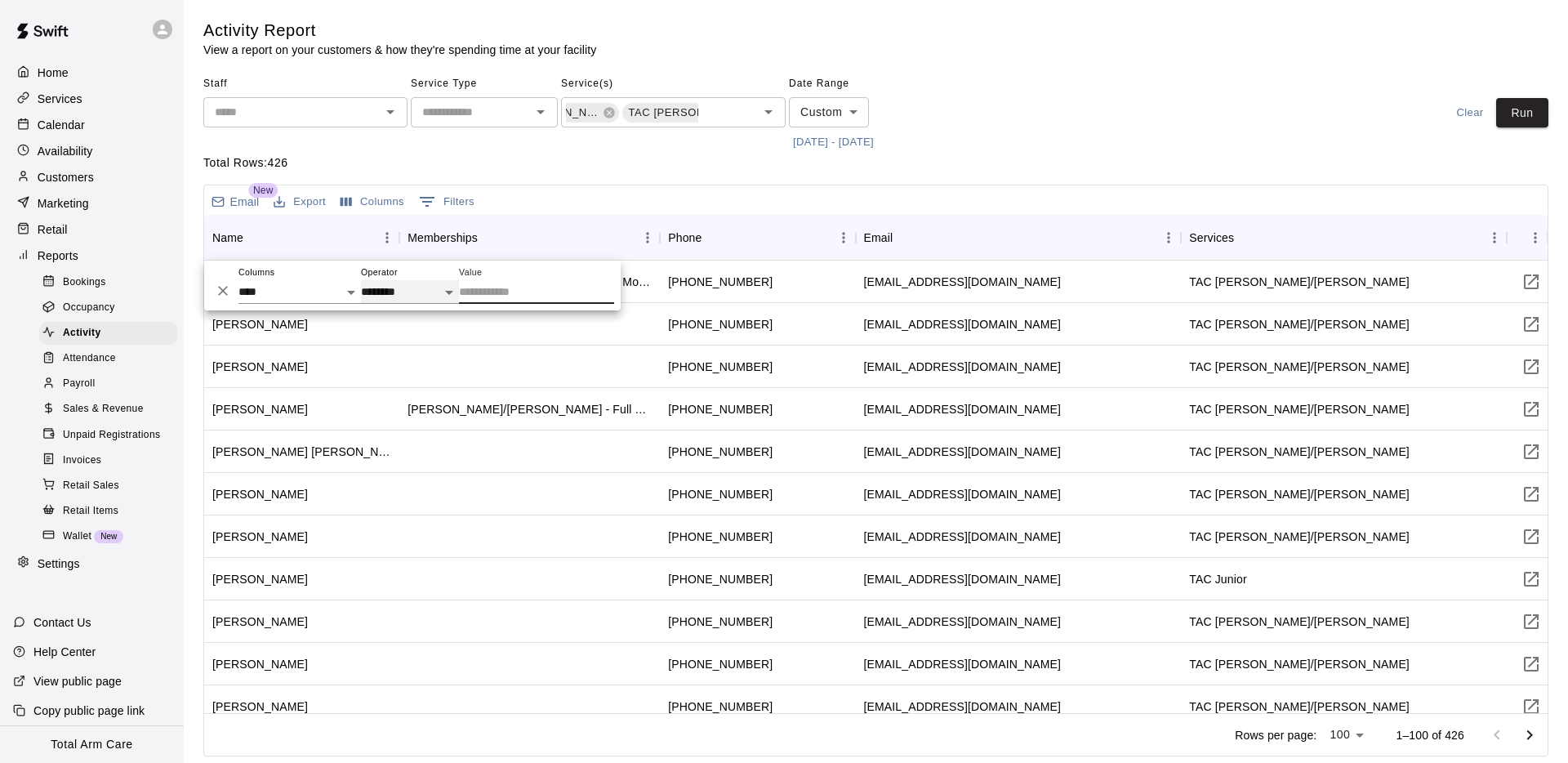
click at [388, 280] on select "**********" at bounding box center [410, 292] width 98 height 24
drag, startPoint x: 287, startPoint y: 276, endPoint x: 290, endPoint y: 286, distance: 10.4
click at [286, 276] on div "**********" at bounding box center [300, 286] width 123 height 37
click at [292, 287] on select "**********" at bounding box center [300, 292] width 123 height 24
click at [239, 280] on select "**********" at bounding box center [300, 292] width 123 height 24
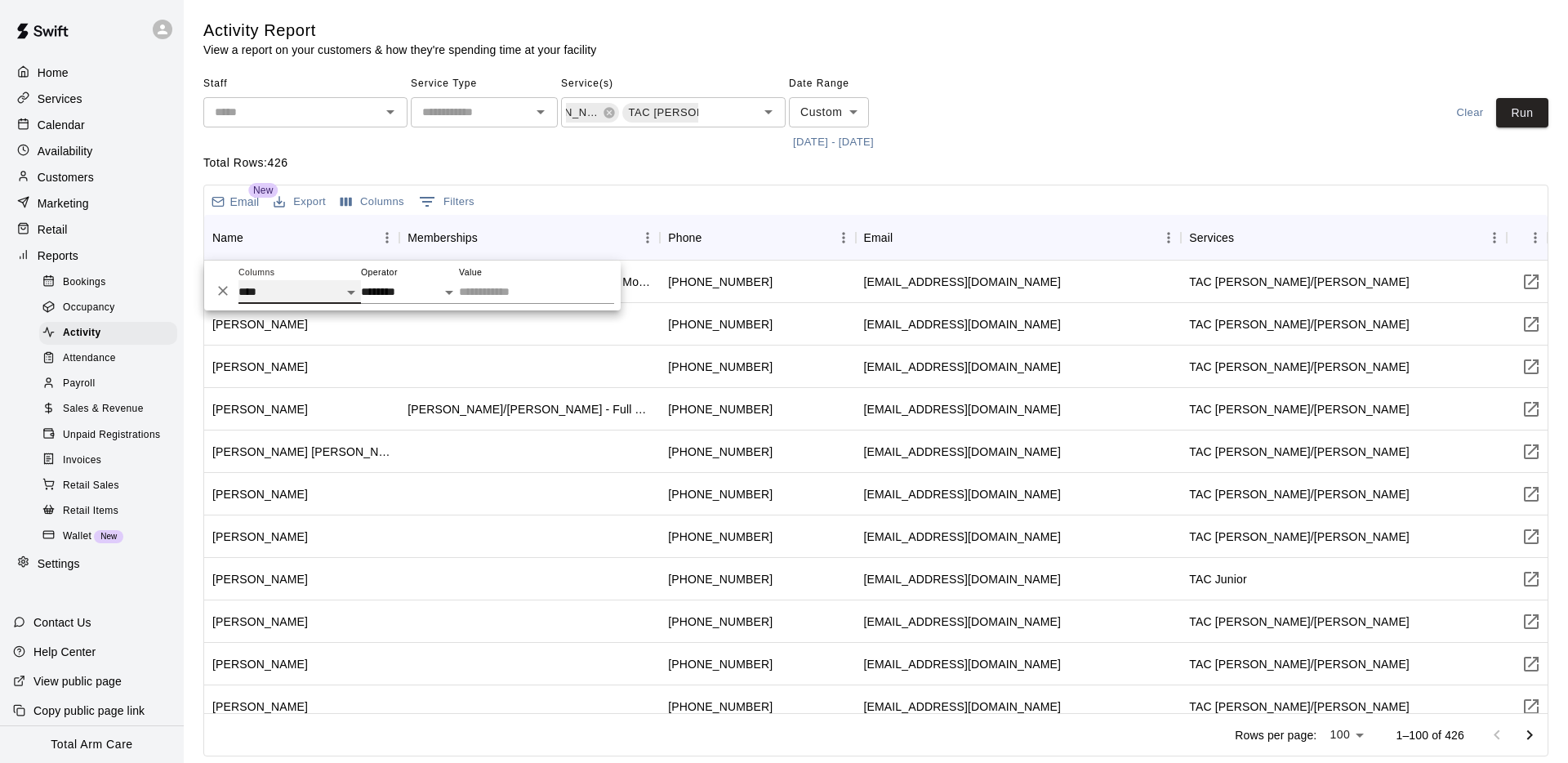
click at [297, 284] on select "**********" at bounding box center [300, 292] width 123 height 24
click at [239, 280] on select "**********" at bounding box center [300, 292] width 123 height 24
click at [273, 283] on select "**********" at bounding box center [300, 292] width 123 height 24
select select "****"
click at [239, 280] on select "**********" at bounding box center [300, 292] width 123 height 24
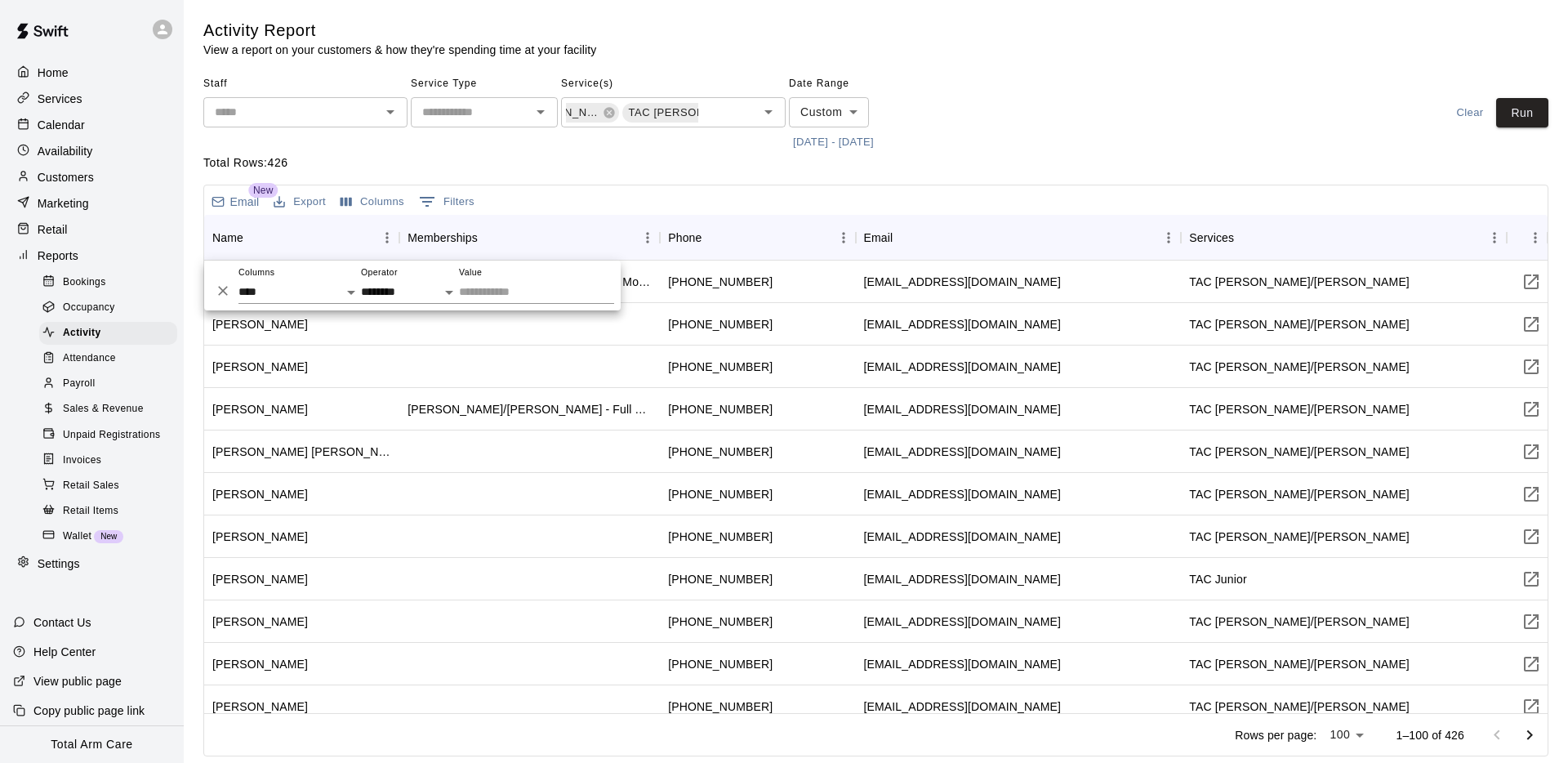
click at [510, 199] on div "Email New Export Columns 0 Filters" at bounding box center [875, 200] width 1343 height 29
click at [566, 174] on div "Total Rows: 426 Email New Export Columns 0 Filters Name Memberships Phone Email…" at bounding box center [876, 454] width 1345 height 602
click at [566, 175] on div "Total Rows: 426 Email New Export Columns 0 Filters Name Memberships Phone Email…" at bounding box center [876, 454] width 1345 height 602
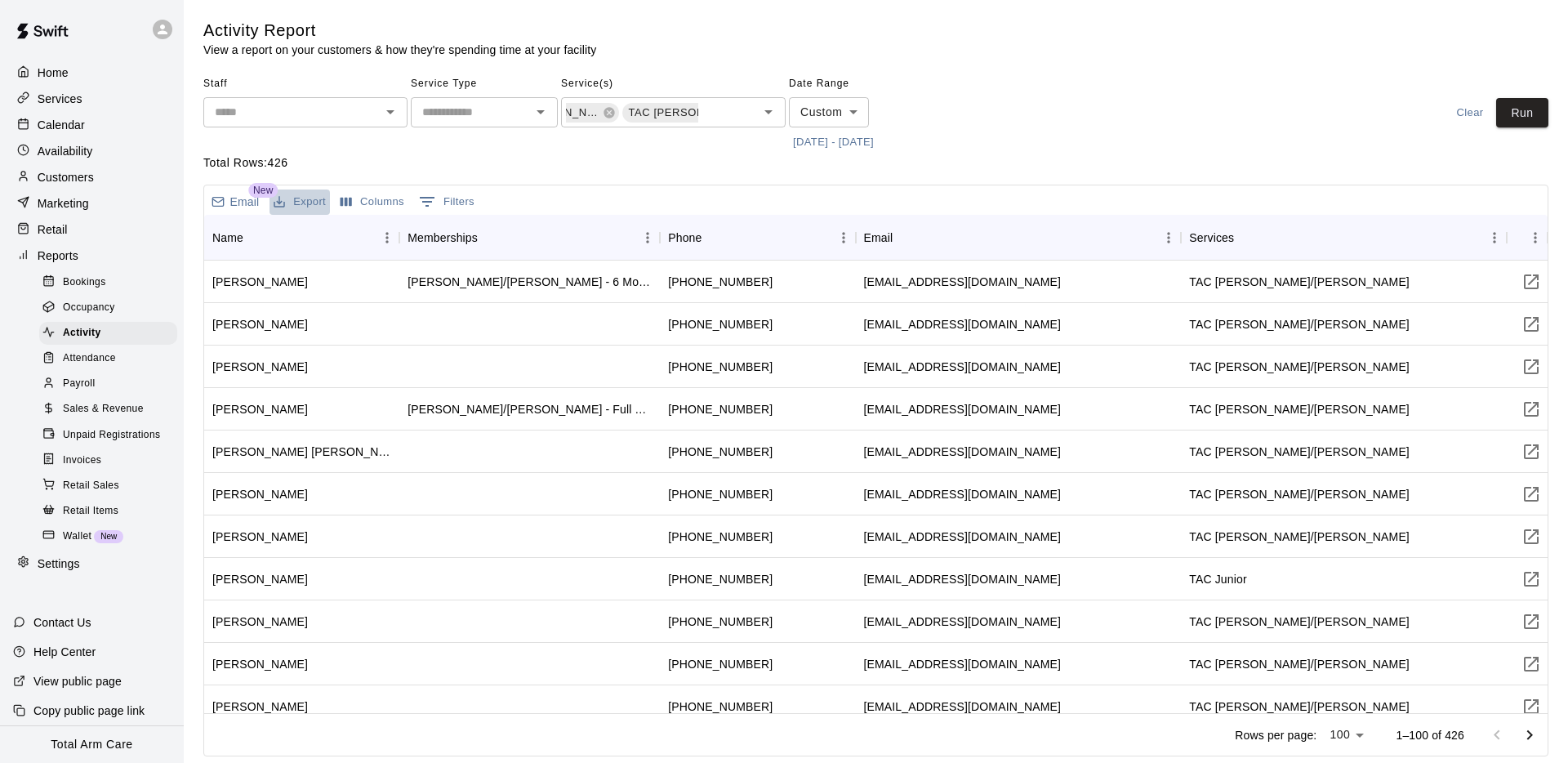
click at [290, 200] on button "Export" at bounding box center [300, 202] width 61 height 25
click at [307, 228] on li "Download as CSV" at bounding box center [332, 234] width 125 height 27
